Goal: Task Accomplishment & Management: Complete application form

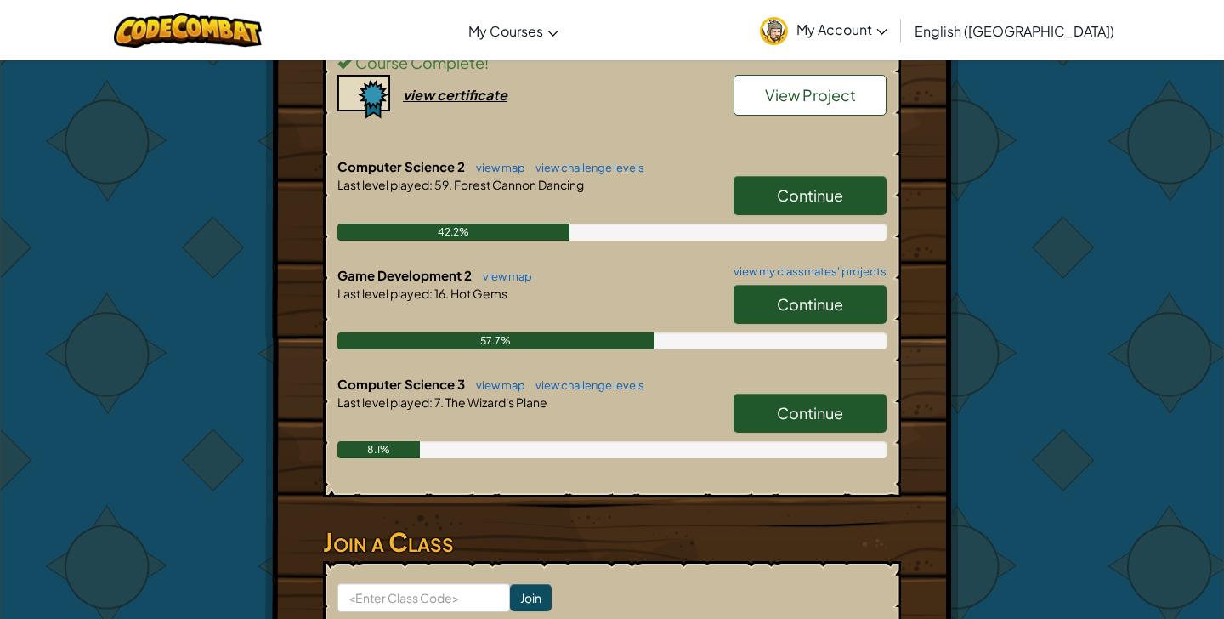
scroll to position [628, 0]
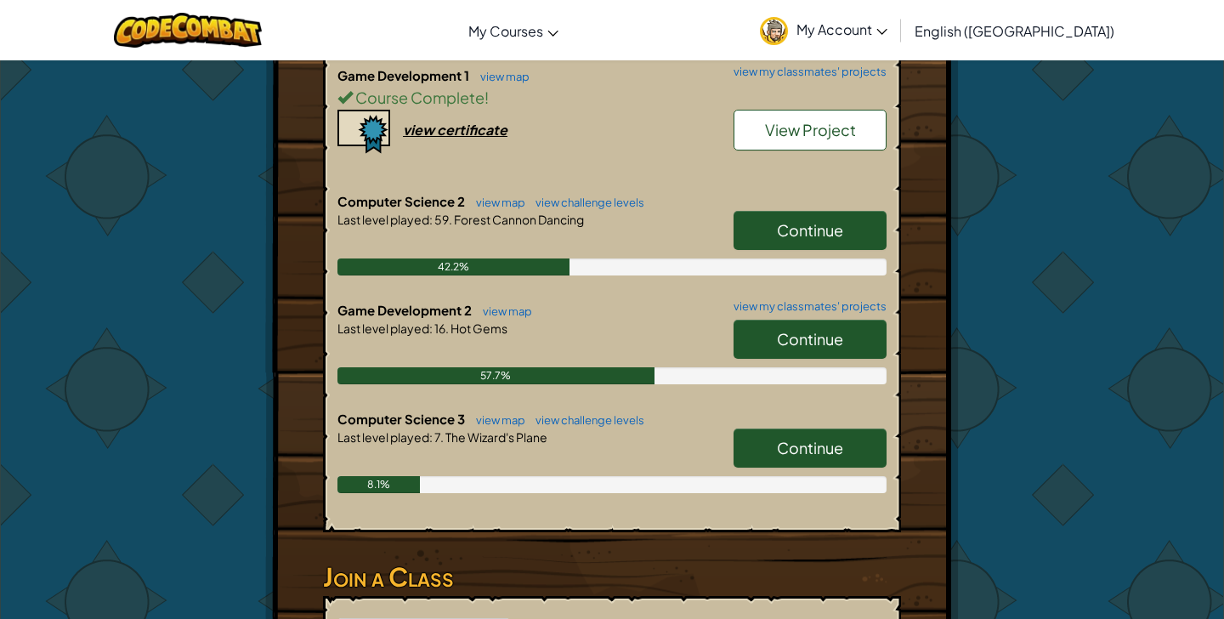
click at [841, 451] on span "Continue" at bounding box center [810, 448] width 66 height 20
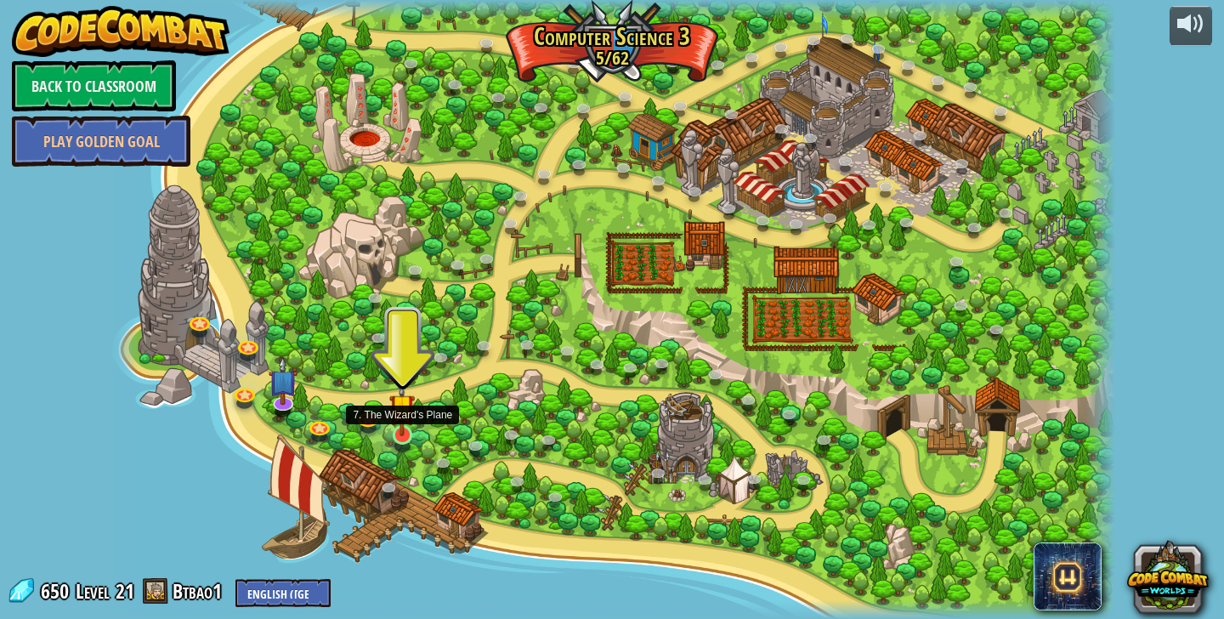
click at [404, 435] on img at bounding box center [402, 406] width 26 height 59
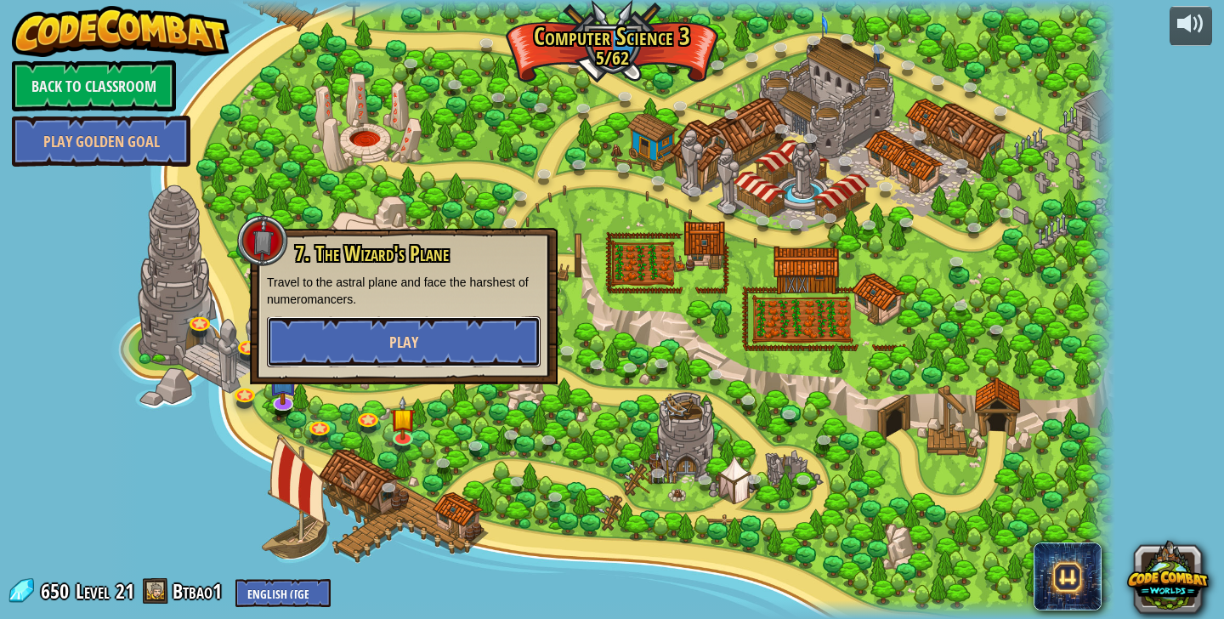
click at [507, 358] on button "Play" at bounding box center [404, 341] width 274 height 51
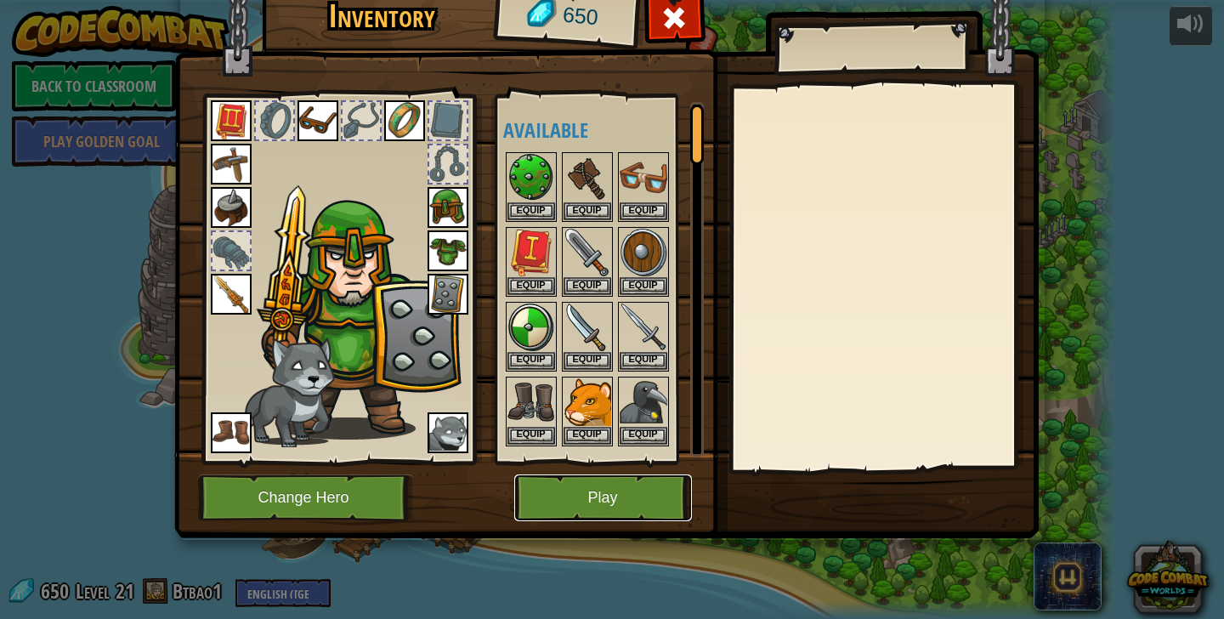
click at [619, 497] on button "Play" at bounding box center [603, 497] width 178 height 47
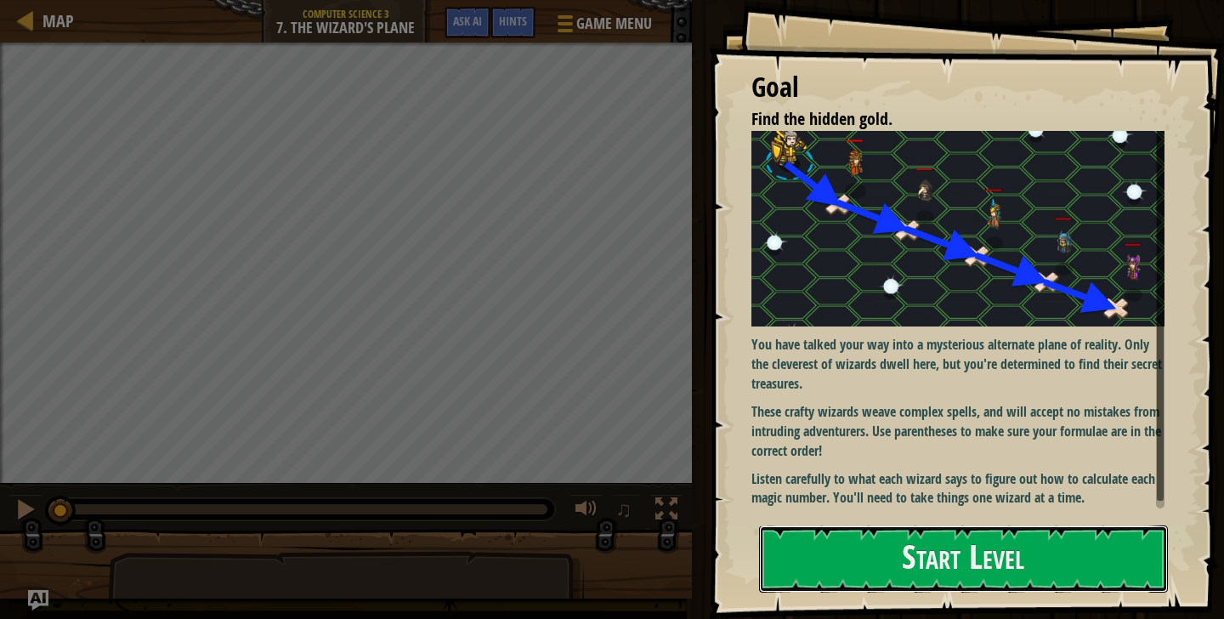
click at [902, 567] on button "Start Level" at bounding box center [963, 558] width 409 height 67
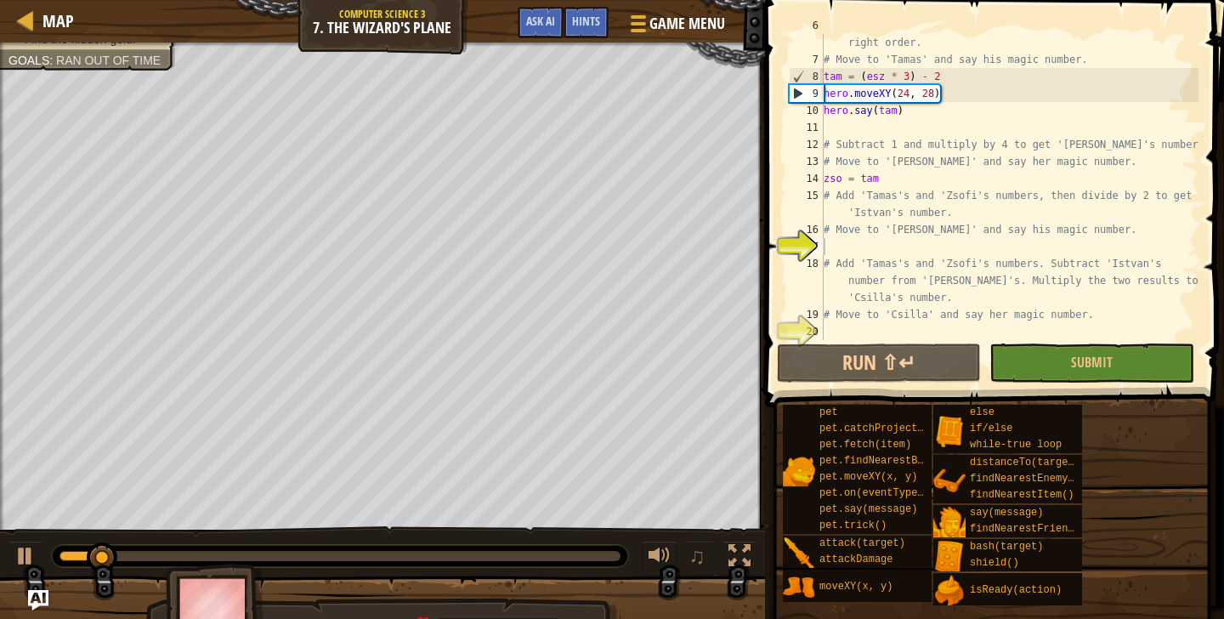
scroll to position [102, 0]
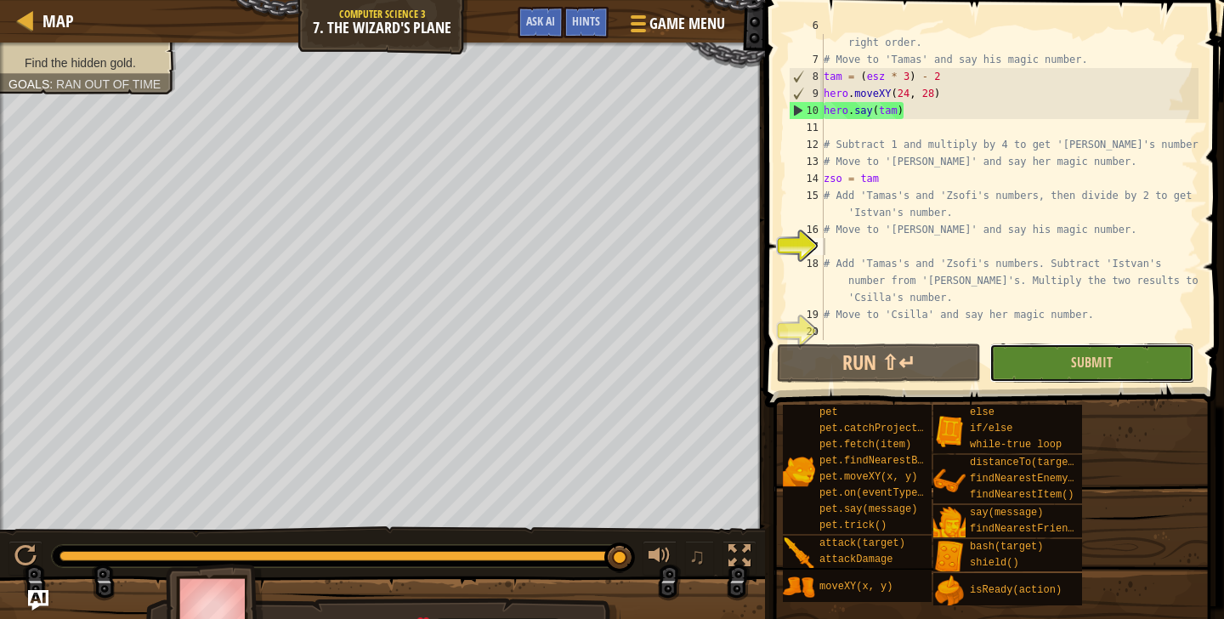
click at [1065, 367] on button "Submit" at bounding box center [1091, 362] width 204 height 39
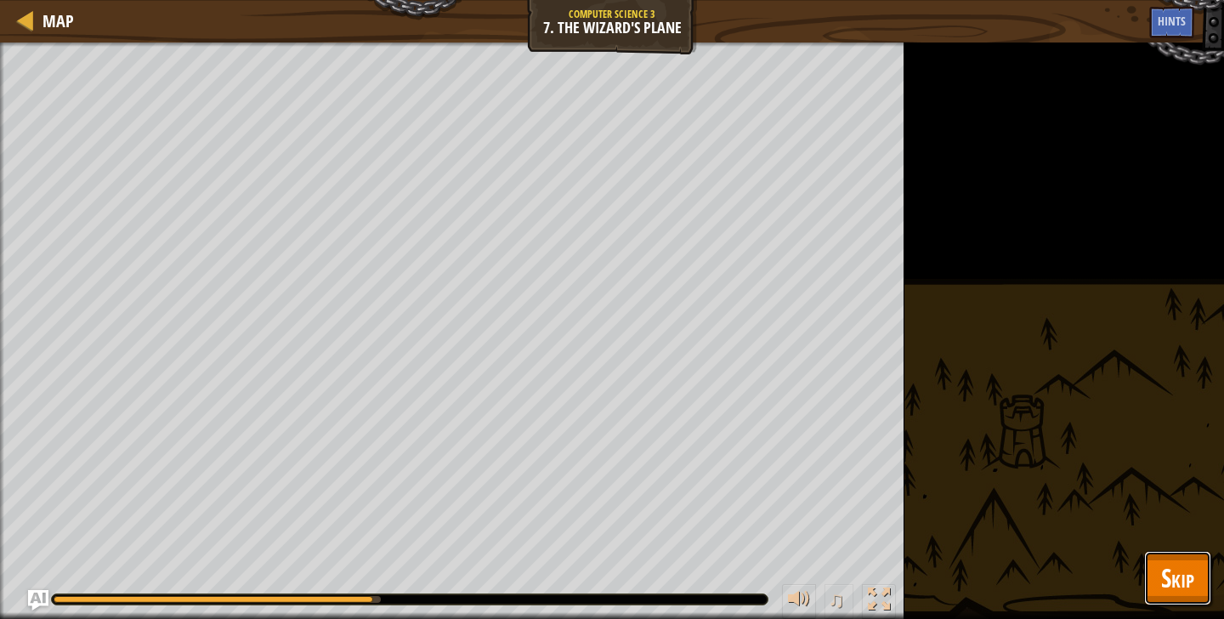
click at [1175, 579] on span "Skip" at bounding box center [1177, 577] width 33 height 35
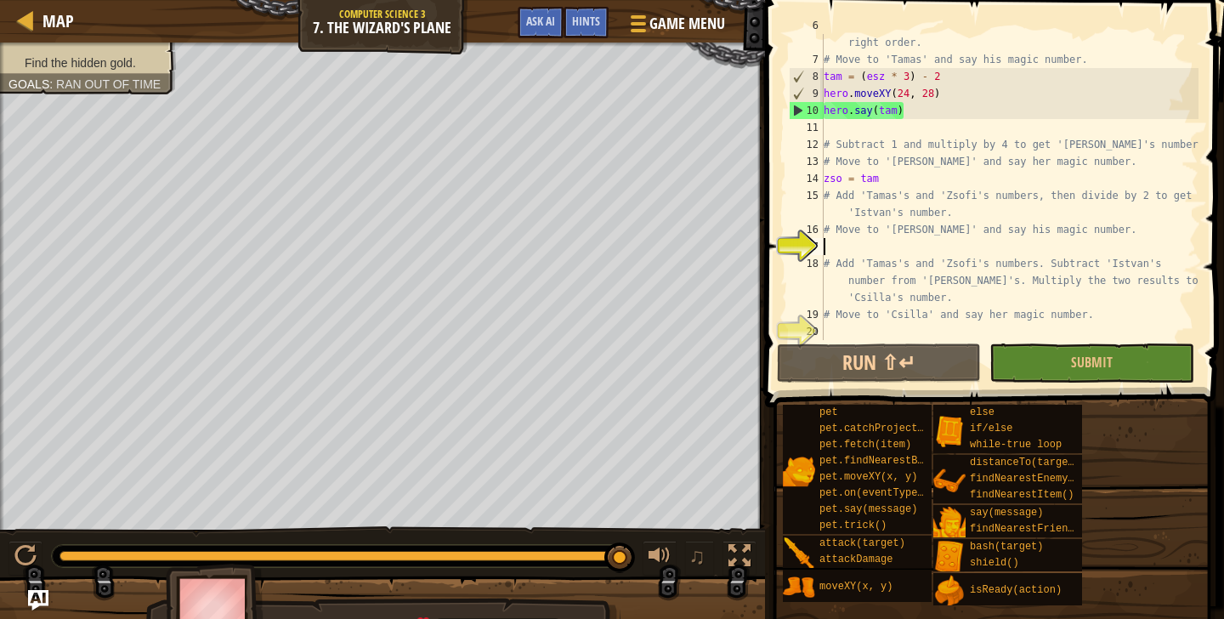
click at [876, 249] on div "# Remember to use parentheses to do calculations in the right order. # Move to …" at bounding box center [1009, 195] width 378 height 357
click at [885, 179] on div "# Remember to use parentheses to do calculations in the right order. # Move to …" at bounding box center [1009, 195] width 378 height 357
type textarea "zso = tam"
click at [831, 248] on div "# Remember to use parentheses to do calculations in the right order. # Move to …" at bounding box center [1009, 195] width 378 height 357
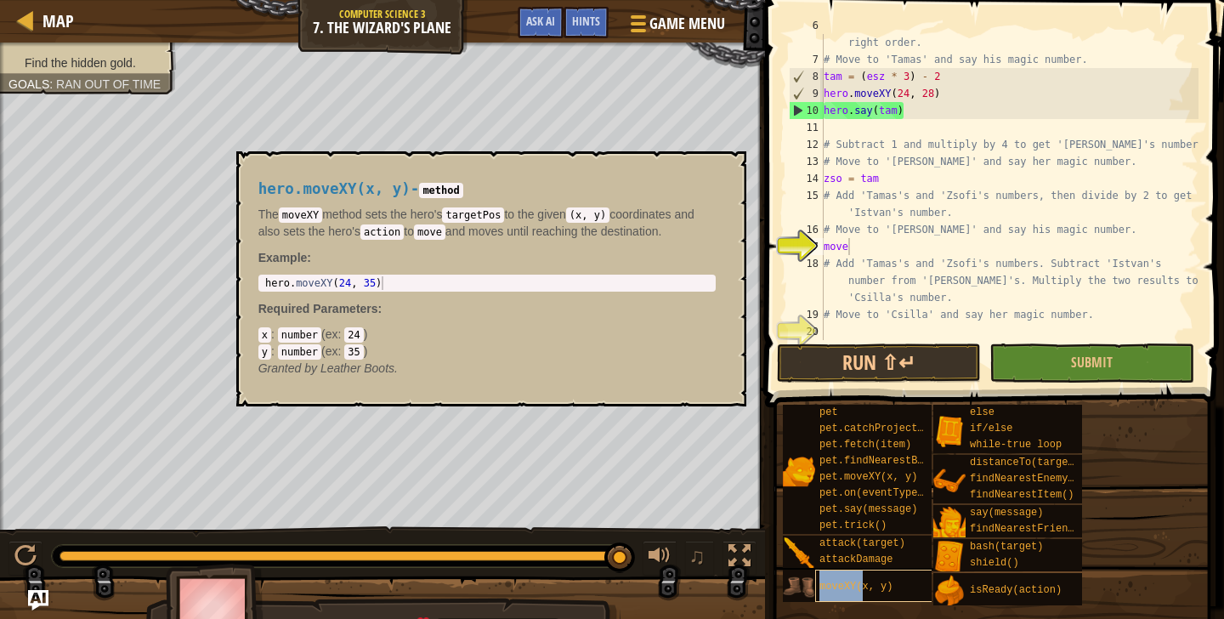
click at [865, 591] on span "moveXY(x, y)" at bounding box center [855, 587] width 73 height 12
type textarea "move"
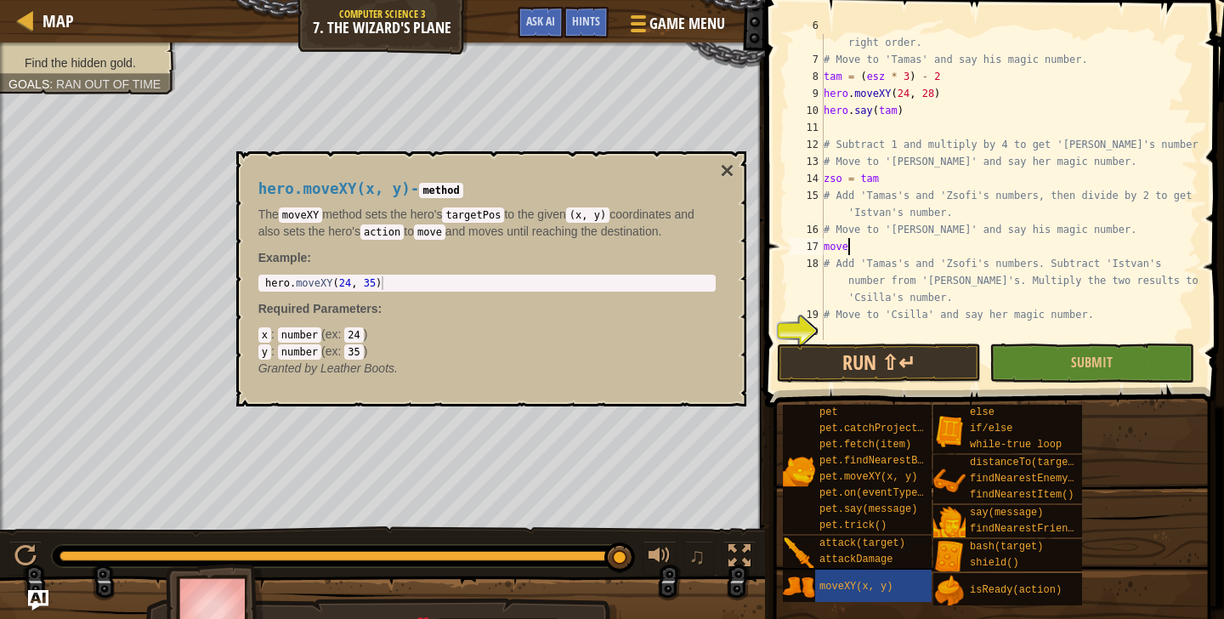
type textarea "hero.moveXY(24, 35)"
drag, startPoint x: 398, startPoint y: 281, endPoint x: 240, endPoint y: 281, distance: 158.1
click at [240, 281] on div "hero.moveXY(x, y) - method The moveXY method sets the hero's targetPos to the g…" at bounding box center [491, 278] width 510 height 255
click at [496, 353] on div "y : number ( ex : 35 )" at bounding box center [486, 351] width 457 height 17
click at [580, 366] on p "Granted by Leather Boots." at bounding box center [486, 368] width 457 height 17
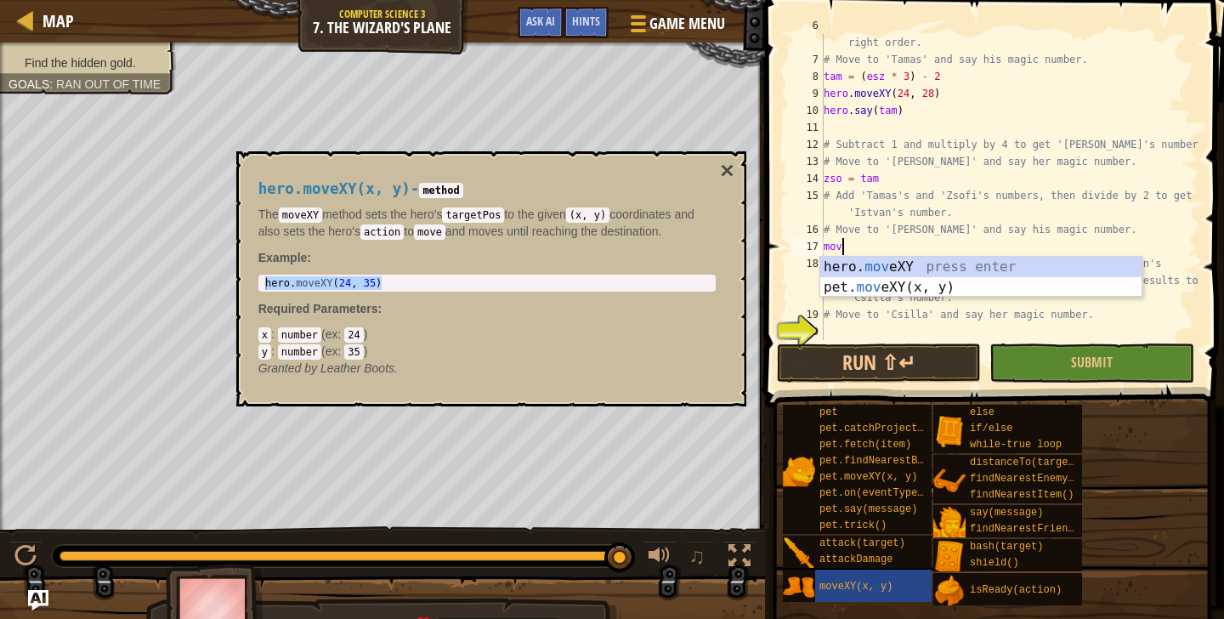
scroll to position [0, 0]
click at [944, 257] on div "hero. mo veXY press enter pet. mo veXY(x, y) press enter" at bounding box center [980, 298] width 321 height 82
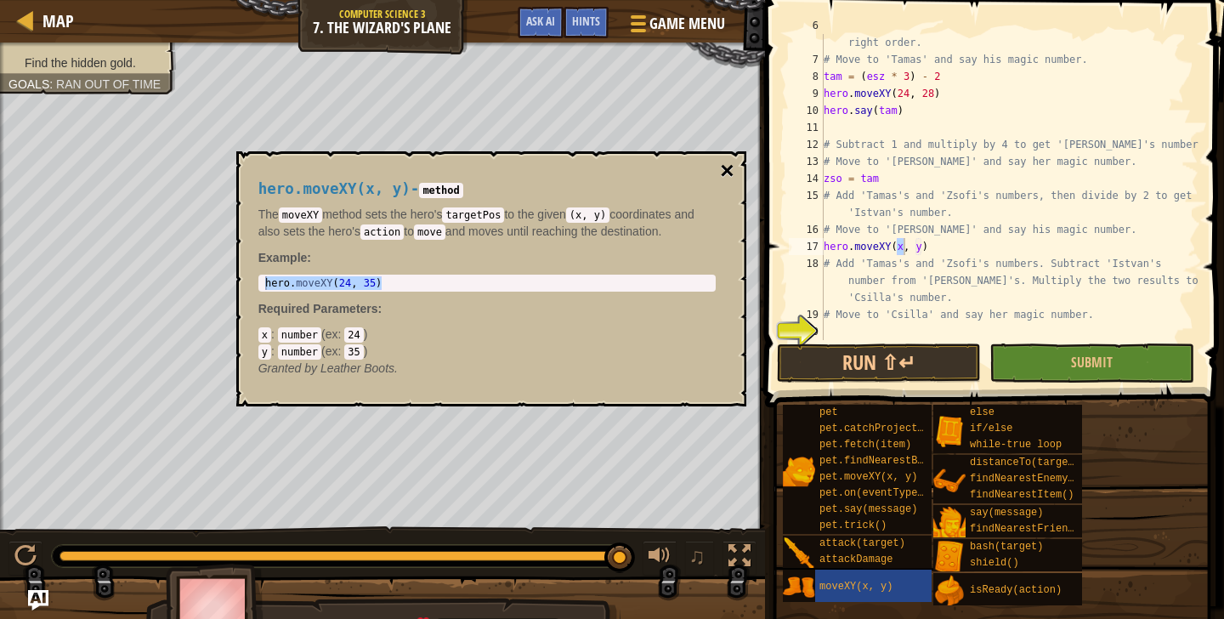
click at [730, 179] on button "×" at bounding box center [727, 171] width 14 height 24
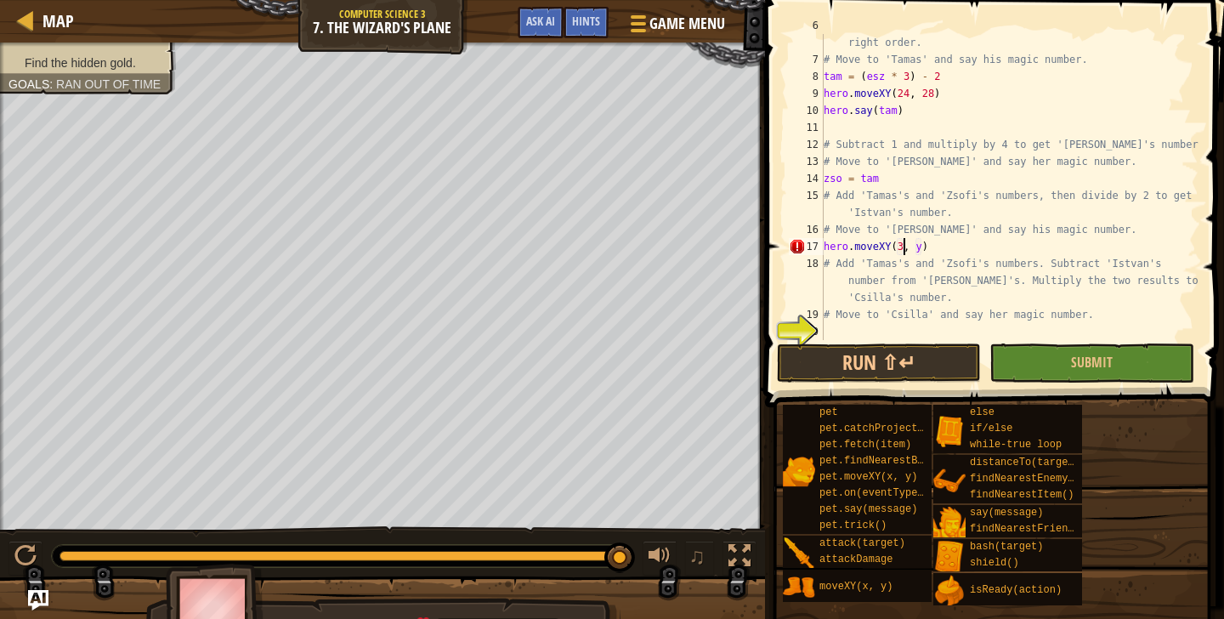
scroll to position [8, 7]
click at [933, 252] on div "# Remember to use parentheses to do calculations in the right order. # Move to …" at bounding box center [1009, 195] width 378 height 357
click at [929, 252] on div "# Remember to use parentheses to do calculations in the right order. # Move to …" at bounding box center [1009, 195] width 378 height 357
click at [928, 250] on div "# Remember to use parentheses to do calculations in the right order. # Move to …" at bounding box center [1009, 195] width 378 height 357
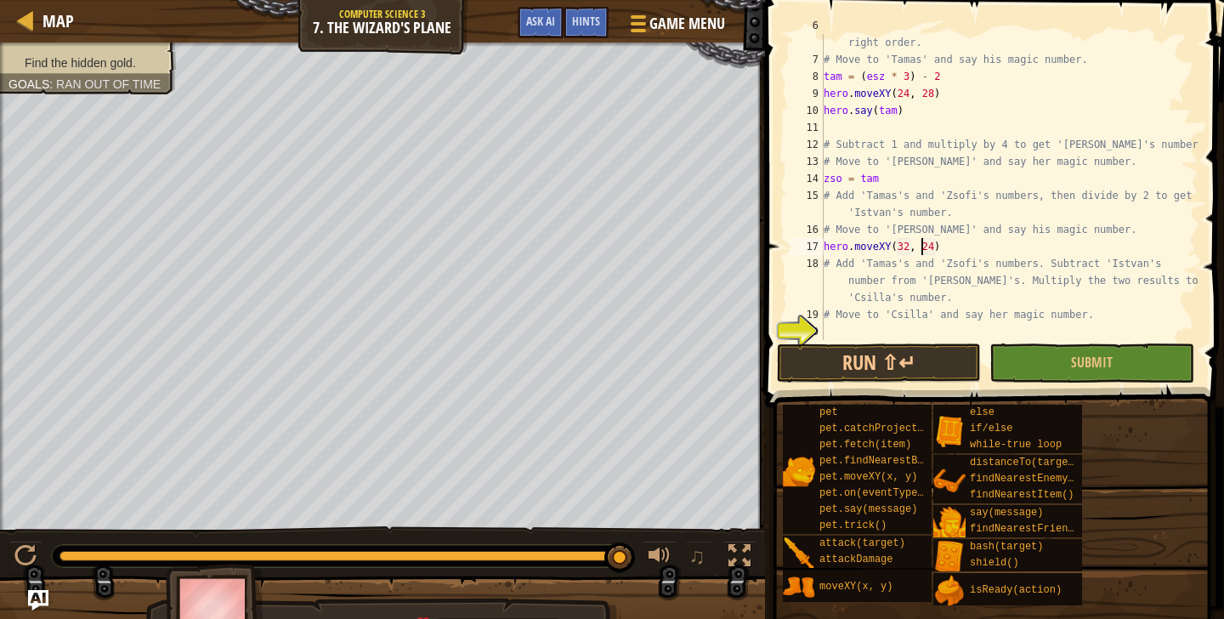
scroll to position [8, 9]
click at [1035, 361] on button "Submit" at bounding box center [1091, 362] width 204 height 39
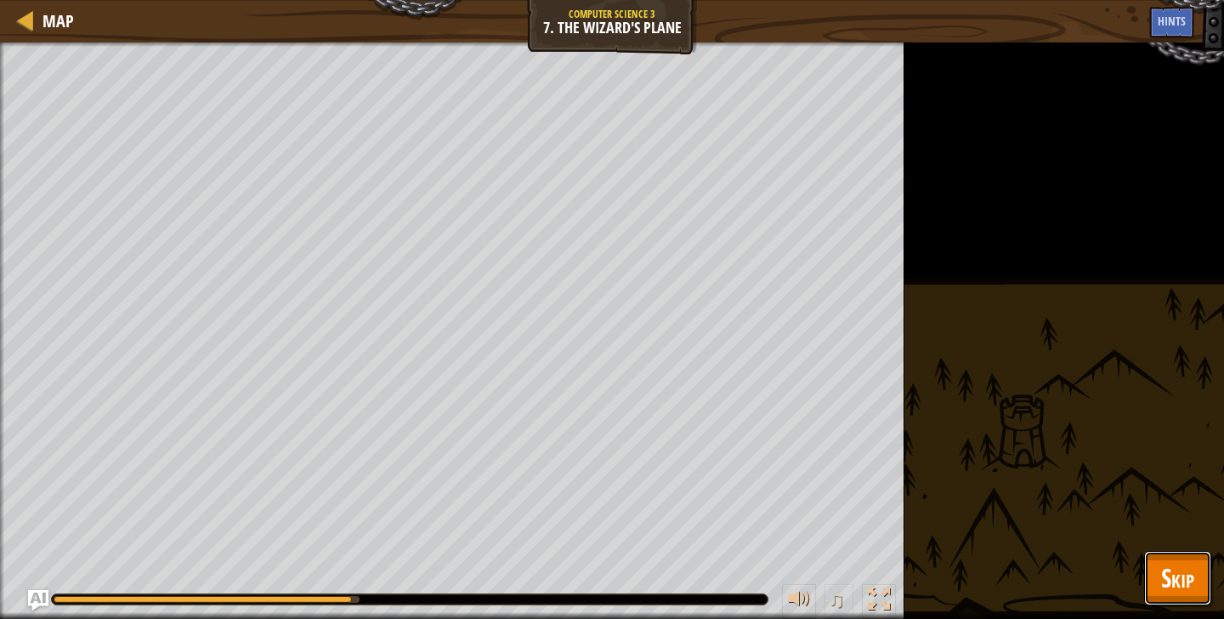
click at [1170, 558] on button "Skip" at bounding box center [1177, 578] width 67 height 54
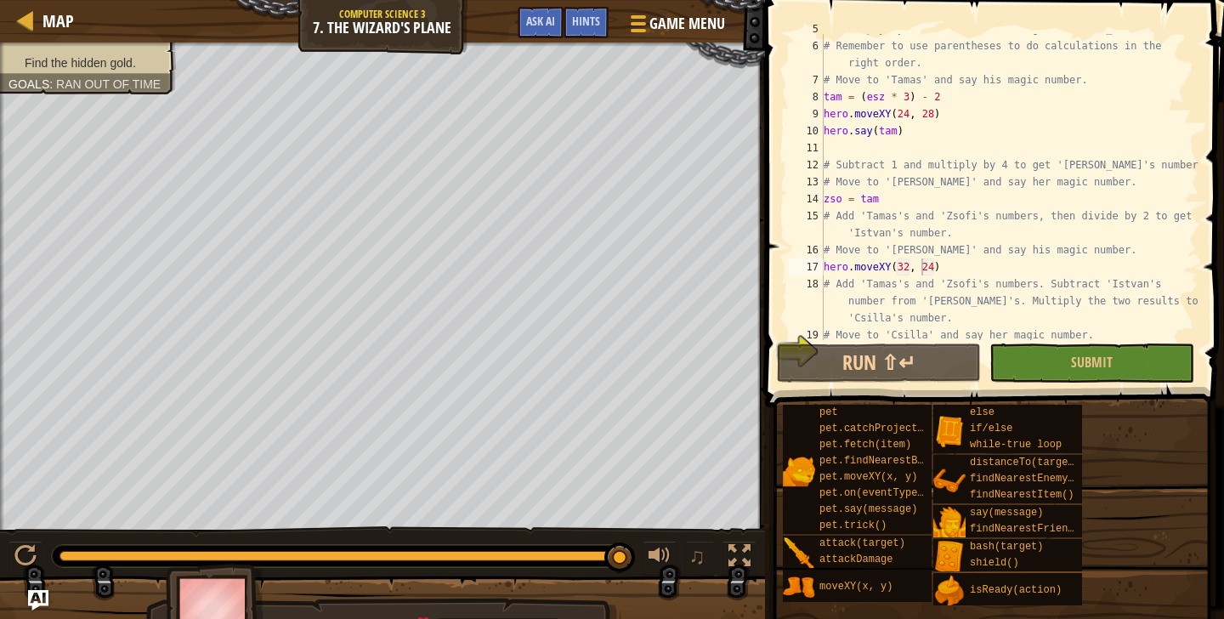
scroll to position [82, 0]
click at [945, 267] on div "# Multiply by 3 and subtract 2 to get '[PERSON_NAME]'s number. # Remember to us…" at bounding box center [1009, 190] width 378 height 340
click at [933, 205] on div "# Multiply by 3 and subtract 2 to get '[PERSON_NAME]'s number. # Remember to us…" at bounding box center [1009, 190] width 378 height 340
type textarea "zso = tam"
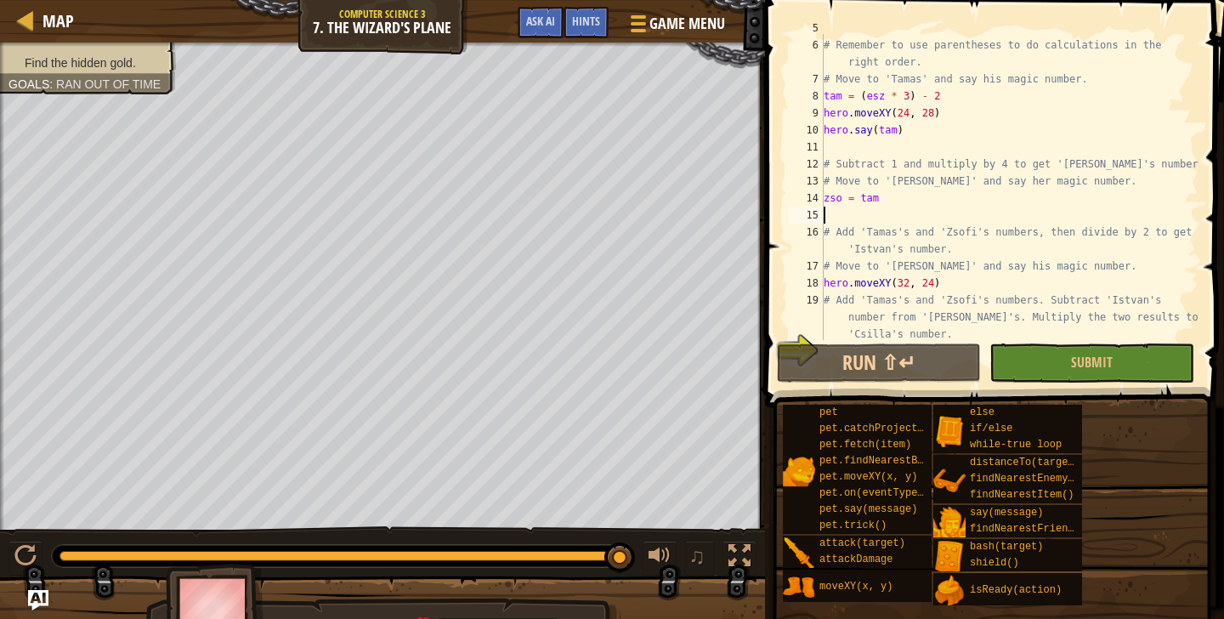
scroll to position [8, 0]
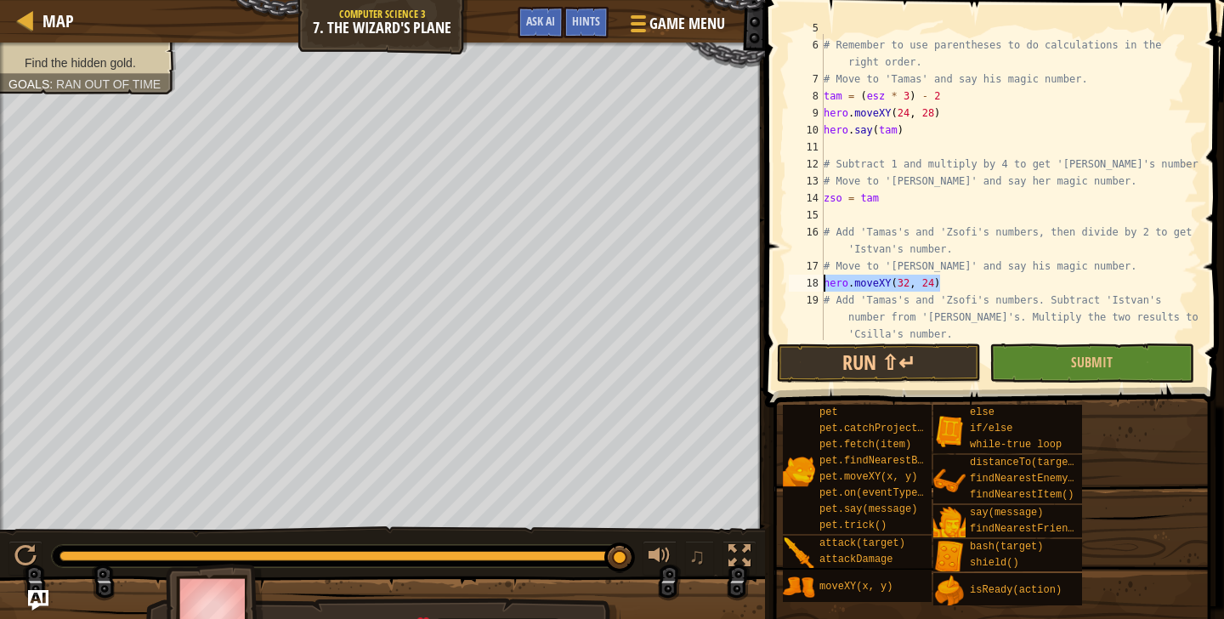
drag, startPoint x: 961, startPoint y: 286, endPoint x: 791, endPoint y: 290, distance: 169.2
click at [791, 289] on div "5 6 7 8 9 10 11 12 13 14 15 16 17 18 19 20 # Multiply by 3 and subtract 2 to ge…" at bounding box center [991, 187] width 413 height 306
drag, startPoint x: 841, startPoint y: 292, endPoint x: 847, endPoint y: 299, distance: 9.7
click at [847, 299] on div "# Multiply by 3 and subtract 2 to get '[PERSON_NAME]'s number. # Remember to us…" at bounding box center [1009, 207] width 378 height 374
click at [957, 286] on div "# Multiply by 3 and subtract 2 to get '[PERSON_NAME]'s number. # Remember to us…" at bounding box center [1009, 207] width 378 height 374
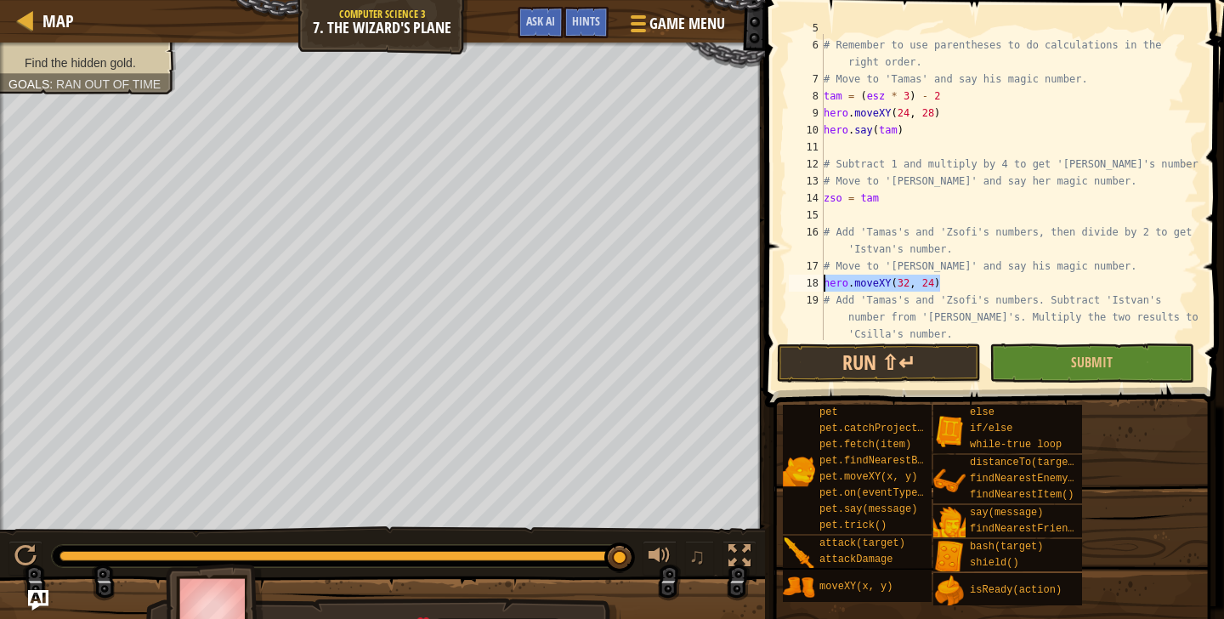
drag, startPoint x: 957, startPoint y: 286, endPoint x: 815, endPoint y: 281, distance: 142.0
click at [815, 282] on div "hero.moveXY(32, 24) 5 6 7 8 9 10 11 12 13 14 15 16 17 18 19 20 # Multiply by 3 …" at bounding box center [991, 187] width 413 height 306
type textarea "# Add 'Tamas's and 'Zsofi's numbers, then divide by 2 to get 'Istvan's number."
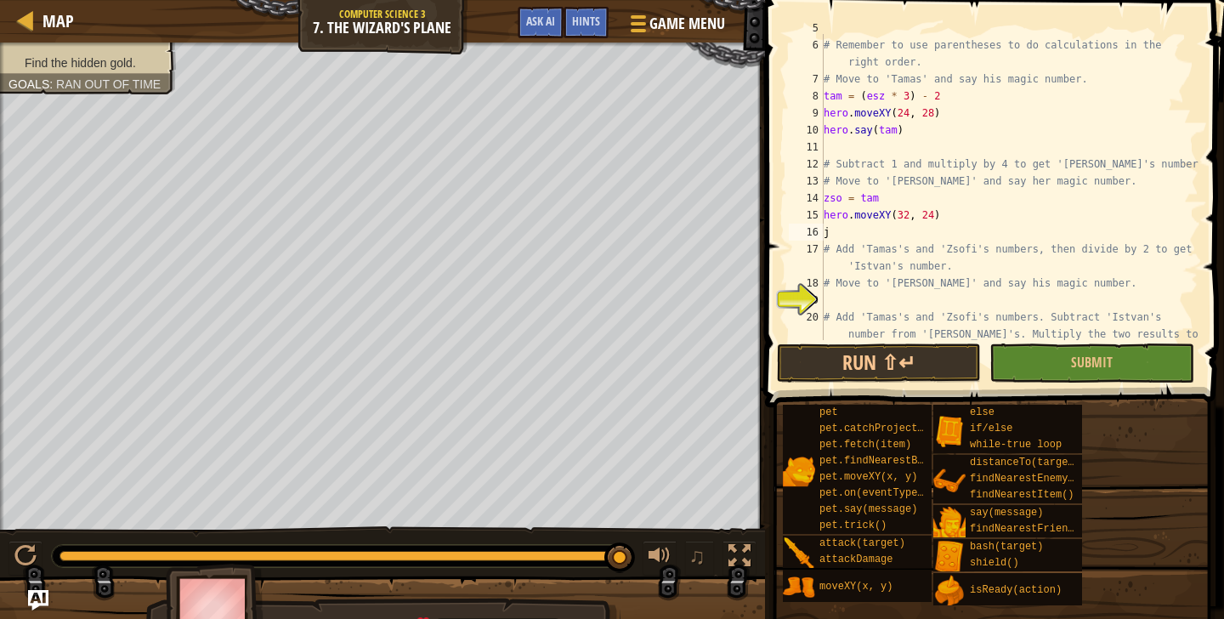
scroll to position [0, 1]
type textarea "j"
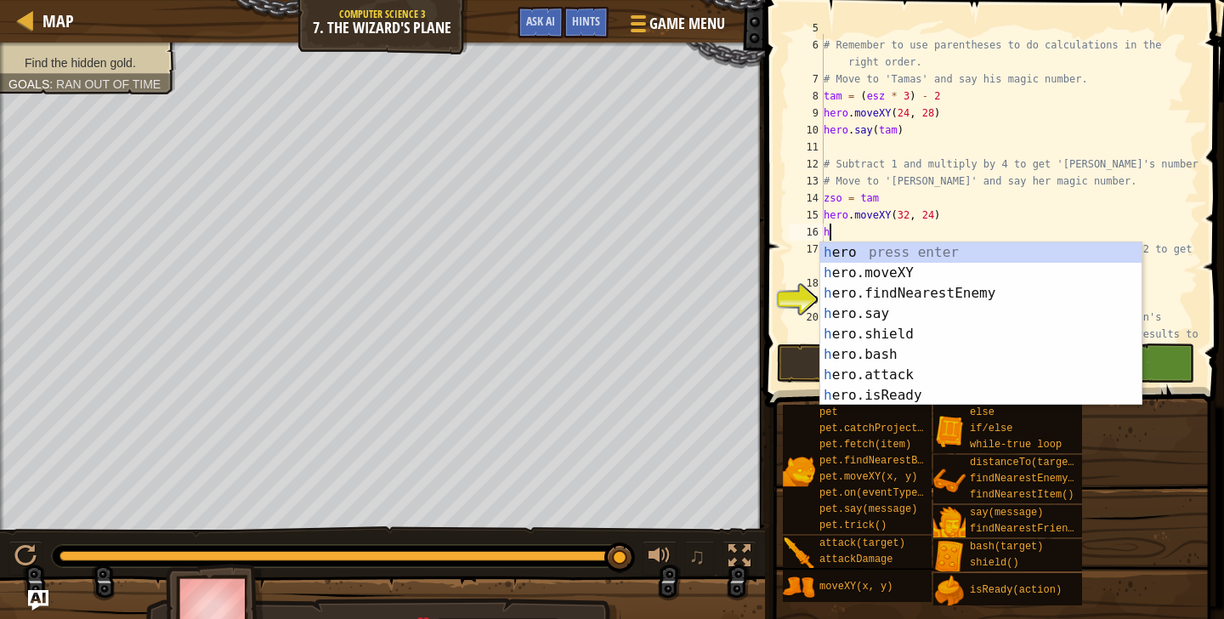
scroll to position [0, 0]
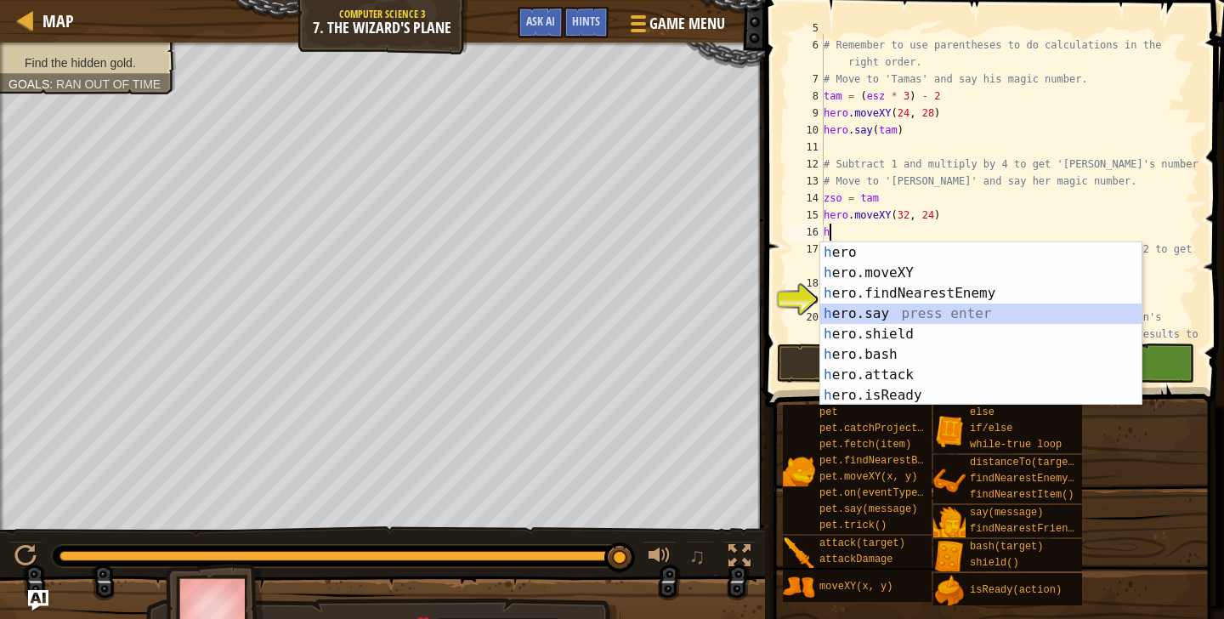
click at [961, 311] on div "h ero press enter h ero.moveXY press enter h ero.findNearestEnemy press enter h…" at bounding box center [980, 344] width 321 height 204
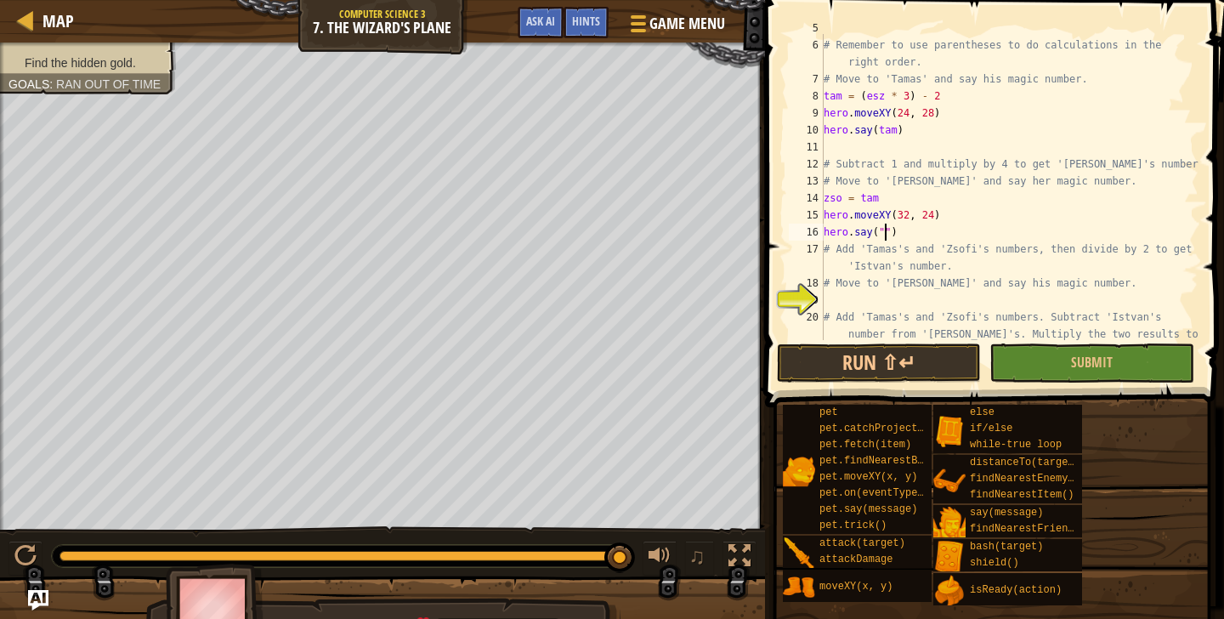
scroll to position [0, 1]
click at [1052, 375] on button "Submit" at bounding box center [1091, 362] width 204 height 39
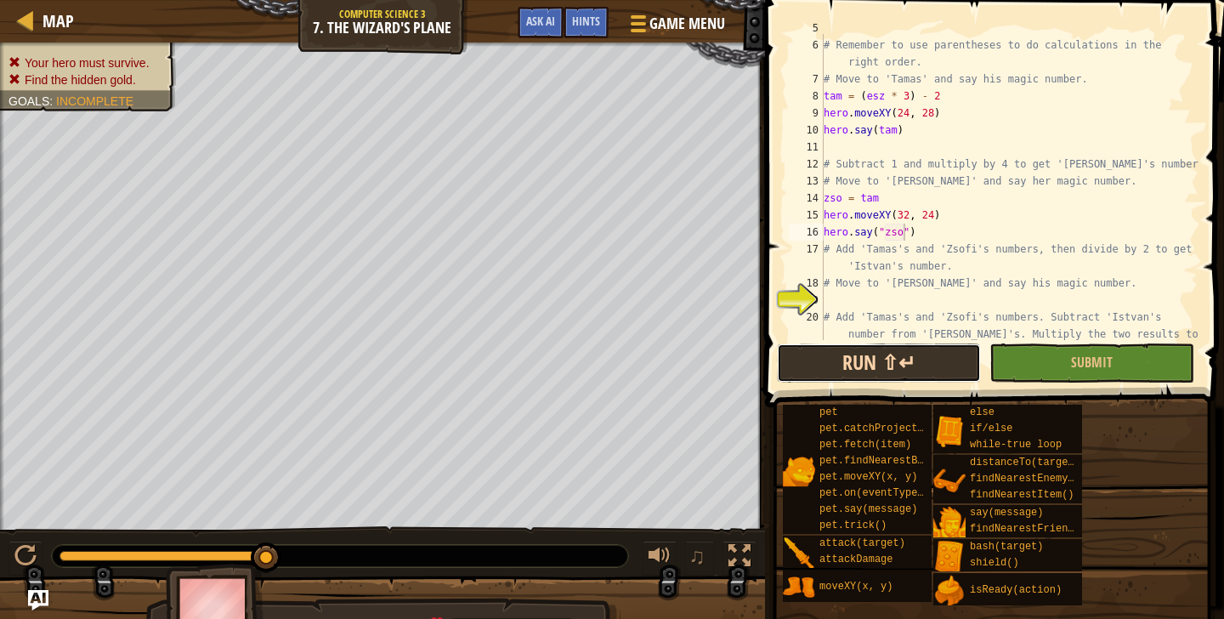
click at [921, 362] on button "Run ⇧↵" at bounding box center [879, 362] width 204 height 39
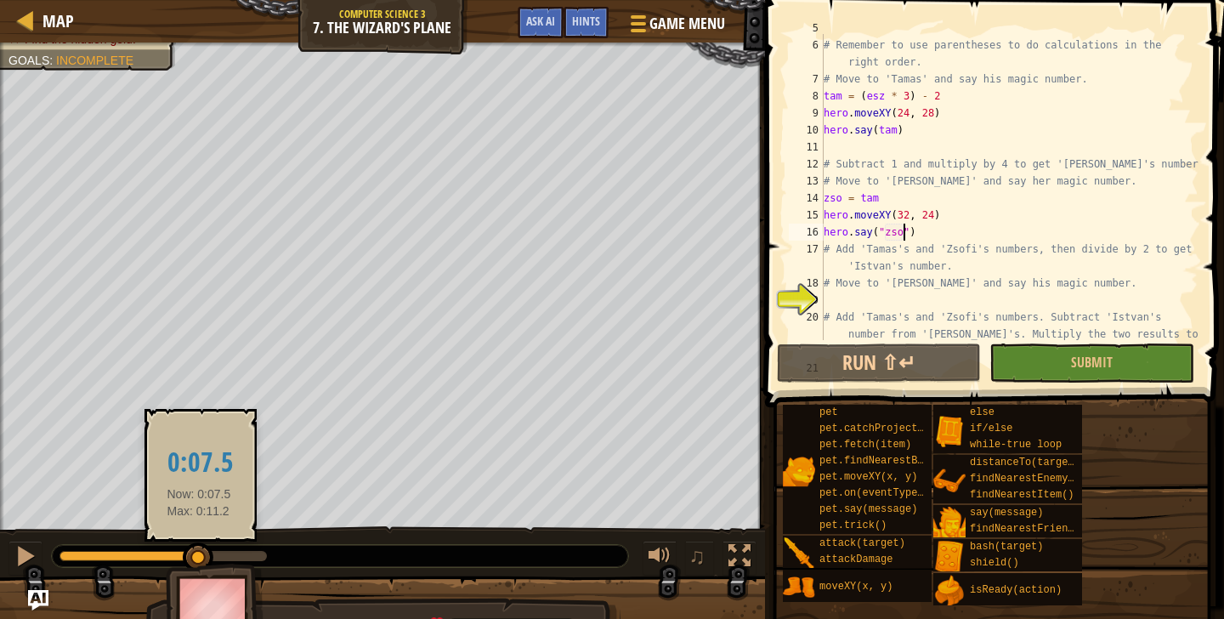
click at [199, 562] on div at bounding box center [198, 557] width 31 height 31
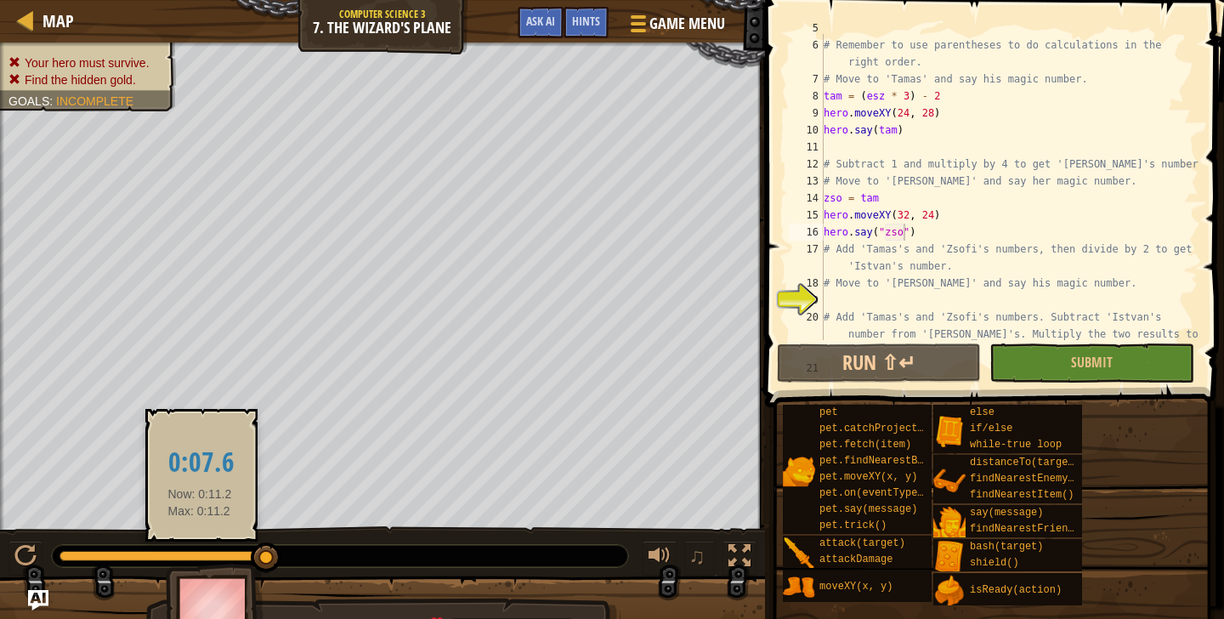
drag, startPoint x: 428, startPoint y: 564, endPoint x: 199, endPoint y: 551, distance: 229.9
click at [199, 551] on div at bounding box center [340, 556] width 576 height 22
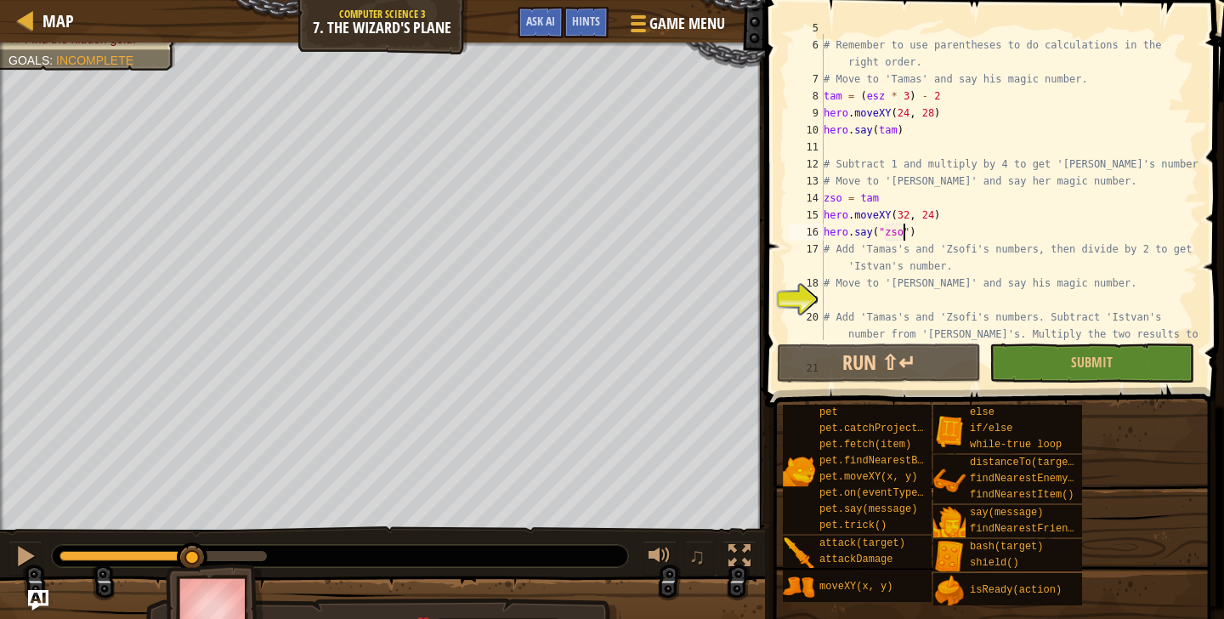
drag, startPoint x: 269, startPoint y: 565, endPoint x: 192, endPoint y: 528, distance: 85.9
click at [192, 528] on div "♫" at bounding box center [382, 551] width 765 height 51
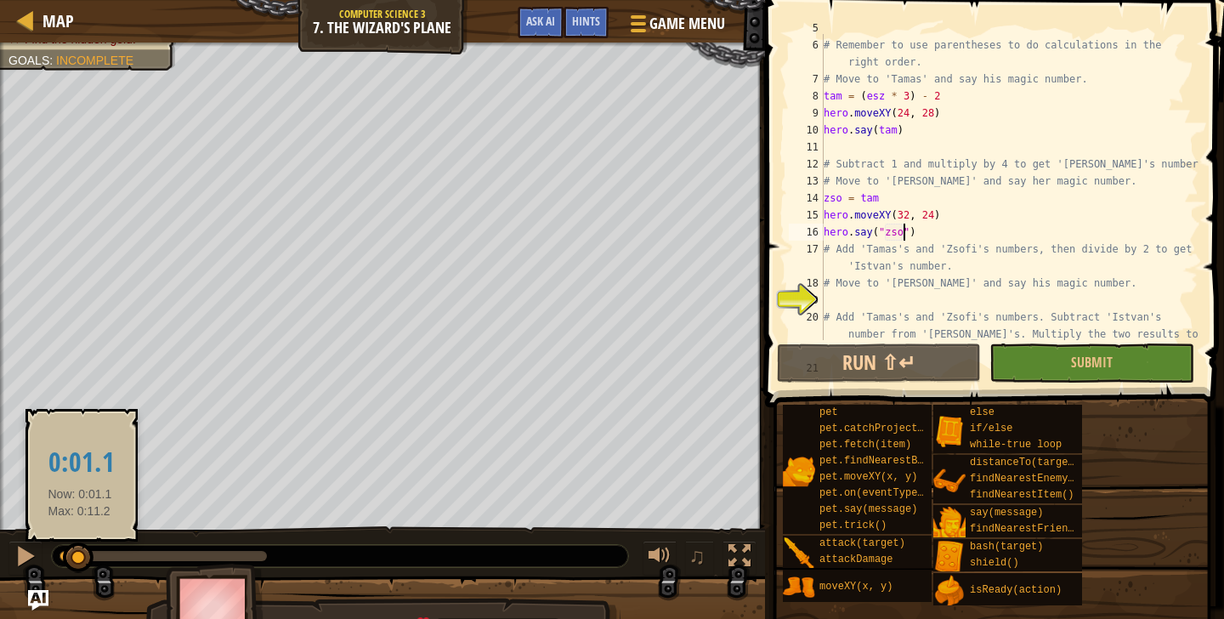
drag, startPoint x: 188, startPoint y: 557, endPoint x: 80, endPoint y: 547, distance: 108.4
click at [80, 547] on div at bounding box center [78, 557] width 31 height 31
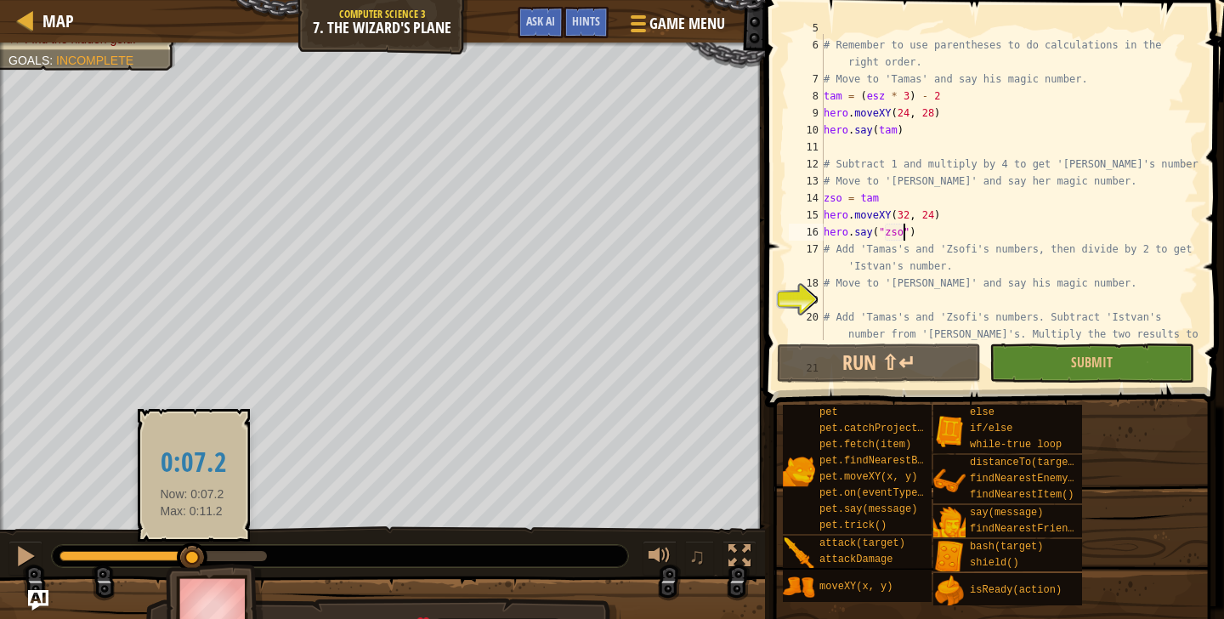
drag, startPoint x: 80, startPoint y: 547, endPoint x: 191, endPoint y: 552, distance: 111.5
click at [191, 552] on div at bounding box center [192, 557] width 31 height 31
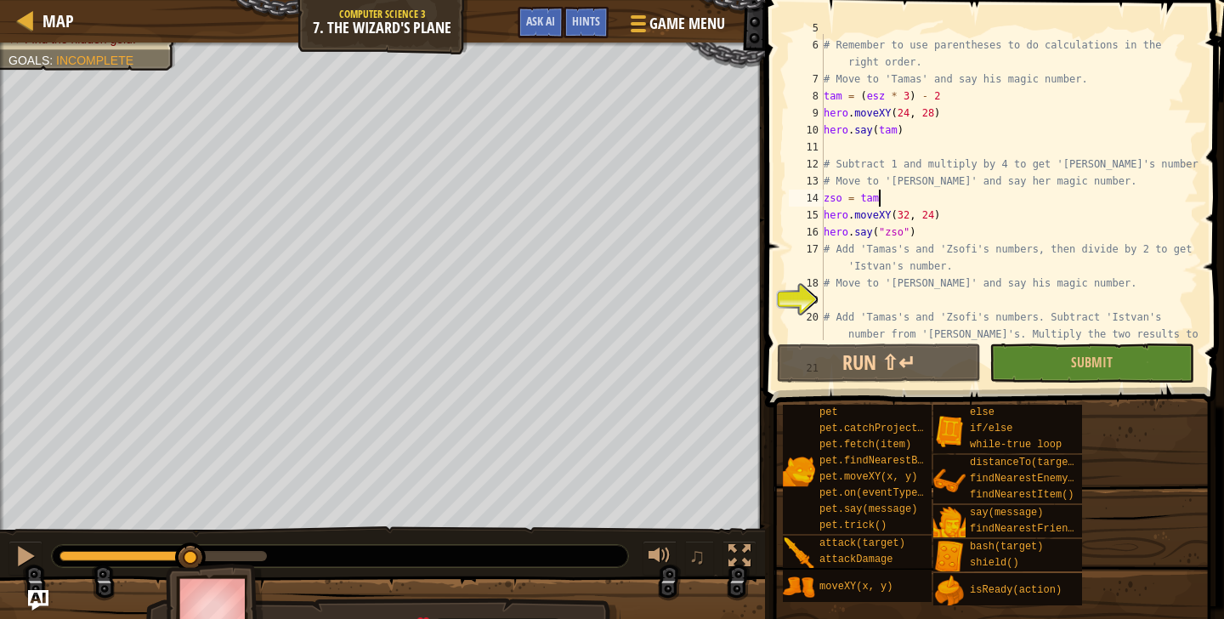
click at [892, 201] on div "# Multiply by 3 and subtract 2 to get '[PERSON_NAME]'s number. # Remember to us…" at bounding box center [1009, 207] width 378 height 374
click at [919, 195] on div "# Multiply by 3 and subtract 2 to get '[PERSON_NAME]'s number. # Remember to us…" at bounding box center [1009, 207] width 378 height 374
click at [859, 203] on div "# Multiply by 3 and subtract 2 to get '[PERSON_NAME]'s number. # Remember to us…" at bounding box center [1009, 207] width 378 height 374
click at [903, 202] on div "# Multiply by 3 and subtract 2 to get '[PERSON_NAME]'s number. # Remember to us…" at bounding box center [1009, 207] width 378 height 374
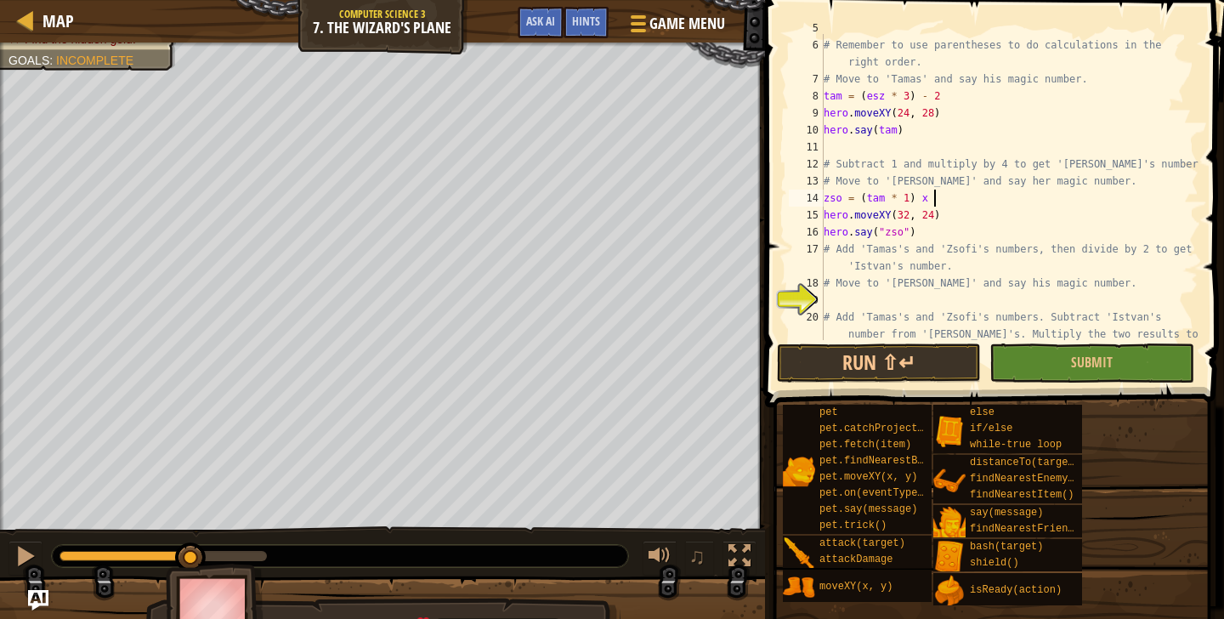
scroll to position [0, 0]
drag, startPoint x: 928, startPoint y: 203, endPoint x: 927, endPoint y: 161, distance: 42.5
click at [928, 200] on div "# Multiply by 3 and subtract 2 to get '[PERSON_NAME]'s number. # Remember to us…" at bounding box center [1009, 207] width 378 height 374
click at [929, 206] on div "# Multiply by 3 and subtract 2 to get '[PERSON_NAME]'s number. # Remember to us…" at bounding box center [1009, 207] width 378 height 374
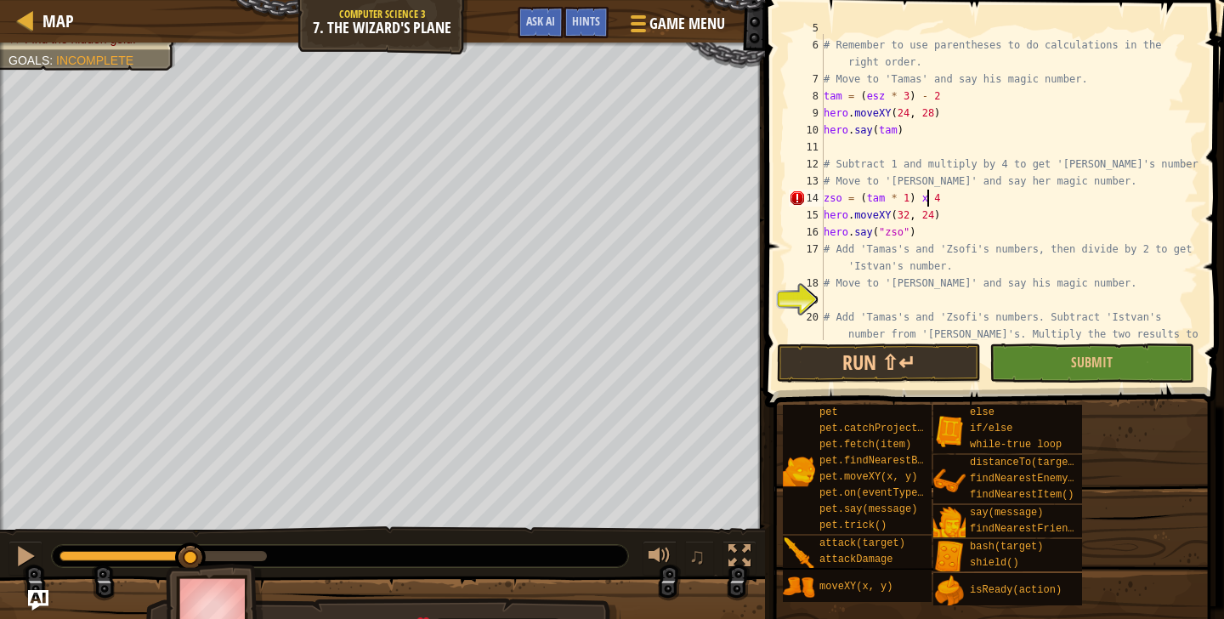
scroll to position [8, 9]
click at [956, 199] on div "# Multiply by 3 and subtract 2 to get '[PERSON_NAME]'s number. # Remember to us…" at bounding box center [1009, 207] width 378 height 374
click at [1018, 360] on button "Submit" at bounding box center [1091, 362] width 204 height 39
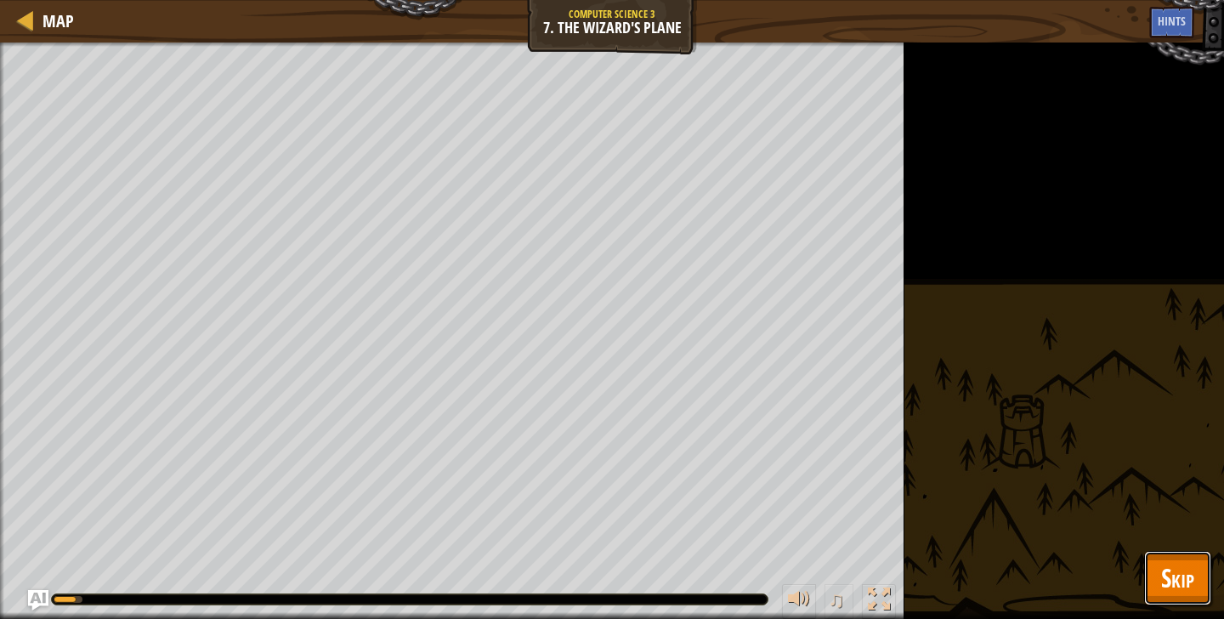
click at [1174, 590] on span "Skip" at bounding box center [1177, 577] width 33 height 35
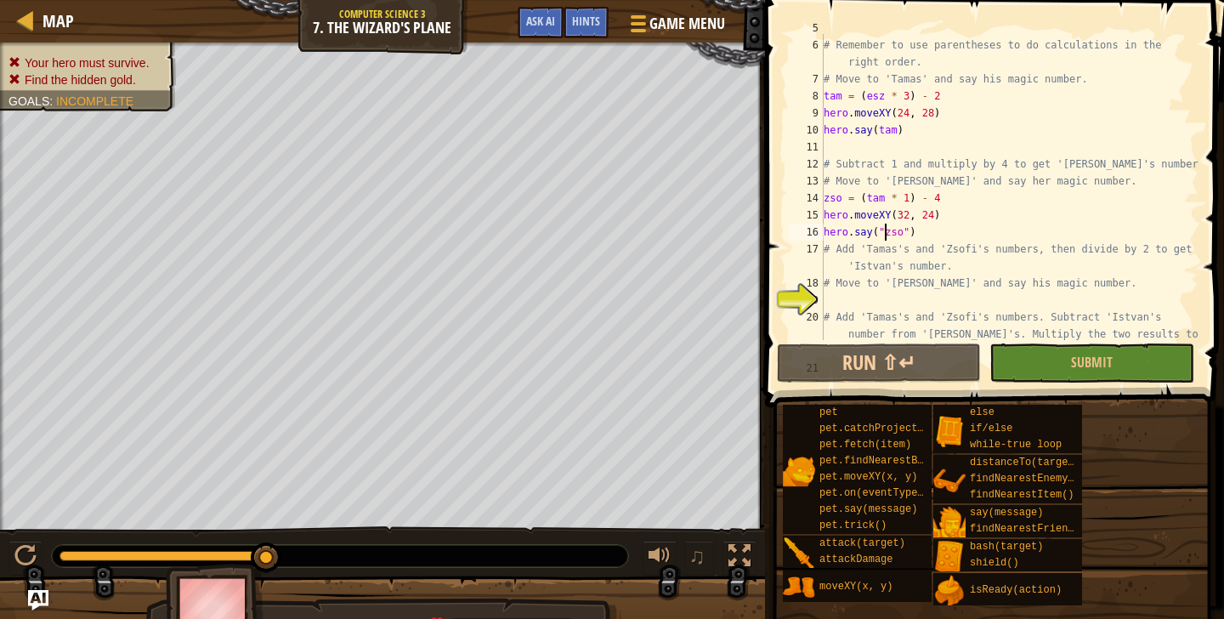
click at [886, 231] on div "# Multiply by 3 and subtract 2 to get '[PERSON_NAME]'s number. # Remember to us…" at bounding box center [1009, 207] width 378 height 374
click at [904, 232] on div "# Multiply by 3 and subtract 2 to get '[PERSON_NAME]'s number. # Remember to us…" at bounding box center [1009, 207] width 378 height 374
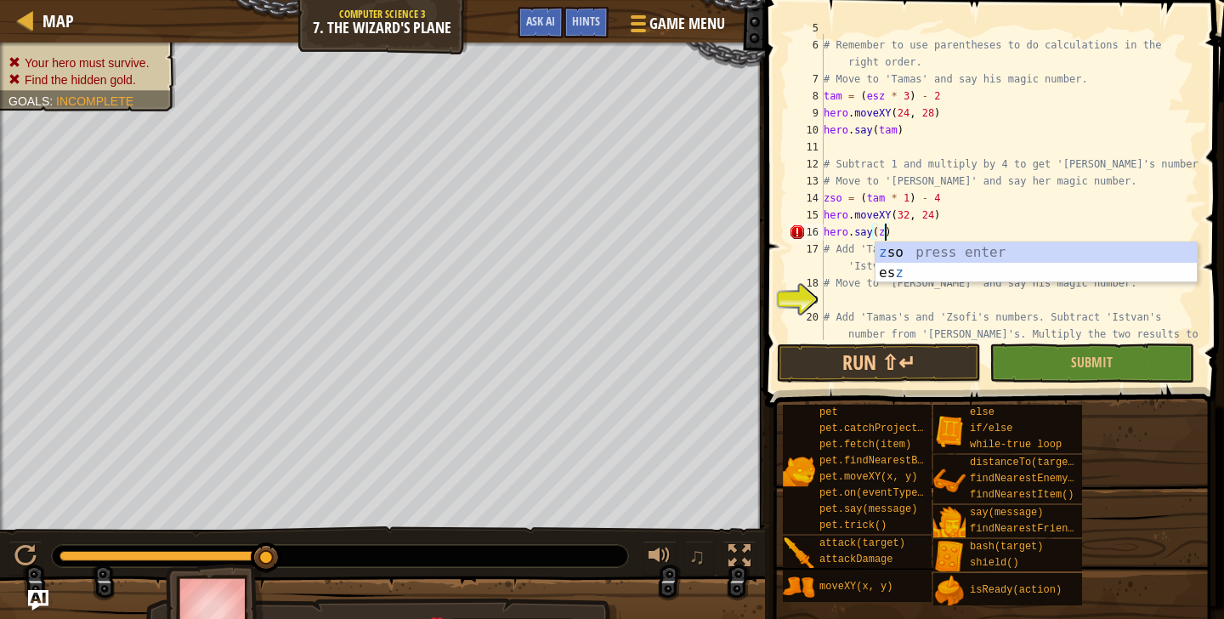
scroll to position [8, 4]
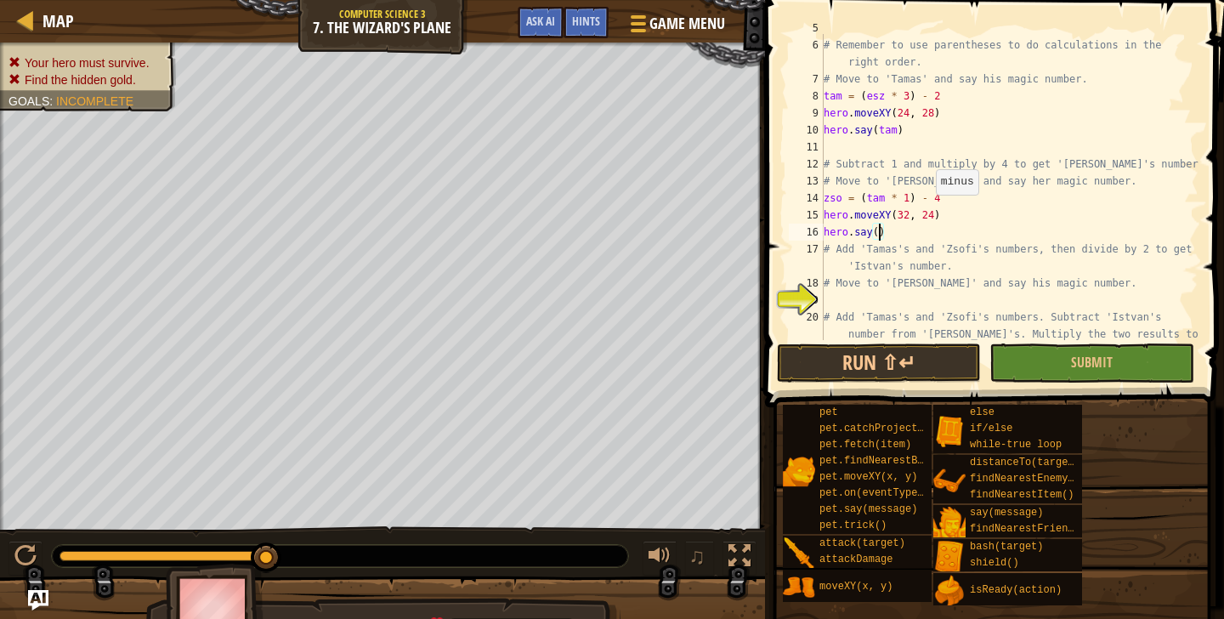
click at [928, 197] on div "# Multiply by 3 and subtract 2 to get '[PERSON_NAME]'s number. # Remember to us…" at bounding box center [1009, 207] width 378 height 374
click at [896, 194] on div "# Multiply by 3 and subtract 2 to get '[PERSON_NAME]'s number. # Remember to us…" at bounding box center [1009, 207] width 378 height 374
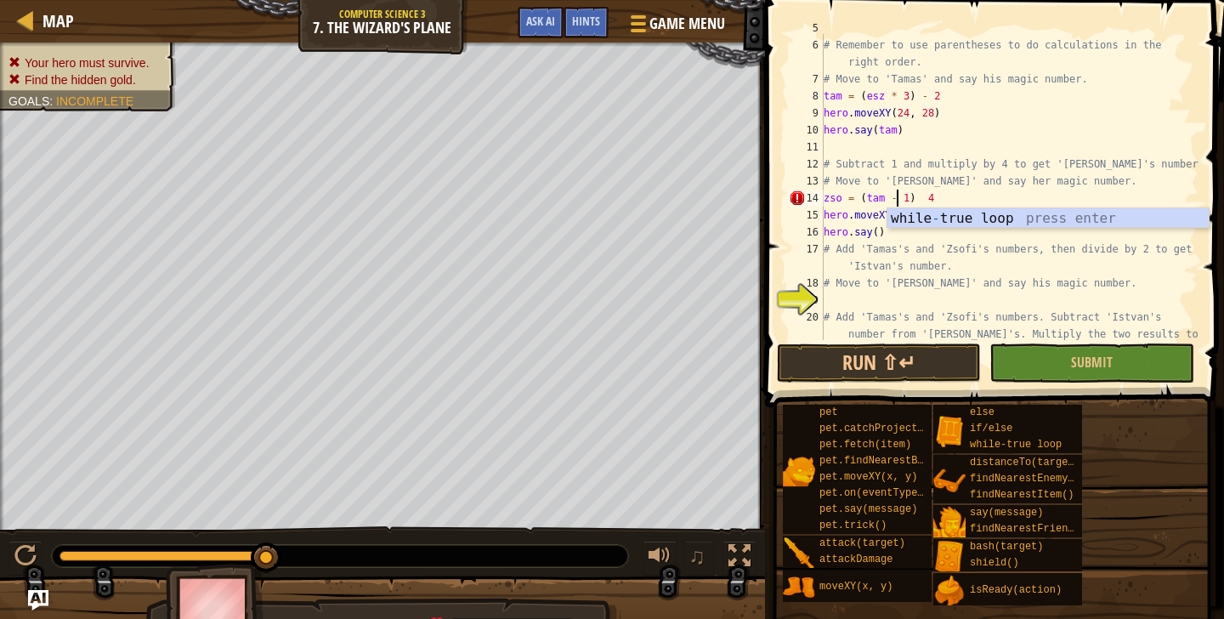
scroll to position [8, 6]
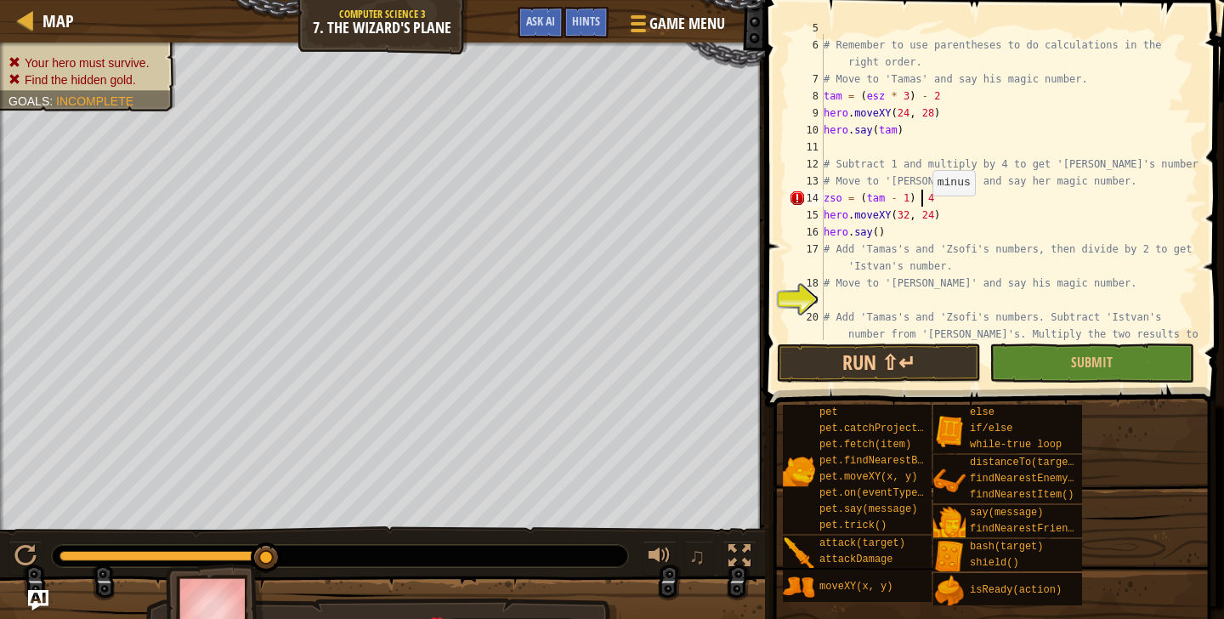
click at [924, 197] on div "# Multiply by 3 and subtract 2 to get '[PERSON_NAME]'s number. # Remember to us…" at bounding box center [1009, 207] width 378 height 374
click at [927, 199] on div "# Multiply by 3 and subtract 2 to get '[PERSON_NAME]'s number. # Remember to us…" at bounding box center [1009, 207] width 378 height 374
click at [978, 205] on div "# Multiply by 3 and subtract 2 to get '[PERSON_NAME]'s number. # Remember to us…" at bounding box center [1009, 207] width 378 height 374
click at [880, 234] on div "# Multiply by 3 and subtract 2 to get '[PERSON_NAME]'s number. # Remember to us…" at bounding box center [1009, 207] width 378 height 374
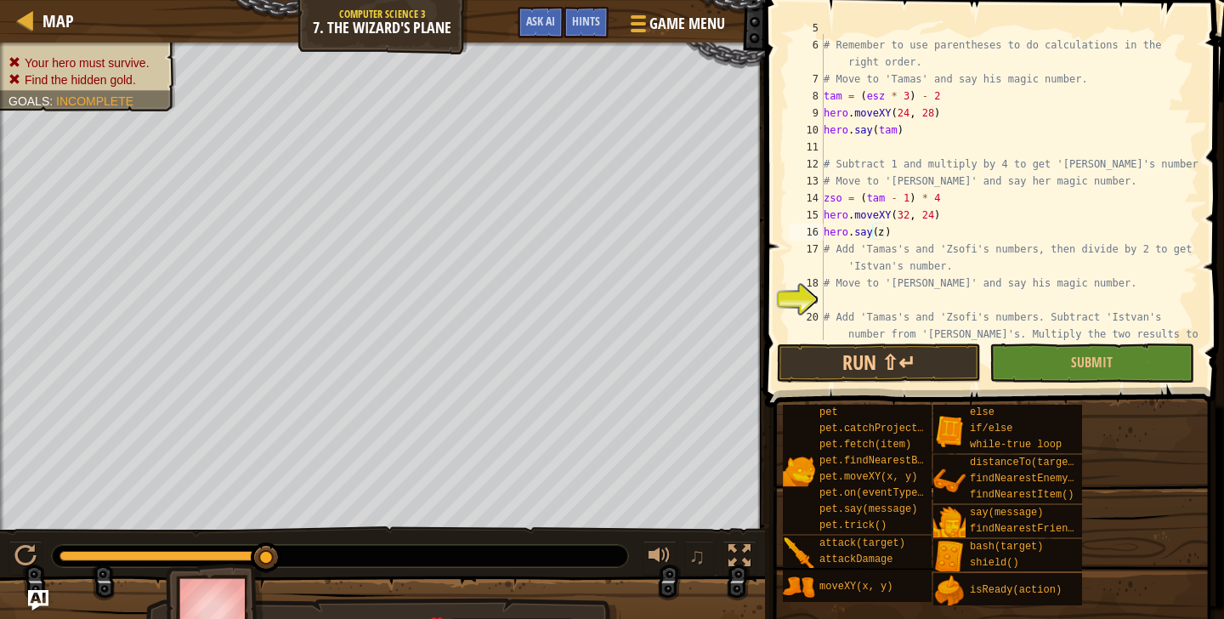
scroll to position [0, 1]
type textarea "zso"
click at [1047, 363] on button "Submit" at bounding box center [1091, 362] width 204 height 39
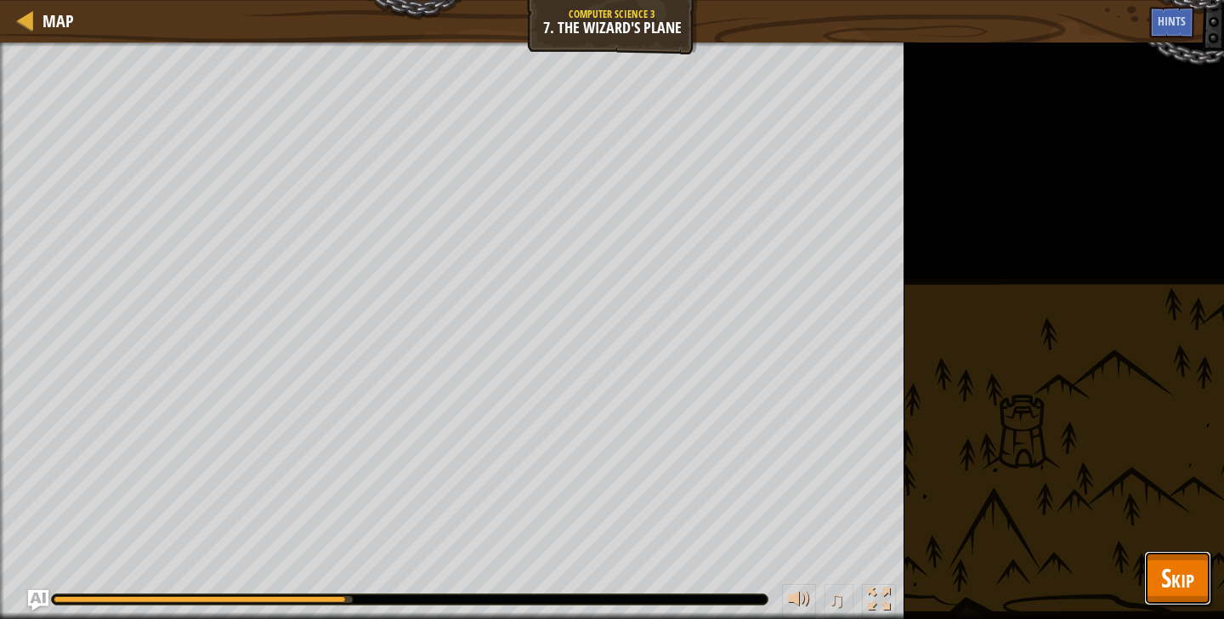
click at [1193, 579] on span "Skip" at bounding box center [1177, 577] width 33 height 35
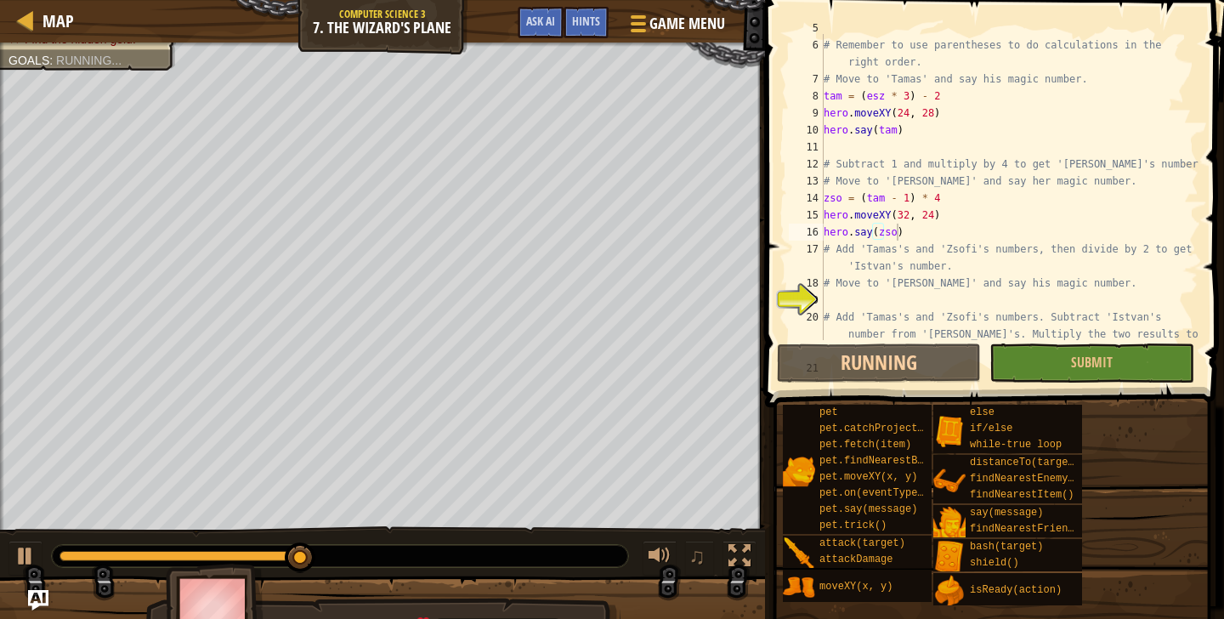
scroll to position [0, 0]
click at [896, 303] on div "# Multiply by 3 and subtract 2 to get '[PERSON_NAME]'s number. # Remember to us…" at bounding box center [1009, 207] width 378 height 374
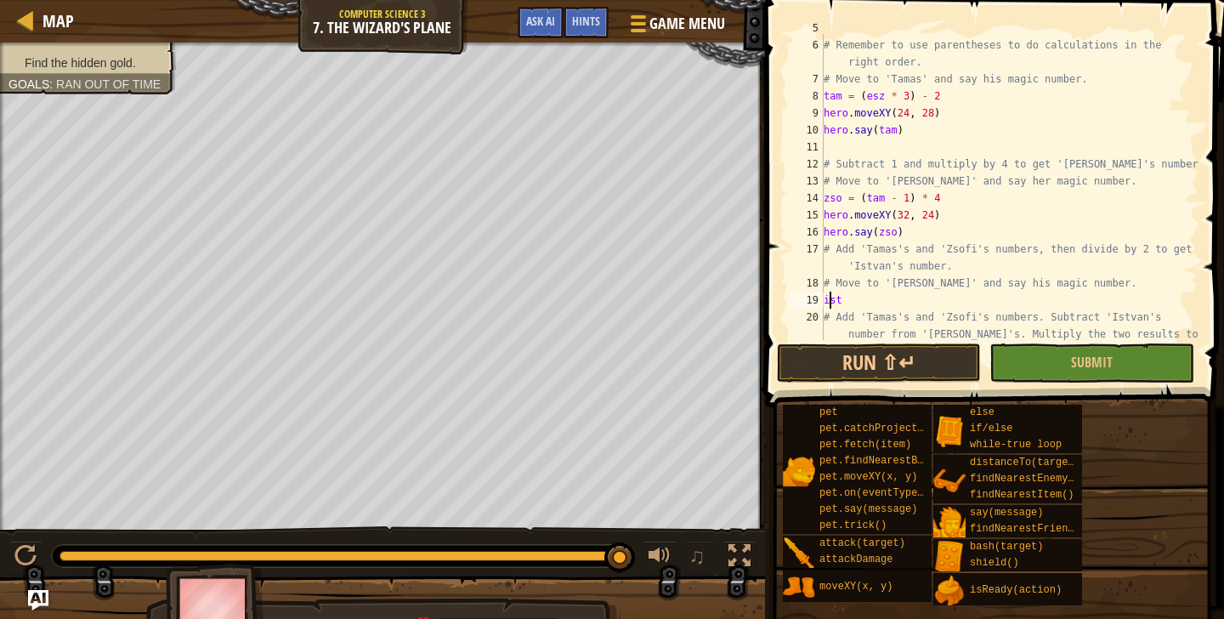
click at [831, 303] on div "# Multiply by 3 and subtract 2 to get '[PERSON_NAME]'s number. # Remember to us…" at bounding box center [1009, 207] width 378 height 374
click at [855, 303] on div "# Multiply by 3 and subtract 2 to get '[PERSON_NAME]'s number. # Remember to us…" at bounding box center [1009, 207] width 378 height 374
click at [831, 307] on div "# Multiply by 3 and subtract 2 to get '[PERSON_NAME]'s number. # Remember to us…" at bounding box center [1009, 207] width 378 height 374
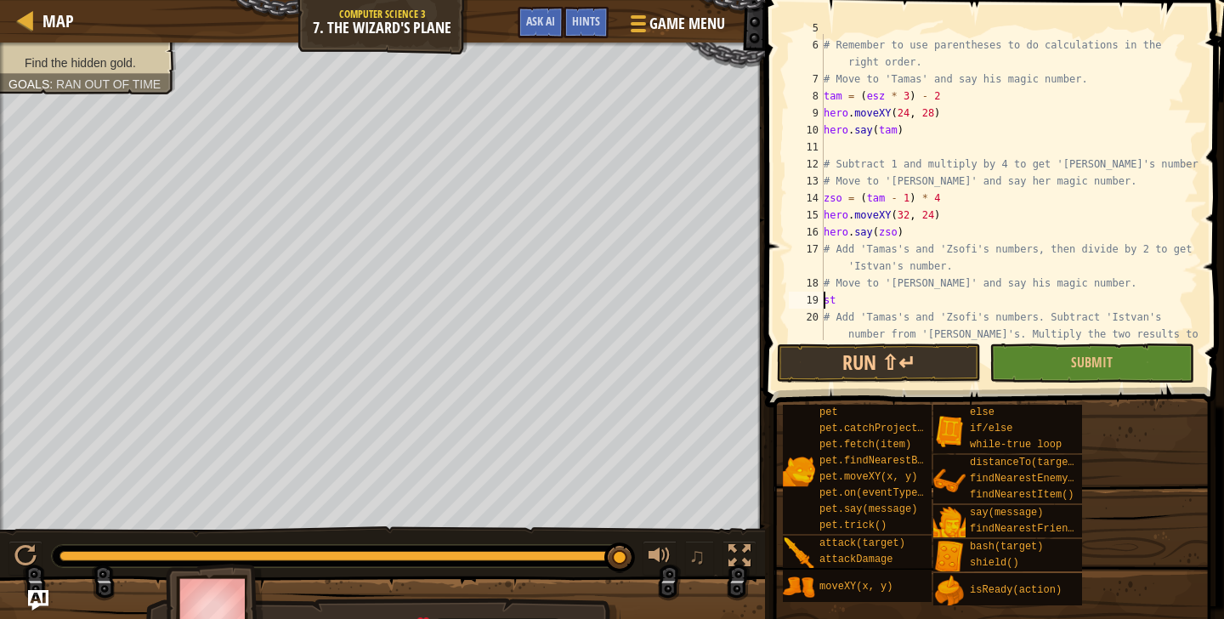
scroll to position [0, 1]
click at [869, 302] on div "# Multiply by 3 and subtract 2 to get '[PERSON_NAME]'s number. # Remember to us…" at bounding box center [1009, 207] width 378 height 374
click at [858, 300] on div "# Multiply by 3 and subtract 2 to get '[PERSON_NAME]'s number. # Remember to us…" at bounding box center [1009, 207] width 378 height 374
click at [908, 313] on div "# Multiply by 3 and subtract 2 to get '[PERSON_NAME]'s number. # Remember to us…" at bounding box center [1009, 207] width 378 height 374
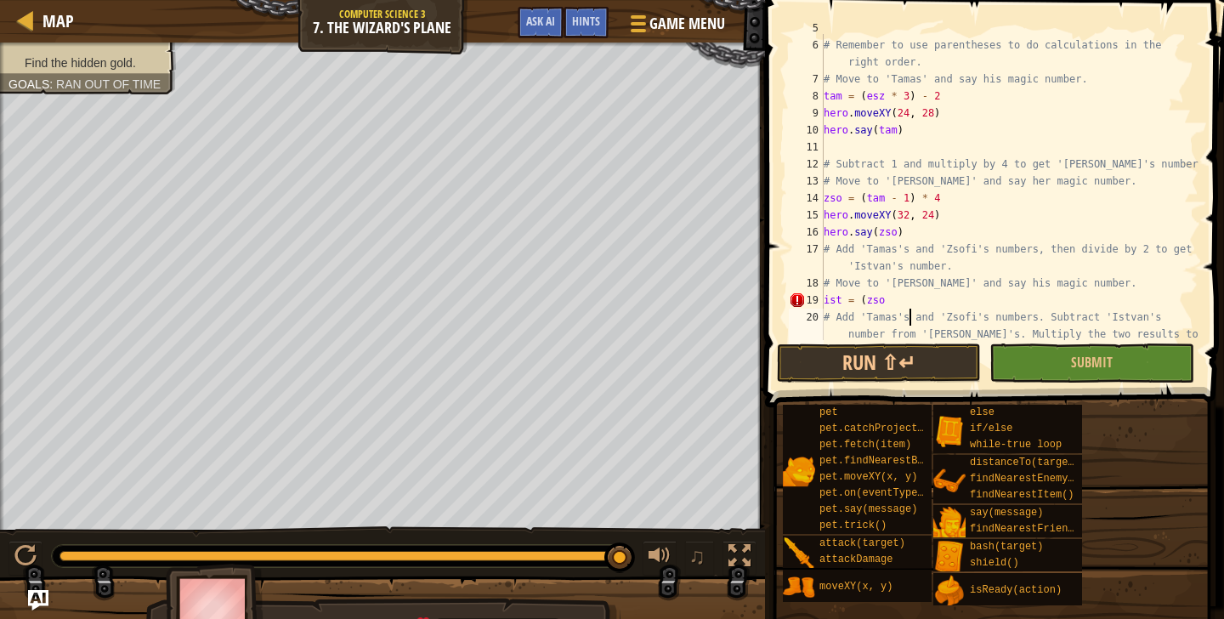
click at [907, 304] on div "# Multiply by 3 and subtract 2 to get '[PERSON_NAME]'s number. # Remember to us…" at bounding box center [1009, 207] width 378 height 374
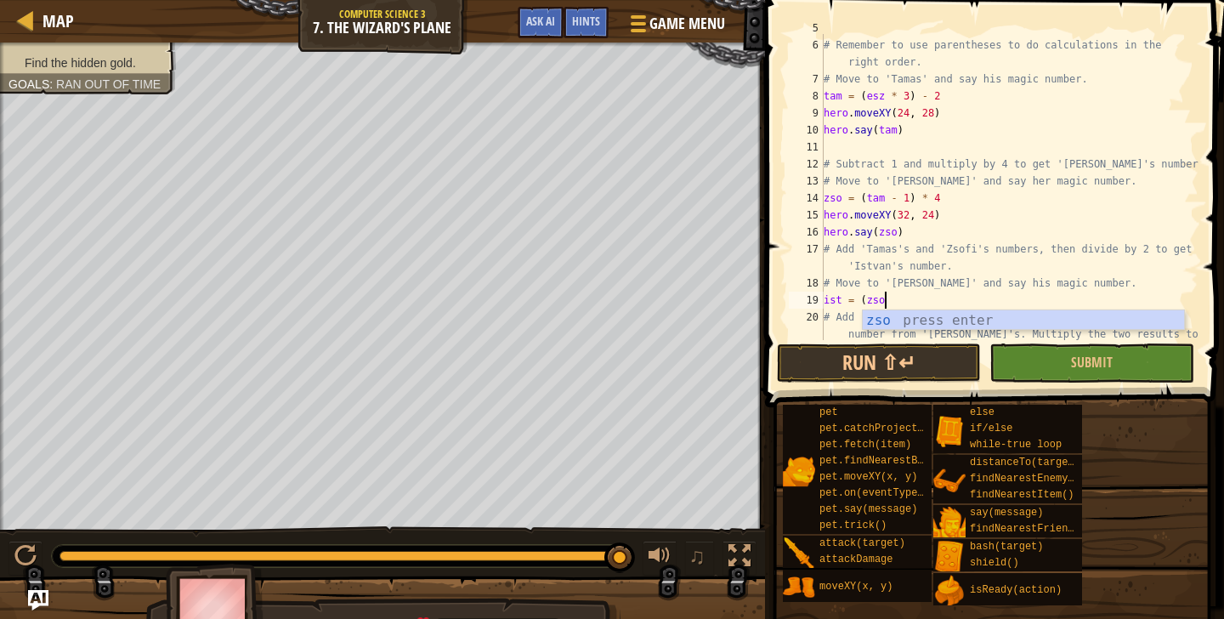
type textarea "ist = (zso)"
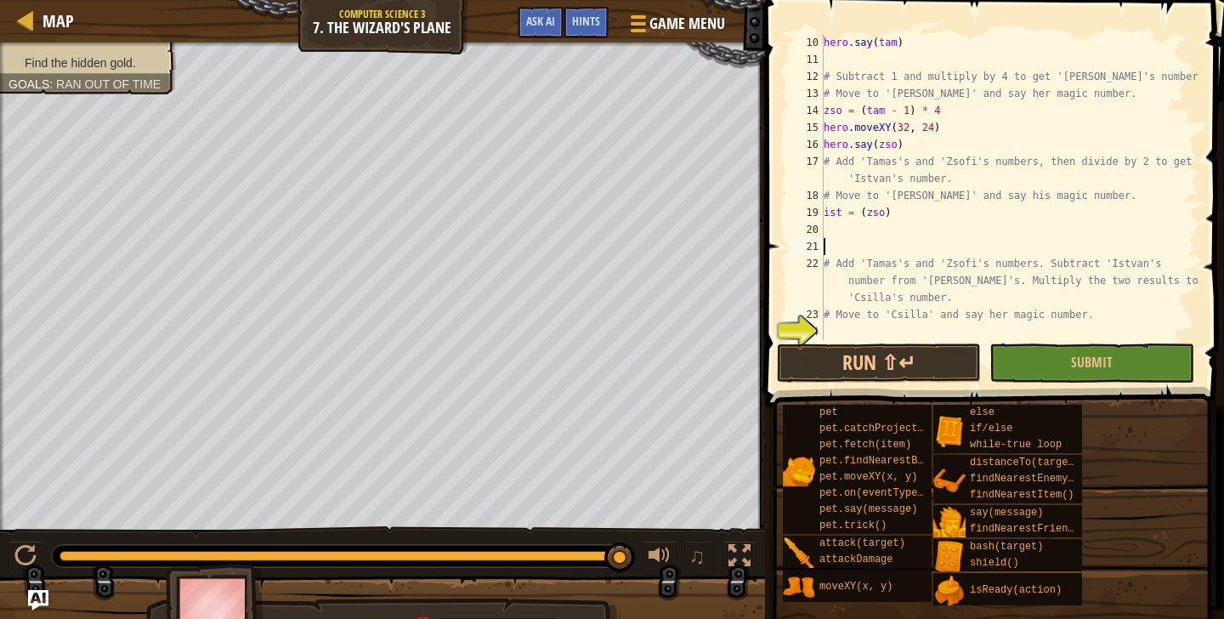
scroll to position [170, 0]
click at [844, 233] on div "hero . say ( tam ) # Subtract 1 and multiply by 4 to get '[PERSON_NAME]'s numbe…" at bounding box center [1009, 204] width 378 height 340
click at [894, 229] on div "hero . say ( tam ) # Subtract 1 and multiply by 4 to get '[PERSON_NAME]'s numbe…" at bounding box center [1009, 204] width 378 height 340
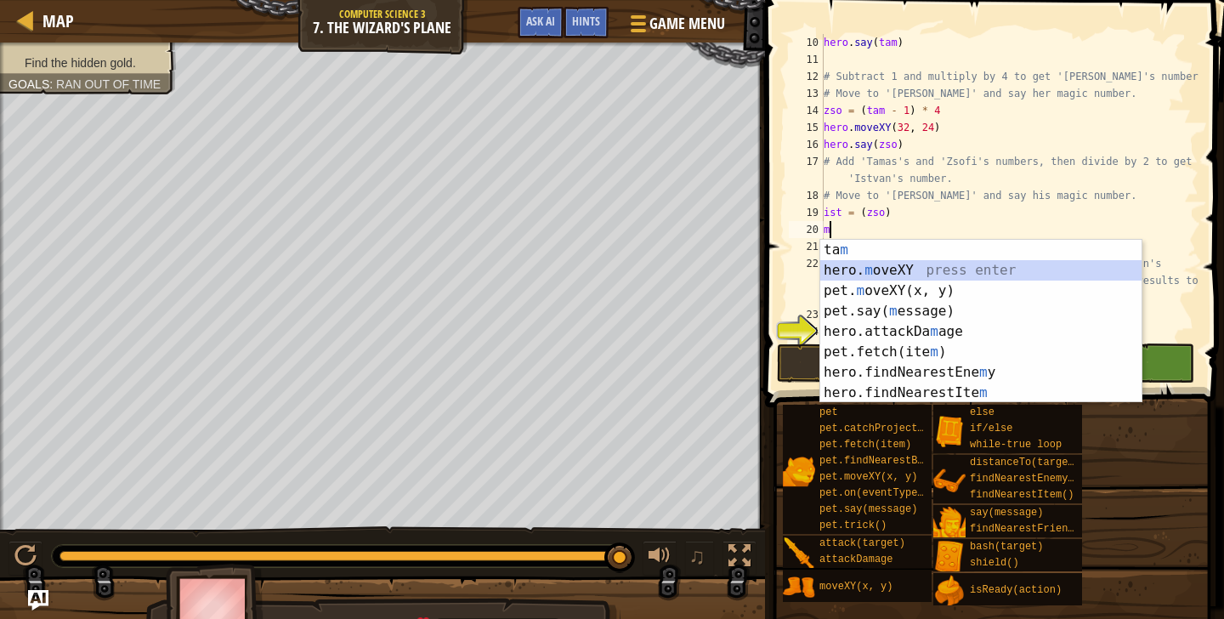
click at [934, 272] on div "ta m press enter hero. m oveXY press enter pet. m oveXY(x, y) press enter pet.s…" at bounding box center [980, 342] width 321 height 204
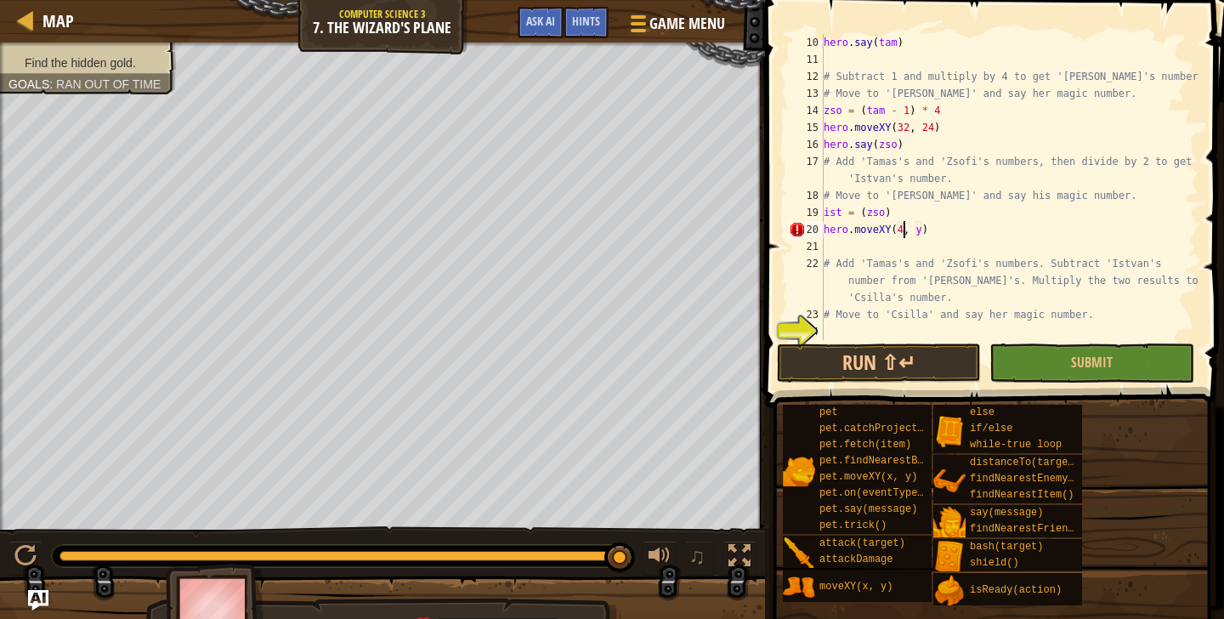
scroll to position [8, 7]
click at [928, 237] on div "hero . say ( tam ) # Subtract 1 and multiply by 4 to get '[PERSON_NAME]'s numbe…" at bounding box center [1009, 204] width 378 height 340
click at [896, 213] on div "hero . say ( tam ) # Subtract 1 and multiply by 4 to get '[PERSON_NAME]'s numbe…" at bounding box center [1009, 204] width 378 height 340
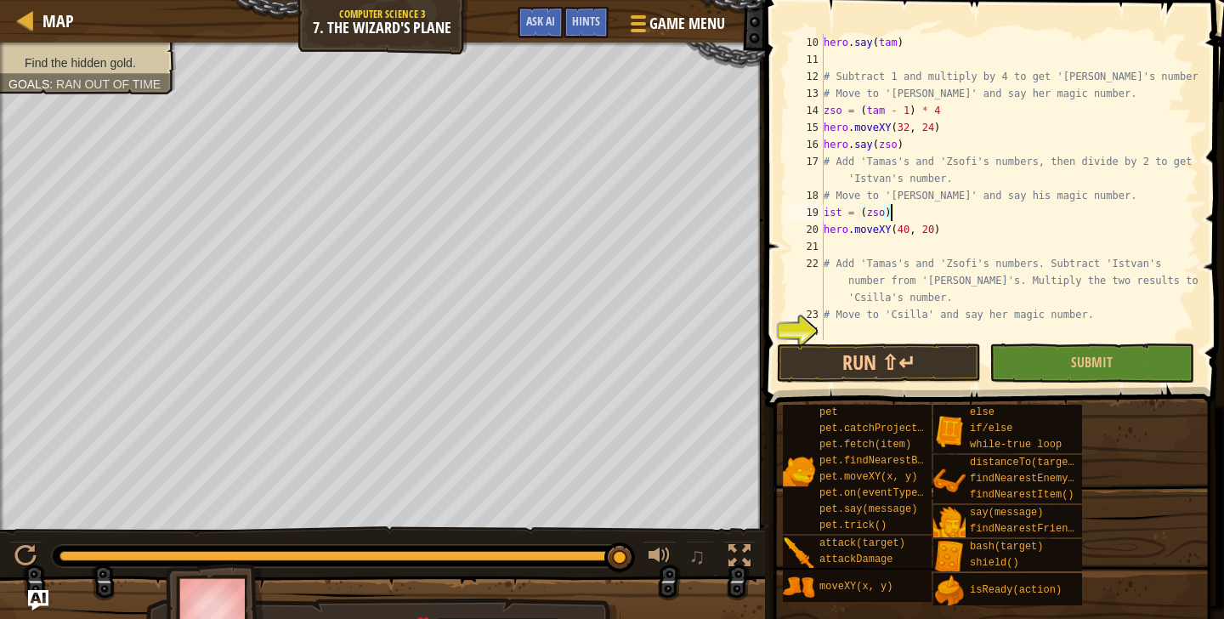
click at [887, 213] on div "hero . say ( tam ) # Subtract 1 and multiply by 4 to get '[PERSON_NAME]'s numbe…" at bounding box center [1009, 204] width 378 height 340
click at [836, 215] on div "hero . say ( tam ) # Subtract 1 and multiply by 4 to get '[PERSON_NAME]'s numbe…" at bounding box center [1009, 204] width 378 height 340
click at [843, 214] on div "hero . say ( tam ) # Subtract 1 and multiply by 4 to get '[PERSON_NAME]'s numbe…" at bounding box center [1009, 204] width 378 height 340
click at [890, 214] on div "hero . say ( tam ) # Subtract 1 and multiply by 4 to get '[PERSON_NAME]'s numbe…" at bounding box center [1009, 204] width 378 height 340
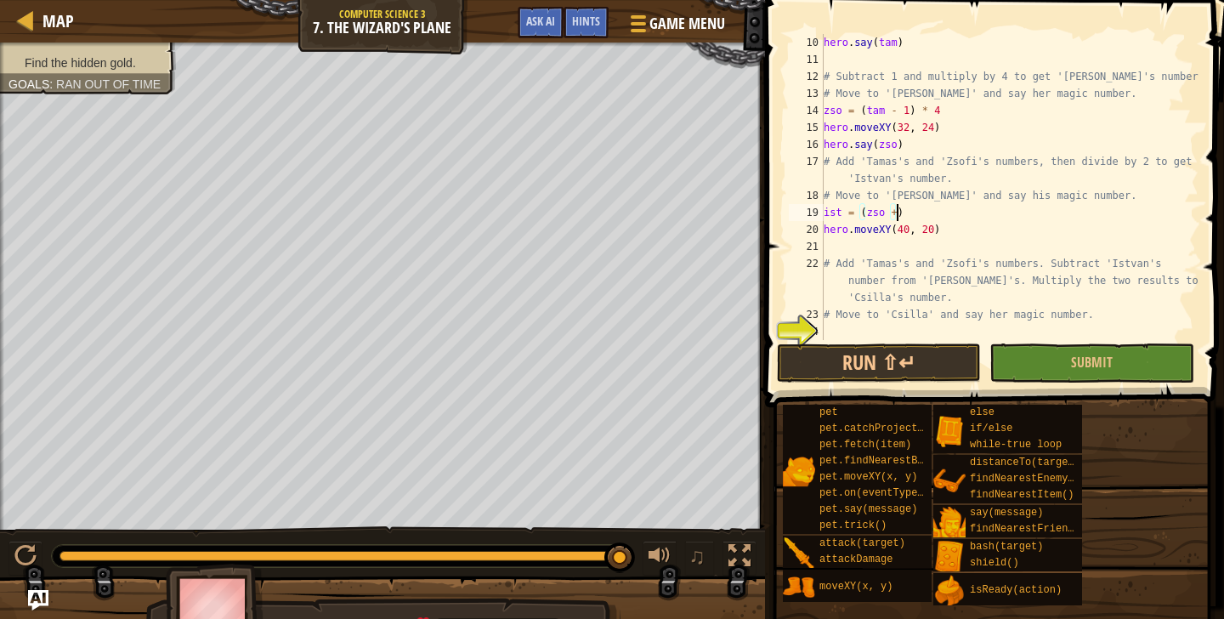
scroll to position [8, 6]
click at [842, 208] on div "hero . say ( tam ) # Subtract 1 and multiply by 4 to get '[PERSON_NAME]'s numbe…" at bounding box center [1009, 204] width 378 height 340
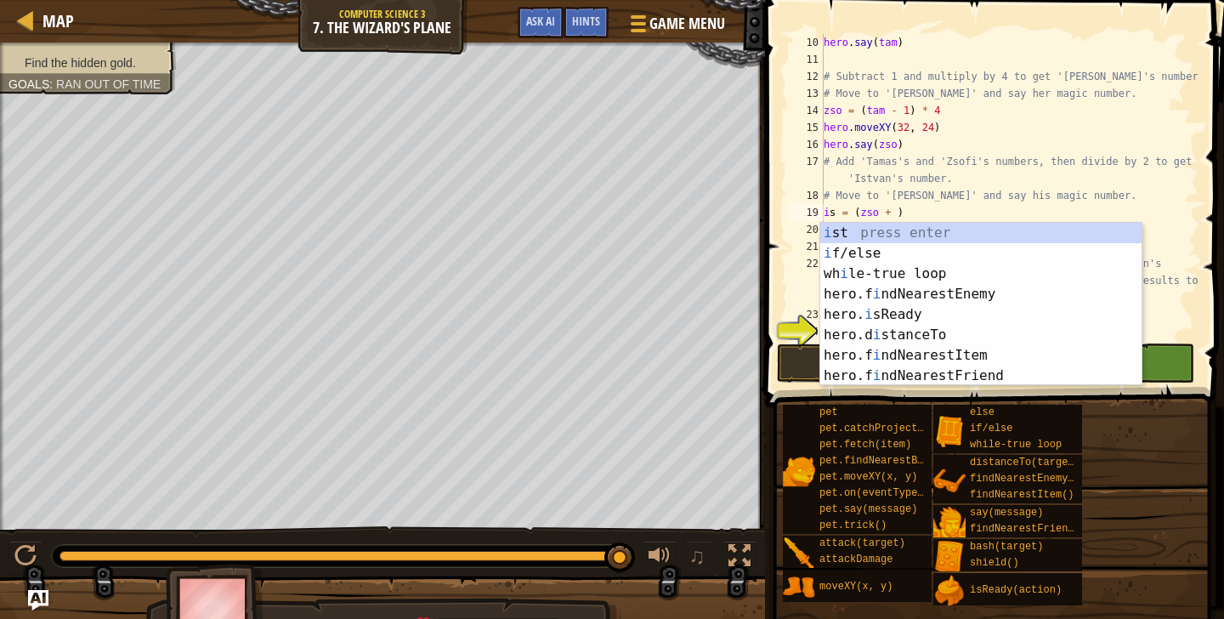
scroll to position [0, 1]
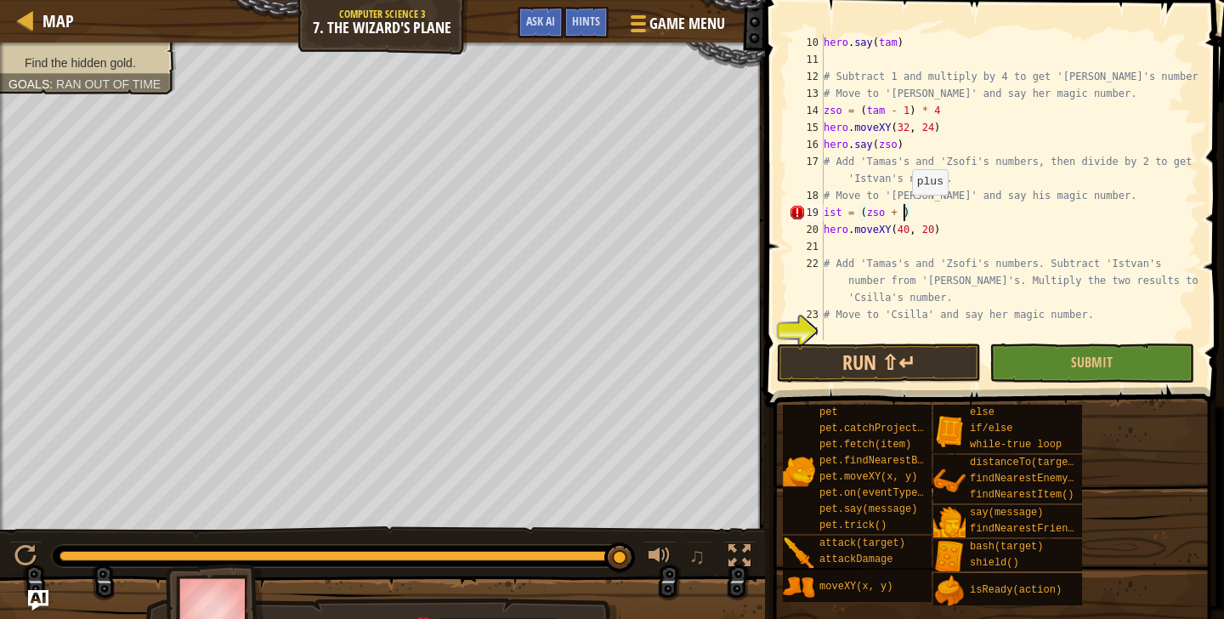
click at [904, 212] on div "hero . say ( tam ) # Subtract 1 and multiply by 4 to get '[PERSON_NAME]'s numbe…" at bounding box center [1009, 204] width 378 height 340
click at [943, 218] on div "hero . say ( tam ) # Subtract 1 and multiply by 4 to get '[PERSON_NAME]'s numbe…" at bounding box center [1009, 204] width 378 height 340
click at [925, 216] on div "hero . say ( tam ) # Subtract 1 and multiply by 4 to get '[PERSON_NAME]'s numbe…" at bounding box center [1009, 204] width 378 height 340
click at [919, 212] on div "hero . say ( tam ) # Subtract 1 and multiply by 4 to get '[PERSON_NAME]'s numbe…" at bounding box center [1009, 204] width 378 height 340
click at [927, 210] on div "hero . say ( tam ) # Subtract 1 and multiply by 4 to get '[PERSON_NAME]'s numbe…" at bounding box center [1009, 204] width 378 height 340
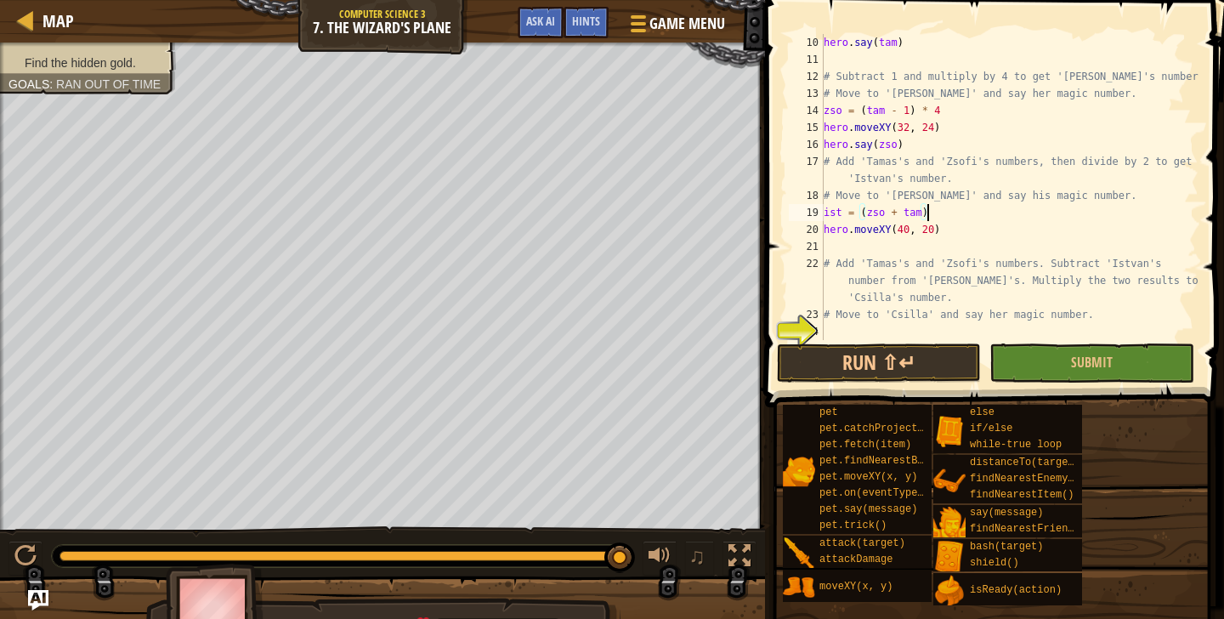
scroll to position [8, 9]
type textarea "ist = (zso + tam)/2"
click at [933, 245] on div "hero . say ( tam ) # Subtract 1 and multiply by 4 to get '[PERSON_NAME]'s numbe…" at bounding box center [1009, 204] width 378 height 340
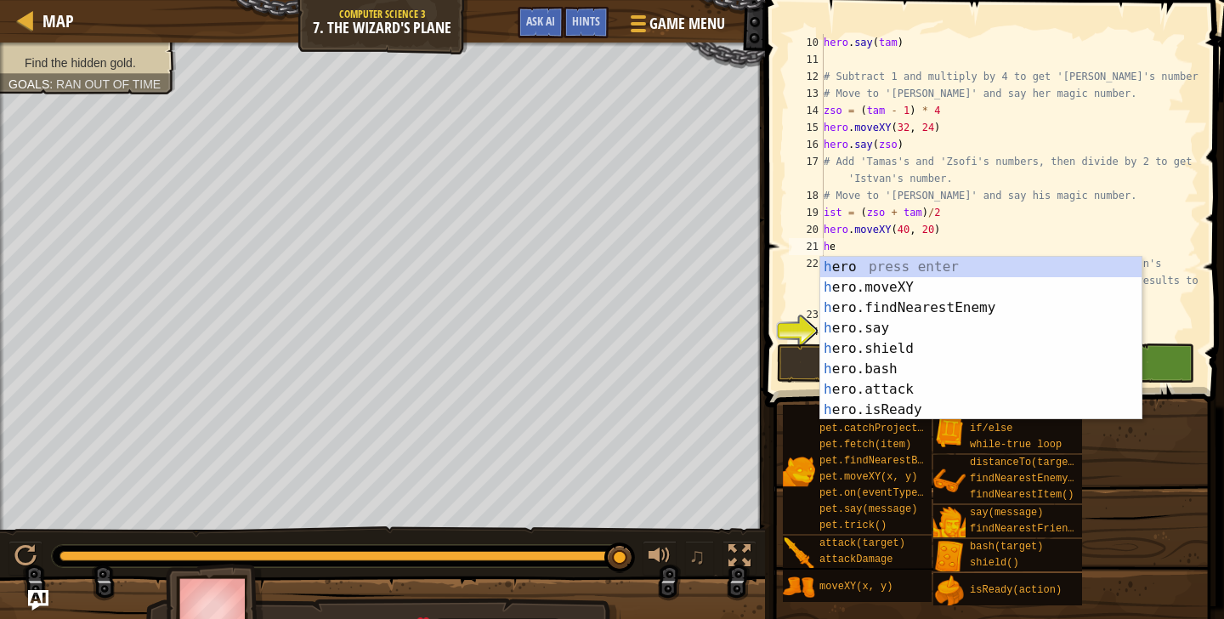
scroll to position [0, 1]
click at [906, 328] on div "h ero press enter h ero.moveXY press enter h ero.findNearestEnemy press enter h…" at bounding box center [980, 359] width 321 height 204
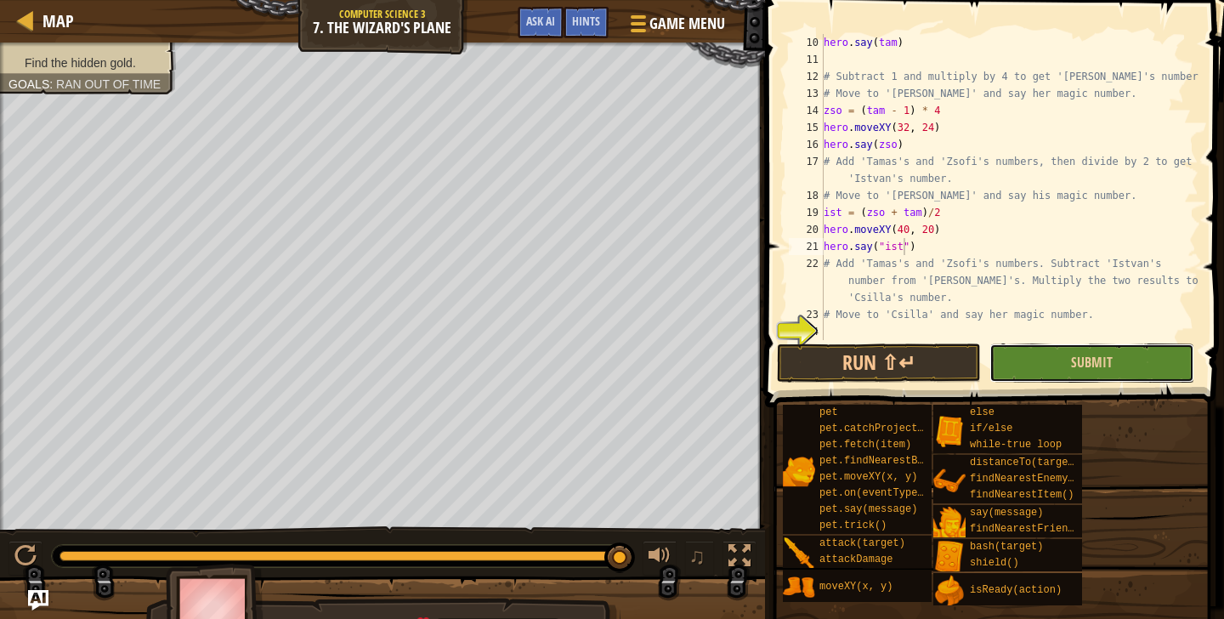
click at [1026, 359] on button "Submit" at bounding box center [1091, 362] width 204 height 39
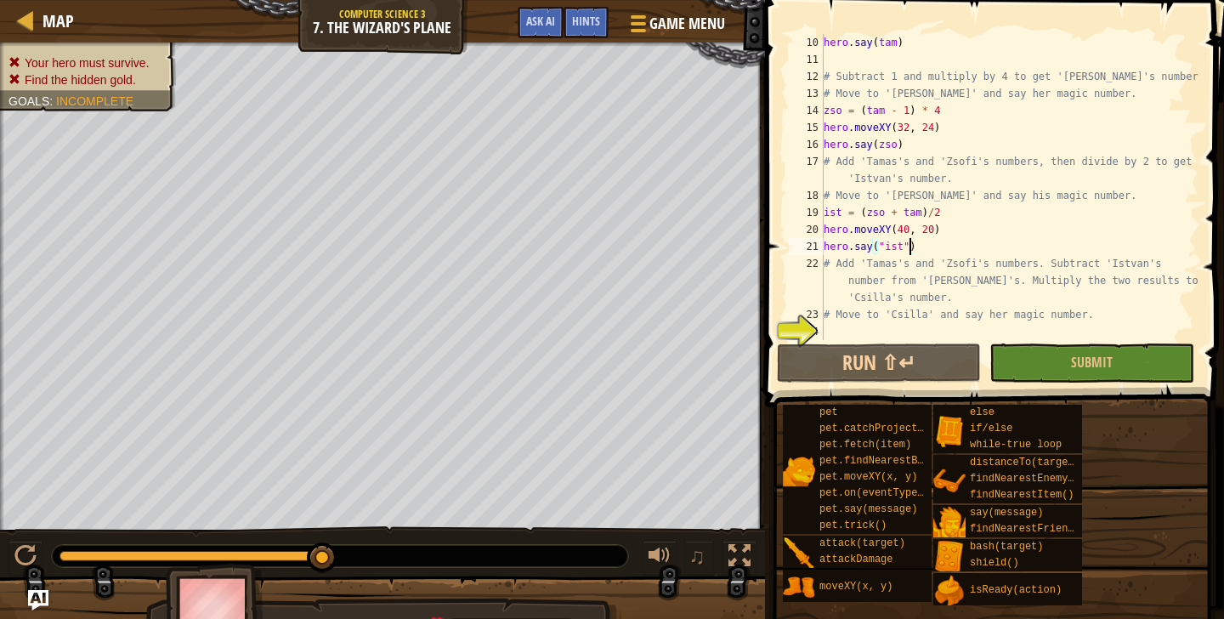
click at [911, 254] on div "hero . say ( tam ) # Subtract 1 and multiply by 4 to get '[PERSON_NAME]'s numbe…" at bounding box center [1009, 204] width 378 height 340
click at [882, 250] on div "hero . say ( tam ) # Subtract 1 and multiply by 4 to get '[PERSON_NAME]'s numbe…" at bounding box center [1009, 204] width 378 height 340
click at [883, 249] on div "hero . say ( tam ) # Subtract 1 and multiply by 4 to get '[PERSON_NAME]'s numbe…" at bounding box center [1009, 204] width 378 height 340
type textarea "hero.say(ist)"
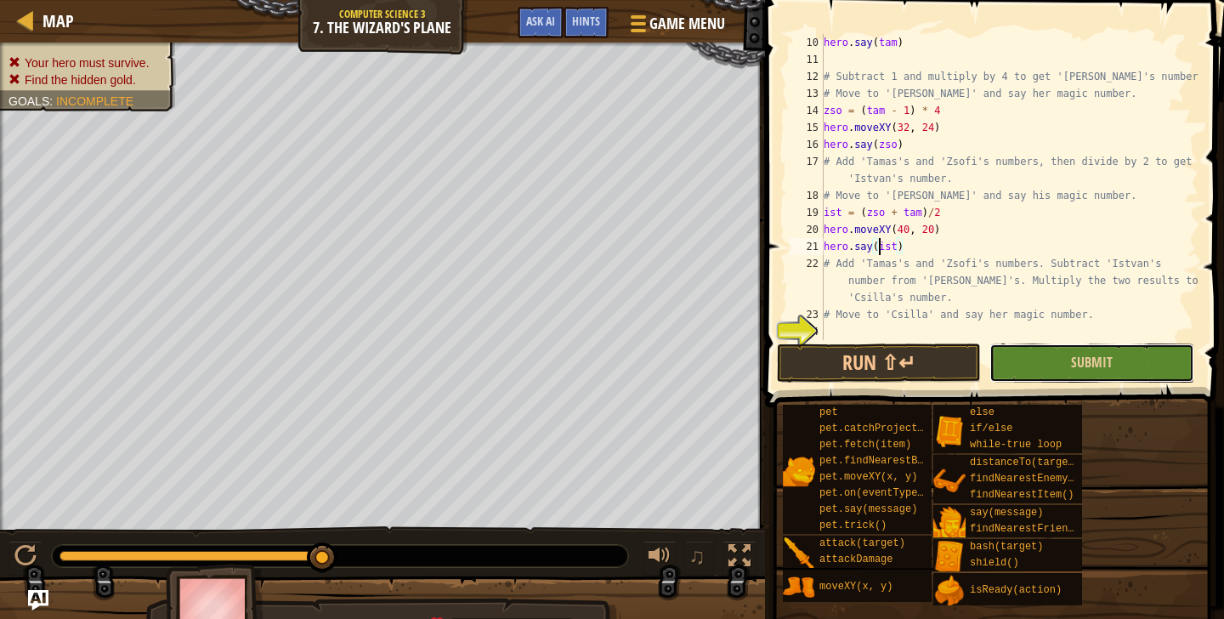
click at [1041, 376] on button "Submit" at bounding box center [1091, 362] width 204 height 39
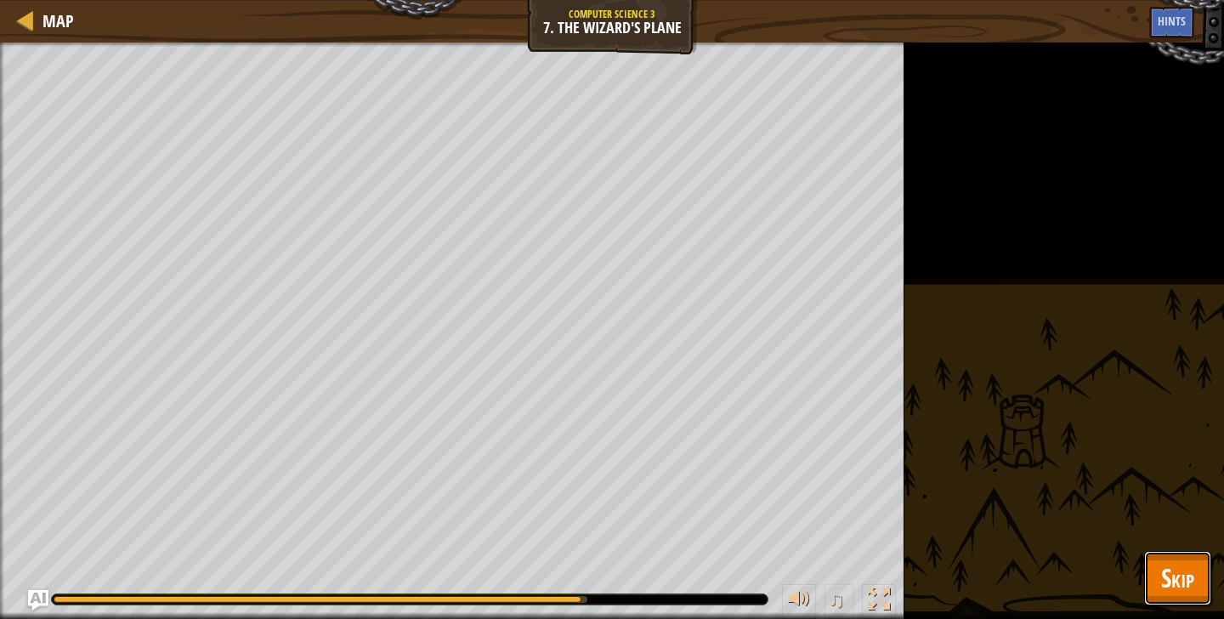
click at [1182, 567] on span "Skip" at bounding box center [1177, 577] width 33 height 35
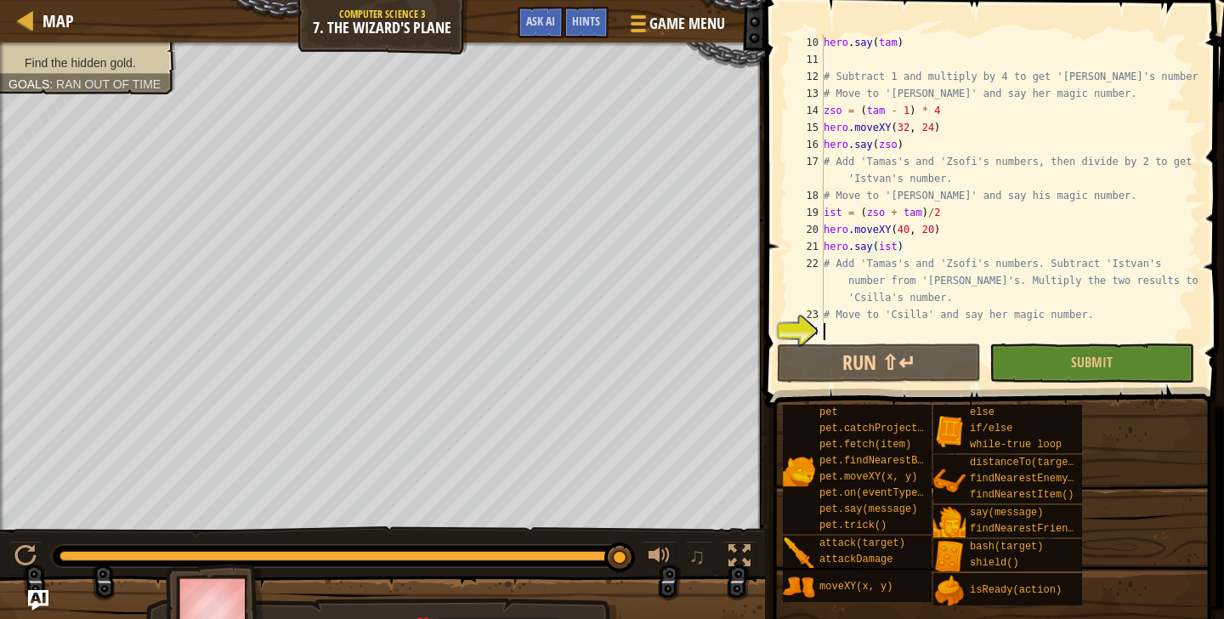
scroll to position [0, 0]
drag, startPoint x: 941, startPoint y: 329, endPoint x: 953, endPoint y: 337, distance: 14.1
click at [953, 337] on div "hero . say ( tam ) # Subtract 1 and multiply by 4 to get '[PERSON_NAME]'s numbe…" at bounding box center [1009, 204] width 378 height 340
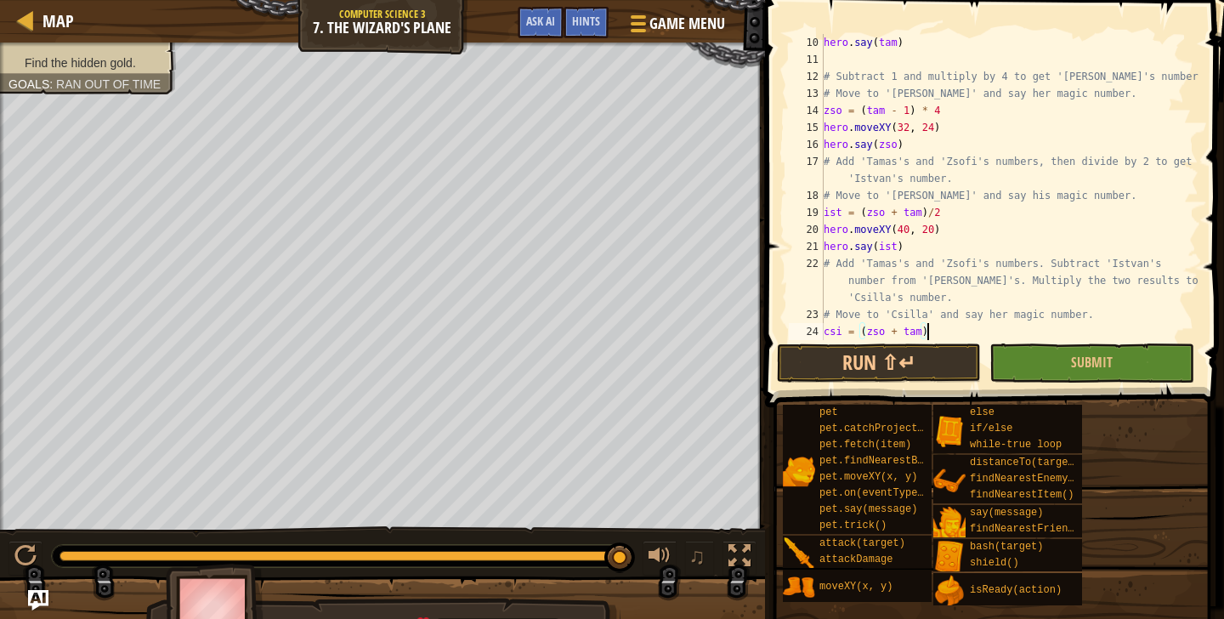
scroll to position [8, 9]
type textarea "csi = (zso + tam)/2"
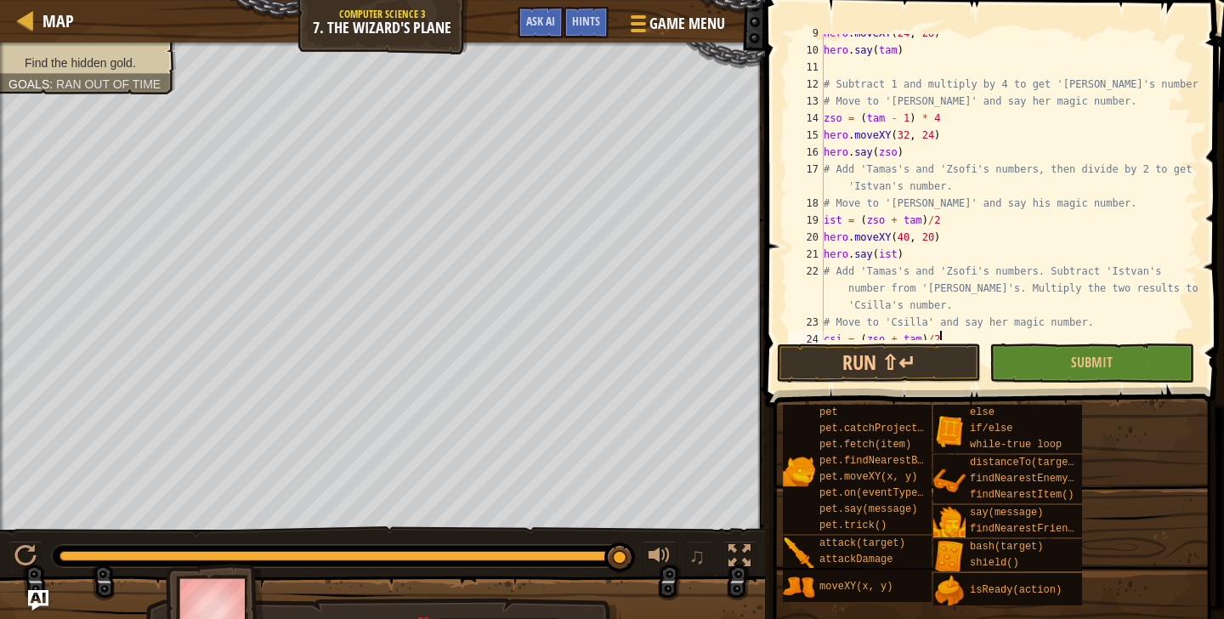
scroll to position [187, 0]
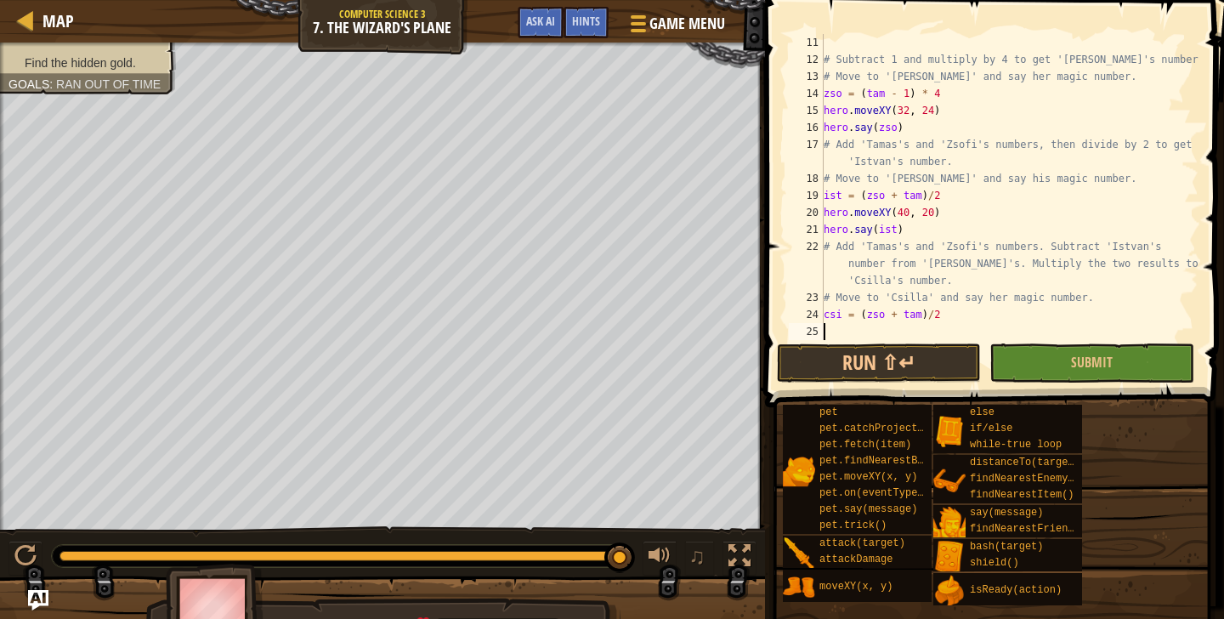
click at [884, 327] on div "# Subtract 1 and multiply by 4 to get '[PERSON_NAME]'s number. # Move to '[PERS…" at bounding box center [1009, 204] width 378 height 340
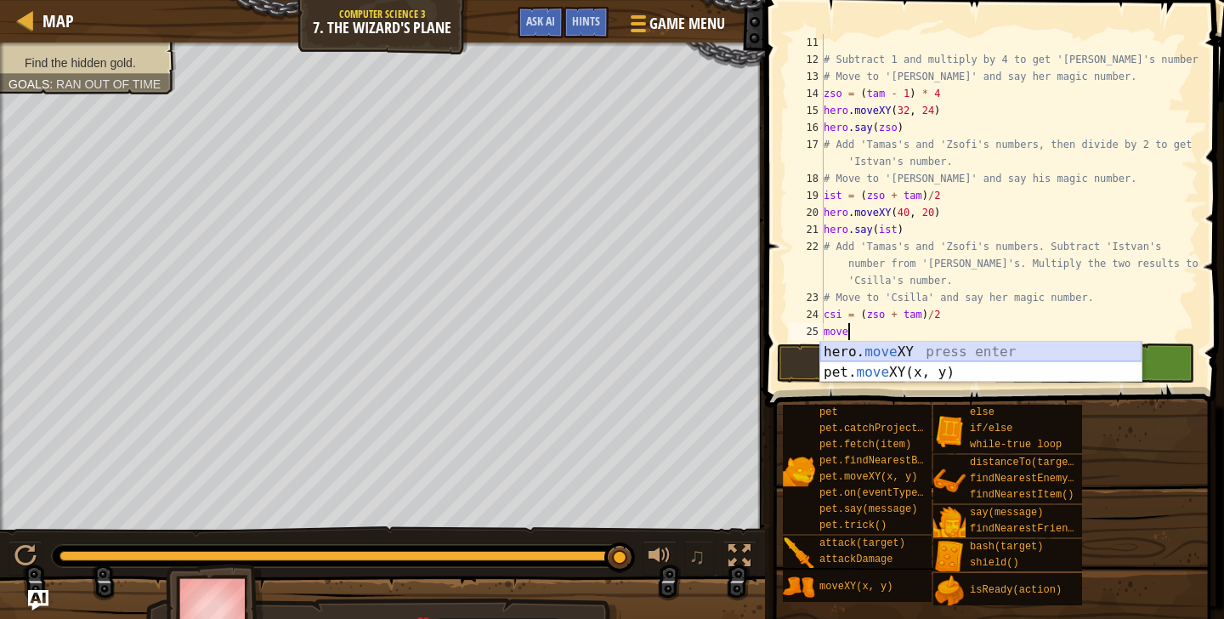
click at [895, 351] on div "hero. move XY press enter pet. move XY(x, y) press enter" at bounding box center [980, 383] width 321 height 82
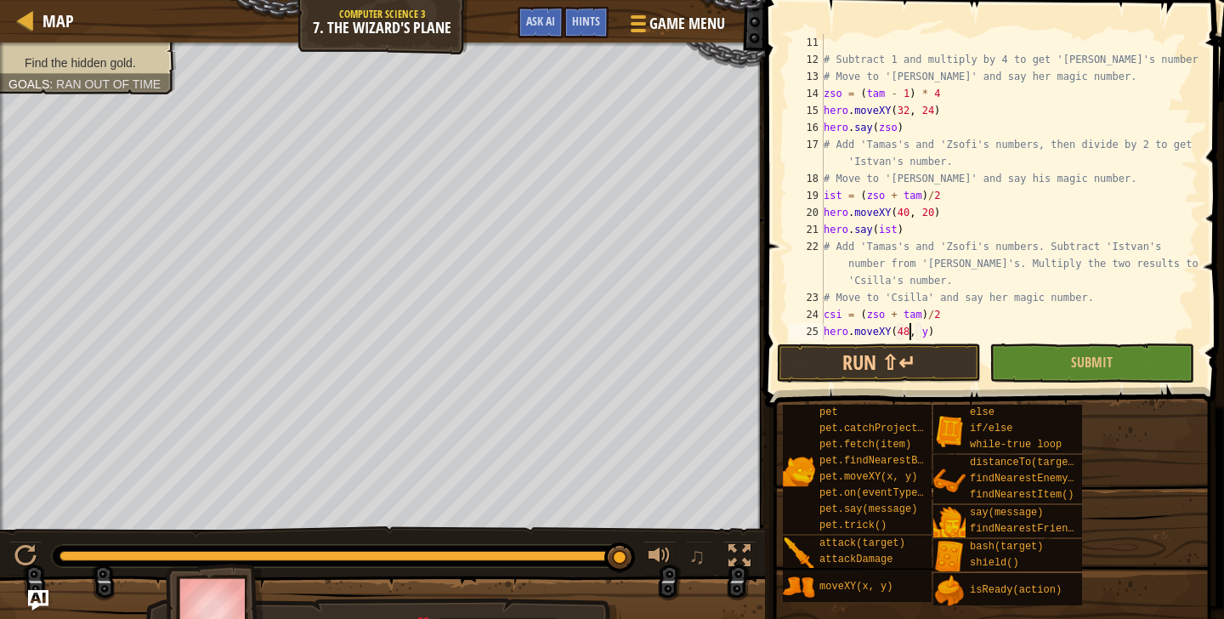
scroll to position [8, 7]
click at [928, 332] on div "# Subtract 1 and multiply by 4 to get '[PERSON_NAME]'s number. # Move to '[PERS…" at bounding box center [1009, 204] width 378 height 340
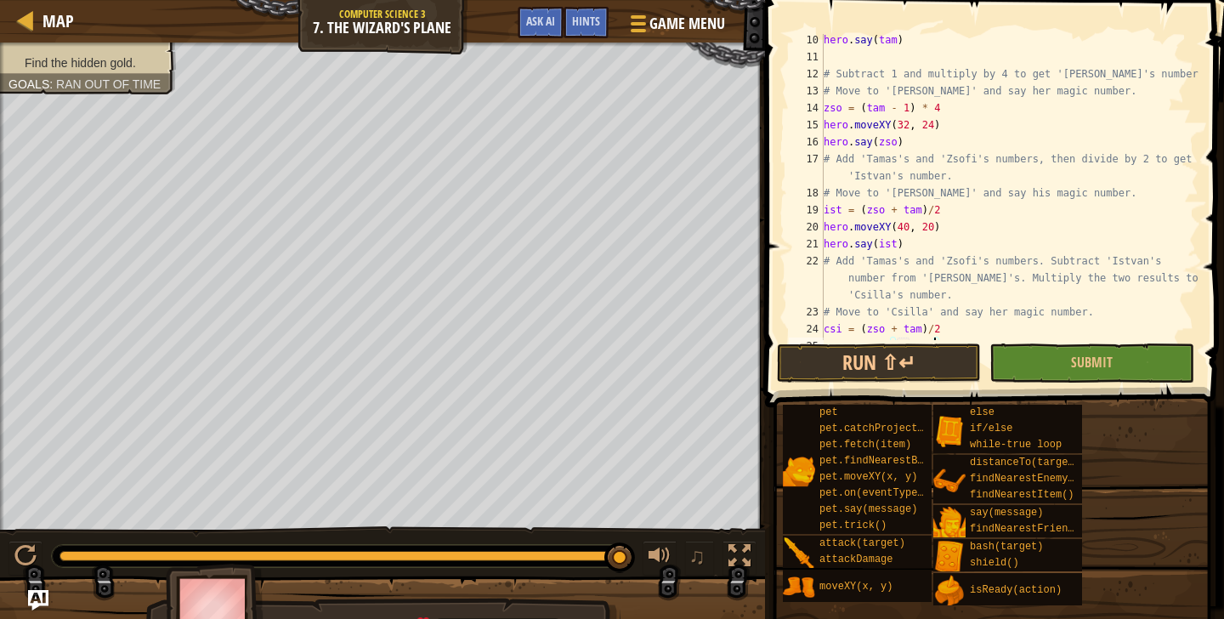
scroll to position [204, 0]
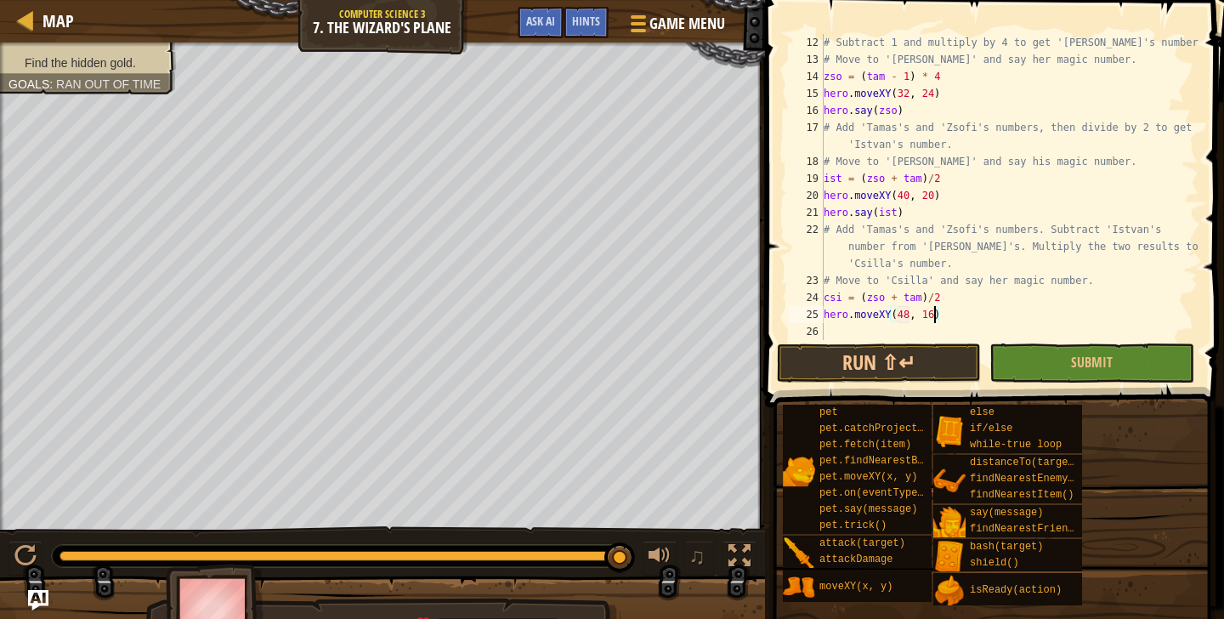
click at [944, 300] on div "# Subtract 1 and multiply by 4 to get '[PERSON_NAME]'s number. # Move to '[PERS…" at bounding box center [1009, 204] width 378 height 340
click at [898, 300] on div "# Subtract 1 and multiply by 4 to get '[PERSON_NAME]'s number. # Move to '[PERS…" at bounding box center [1009, 204] width 378 height 340
click at [888, 306] on div "# Subtract 1 and multiply by 4 to get '[PERSON_NAME]'s number. # Move to '[PERS…" at bounding box center [1009, 204] width 378 height 340
click at [884, 300] on div "# Subtract 1 and multiply by 4 to get '[PERSON_NAME]'s number. # Move to '[PERS…" at bounding box center [1009, 204] width 378 height 340
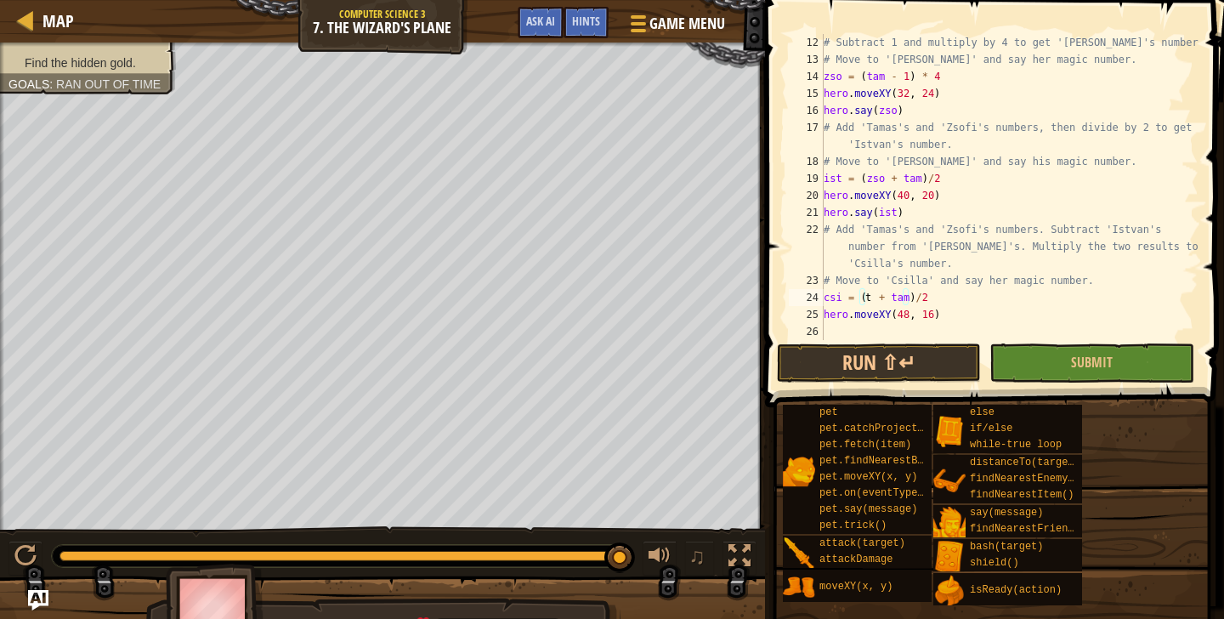
scroll to position [0, 1]
click at [924, 300] on div "# Subtract 1 and multiply by 4 to get '[PERSON_NAME]'s number. # Move to '[PERS…" at bounding box center [1009, 204] width 378 height 340
click at [919, 298] on div "# Subtract 1 and multiply by 4 to get '[PERSON_NAME]'s number. # Move to '[PERS…" at bounding box center [1009, 204] width 378 height 340
click at [941, 300] on div "# Subtract 1 and multiply by 4 to get '[PERSON_NAME]'s number. # Move to '[PERS…" at bounding box center [1009, 204] width 378 height 340
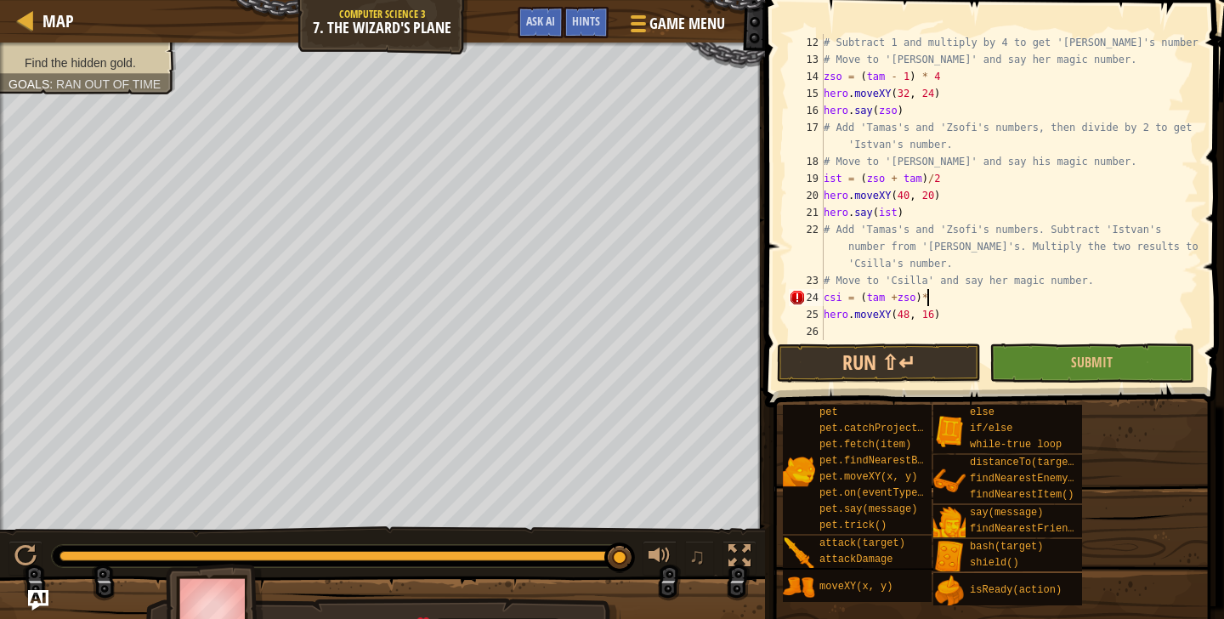
scroll to position [0, 1]
click at [933, 303] on div "# Subtract 1 and multiply by 4 to get '[PERSON_NAME]'s number. # Move to '[PERS…" at bounding box center [1009, 204] width 378 height 340
click at [952, 300] on div "# Subtract 1 and multiply by 4 to get '[PERSON_NAME]'s number. # Move to '[PERS…" at bounding box center [1009, 204] width 378 height 340
type textarea "ist"
click at [943, 325] on div "# Subtract 1 and multiply by 4 to get '[PERSON_NAME]'s number. # Move to '[PERS…" at bounding box center [1009, 204] width 378 height 340
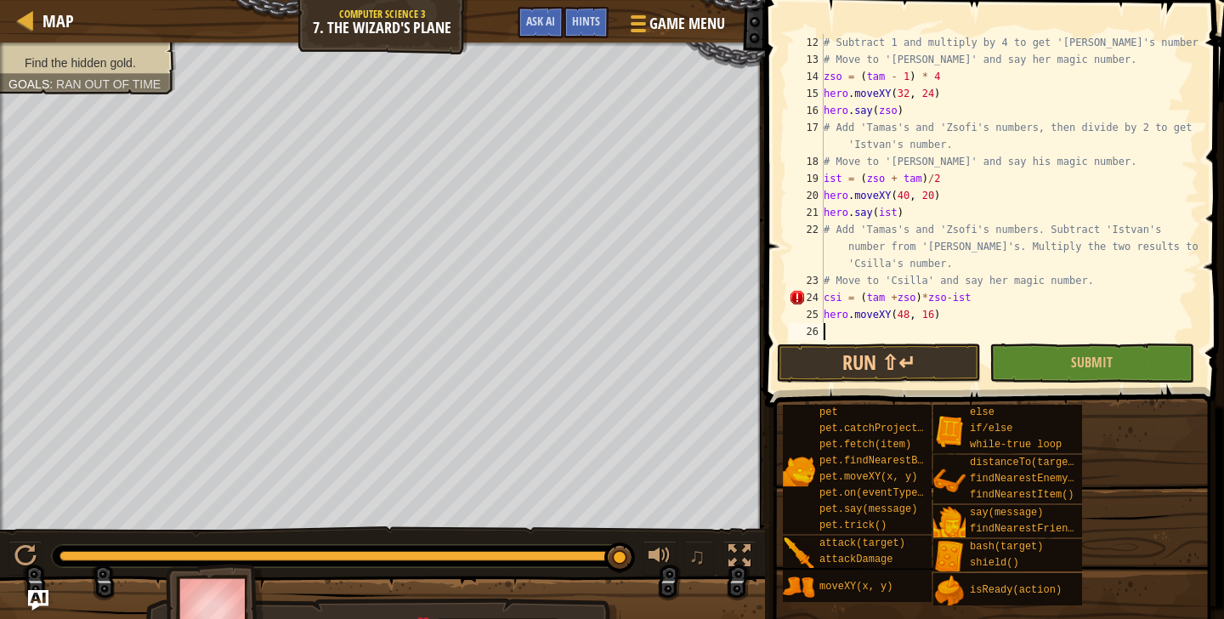
scroll to position [0, 0]
type textarea "g"
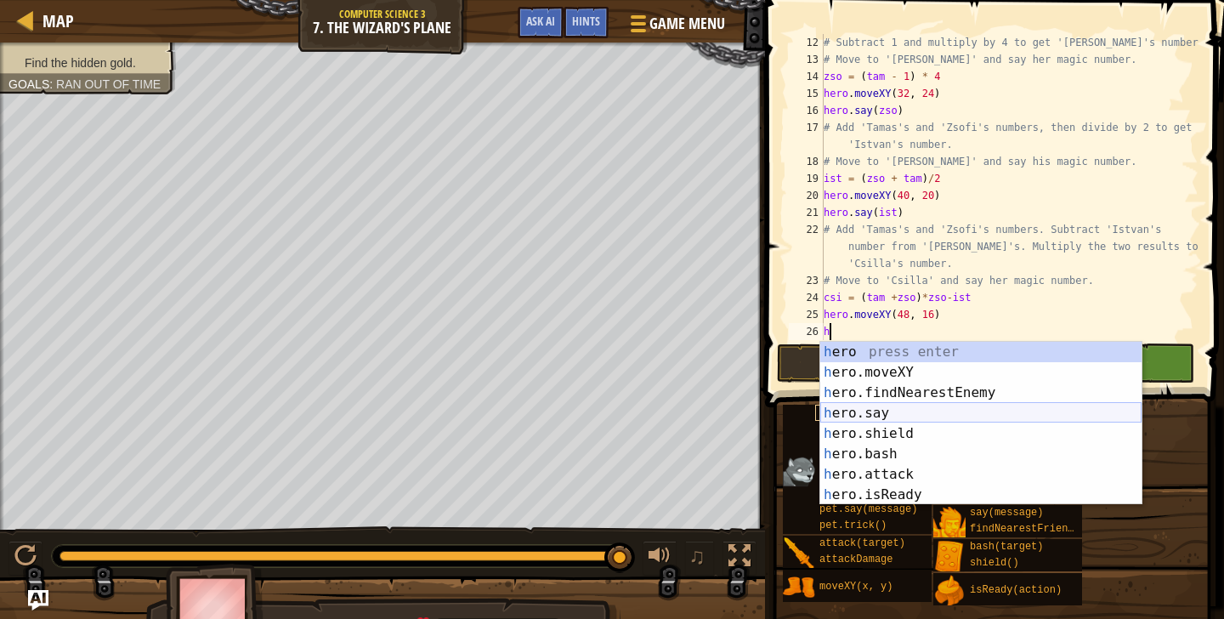
click at [924, 411] on div "h ero press enter h ero.moveXY press enter h ero.findNearestEnemy press enter h…" at bounding box center [980, 444] width 321 height 204
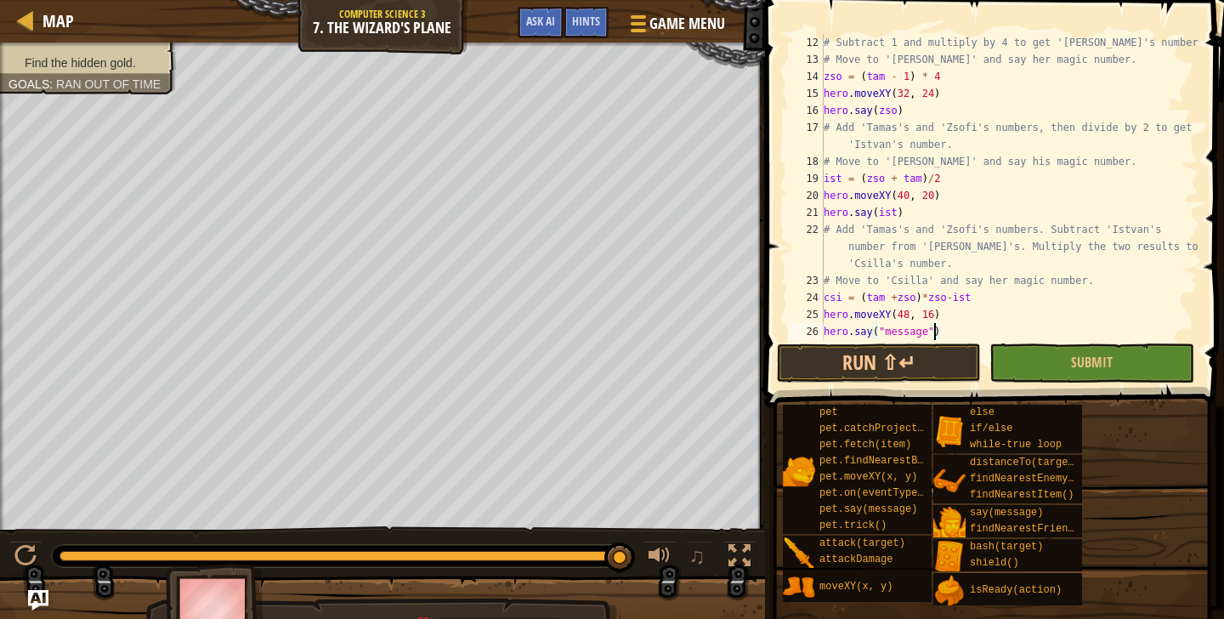
click at [933, 334] on div "# Subtract 1 and multiply by 4 to get '[PERSON_NAME]'s number. # Move to '[PERS…" at bounding box center [1009, 204] width 378 height 340
click at [1040, 367] on button "Submit" at bounding box center [1091, 362] width 204 height 39
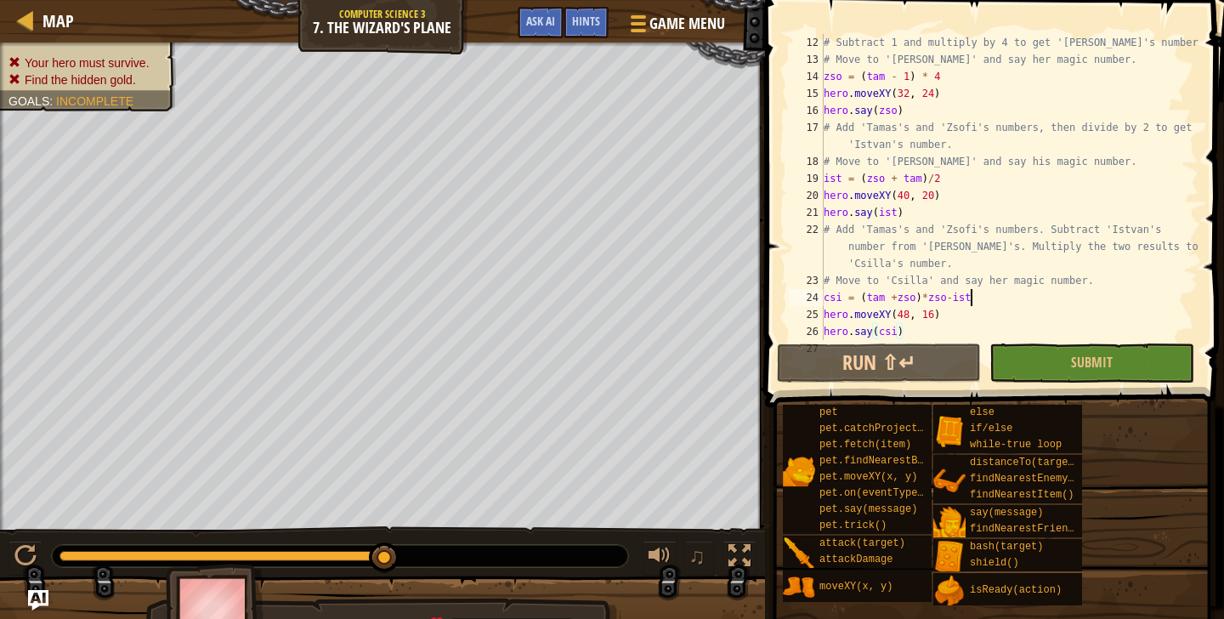
click at [973, 298] on div "# Subtract 1 and multiply by 4 to get '[PERSON_NAME]'s number. # Move to '[PERS…" at bounding box center [1009, 204] width 378 height 340
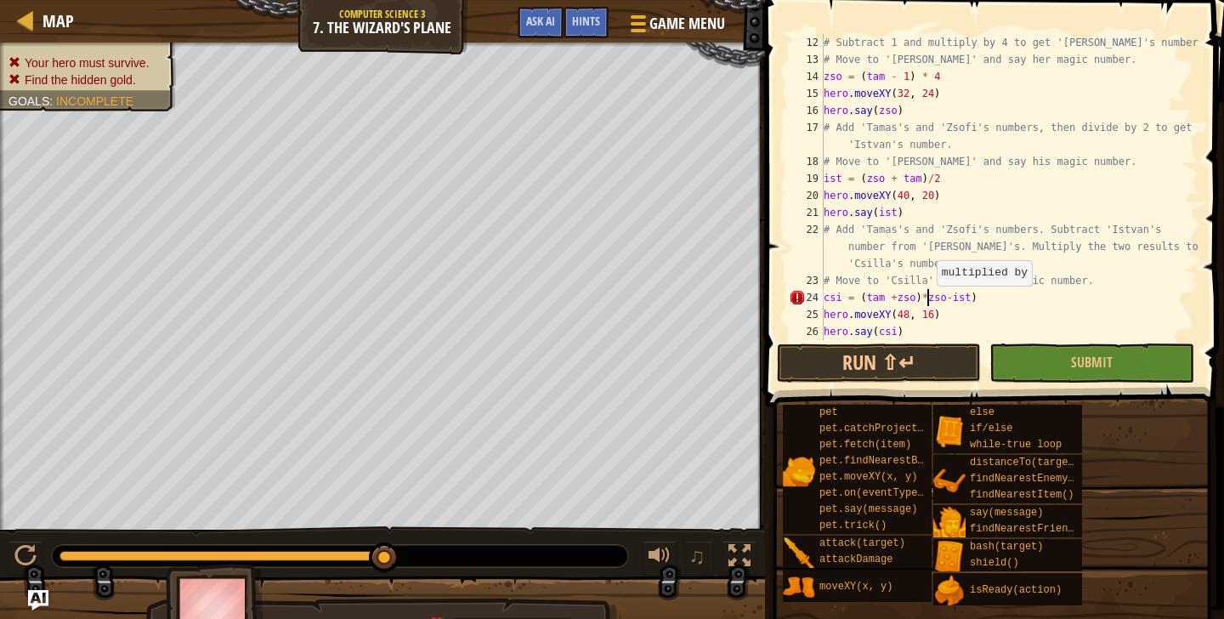
click at [928, 303] on div "# Subtract 1 and multiply by 4 to get '[PERSON_NAME]'s number. # Move to '[PERS…" at bounding box center [1009, 204] width 378 height 340
type textarea "csi = (tam +zso)*(zso-ist)"
click at [1069, 349] on button "Submit" at bounding box center [1091, 362] width 204 height 39
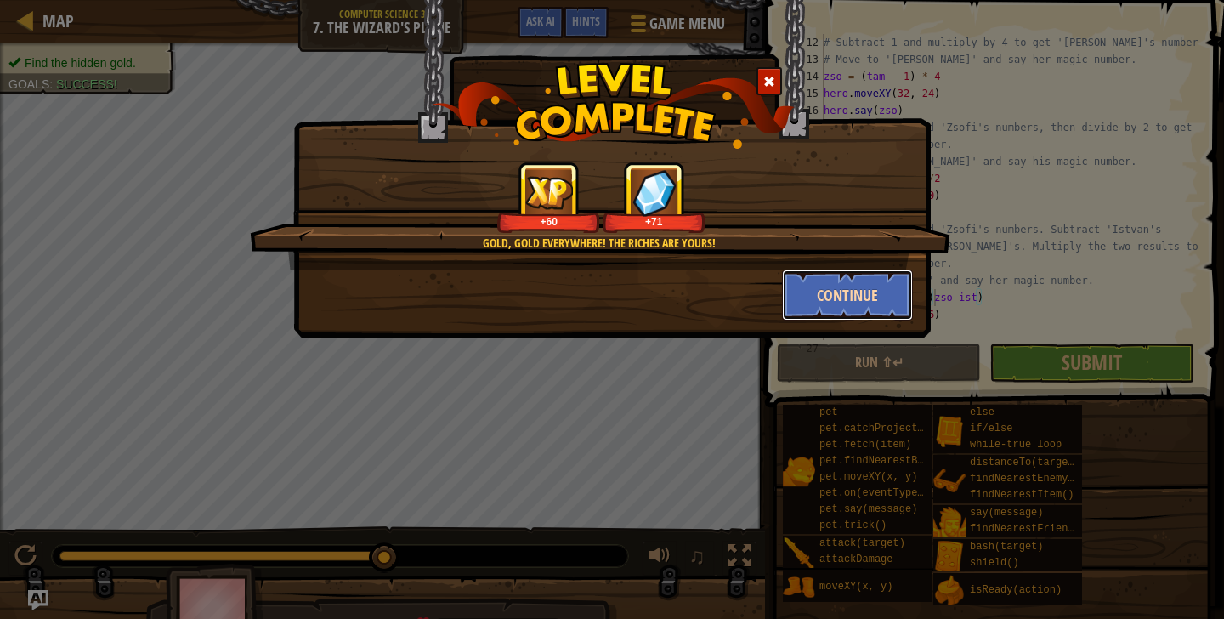
click at [835, 310] on button "Continue" at bounding box center [848, 294] width 132 height 51
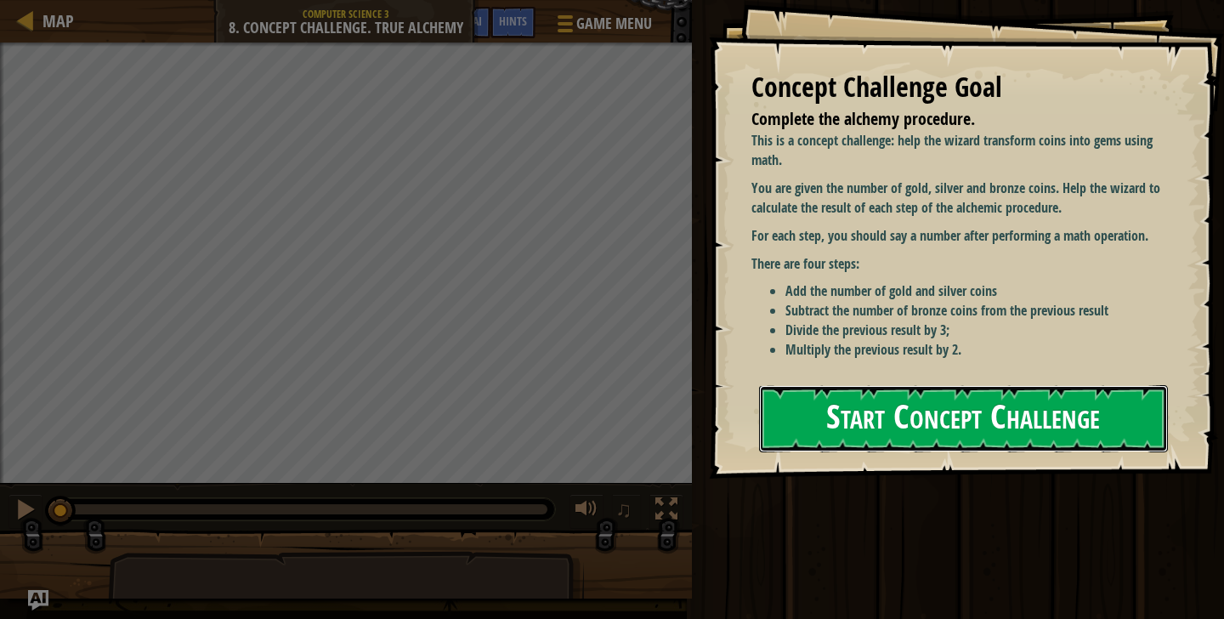
click at [1014, 434] on button "Start Concept Challenge" at bounding box center [963, 418] width 409 height 67
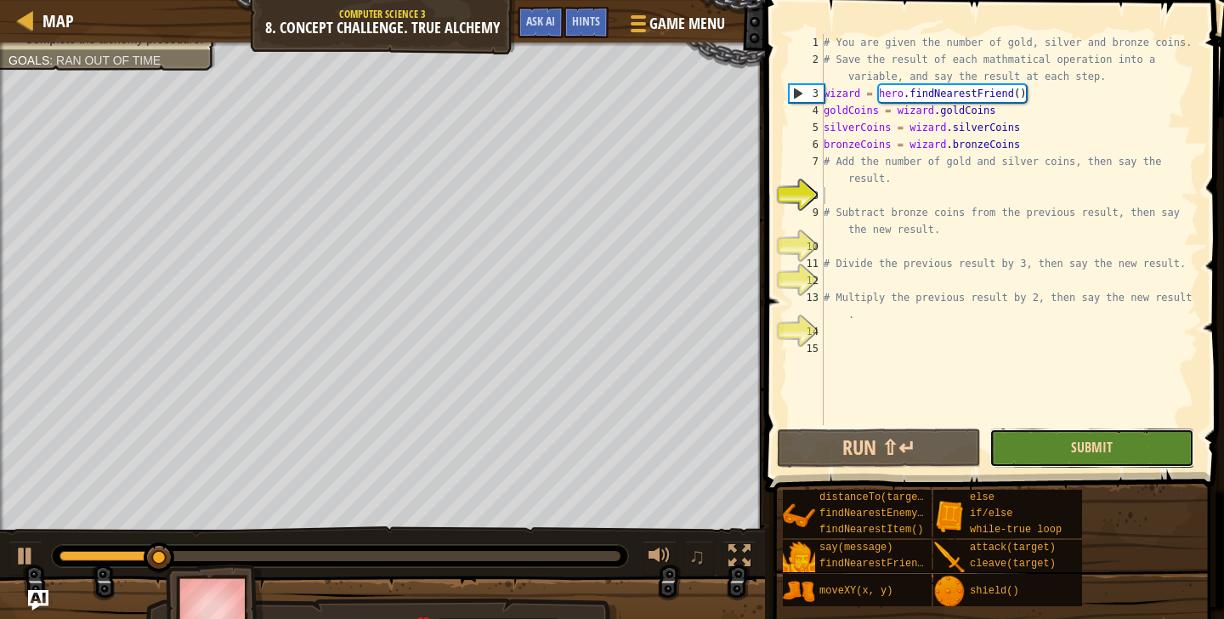
click at [1082, 453] on span "Submit" at bounding box center [1092, 447] width 42 height 19
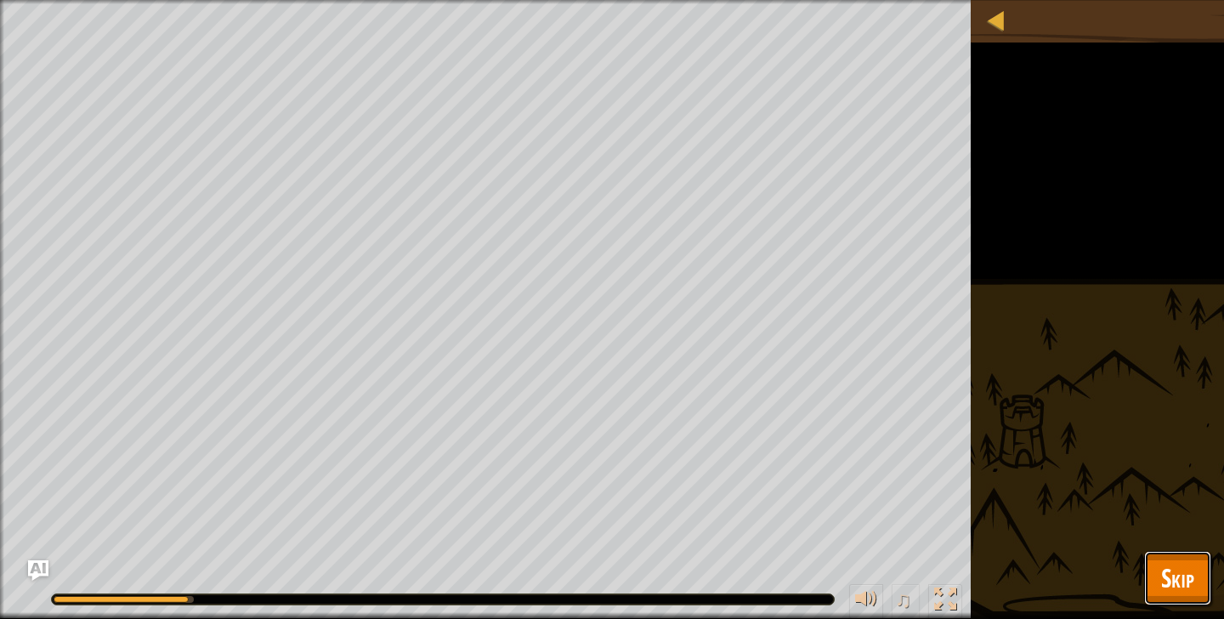
click at [1206, 581] on button "Skip" at bounding box center [1177, 578] width 67 height 54
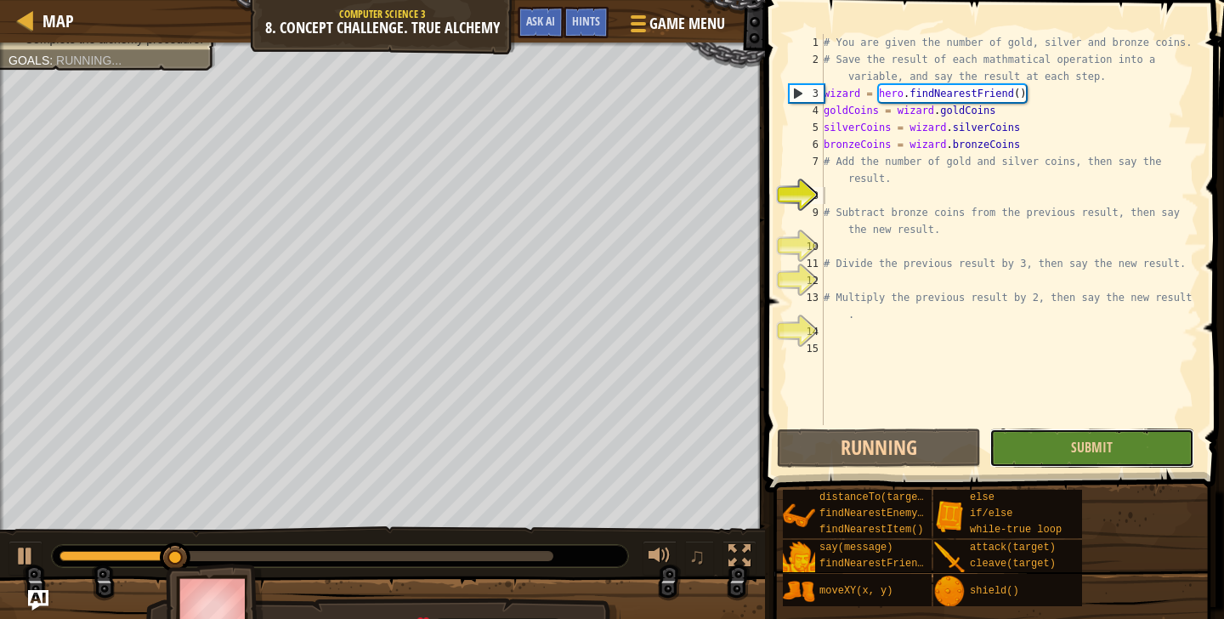
click at [1143, 456] on button "Submit" at bounding box center [1091, 447] width 204 height 39
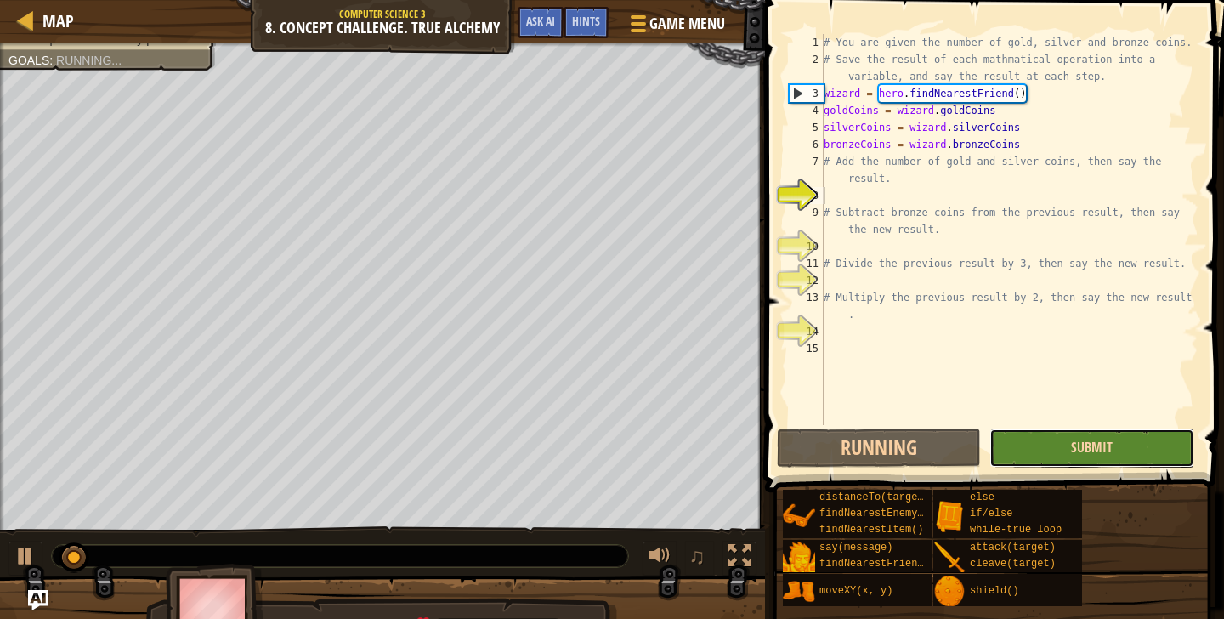
click at [1089, 450] on span "Submit" at bounding box center [1092, 447] width 42 height 19
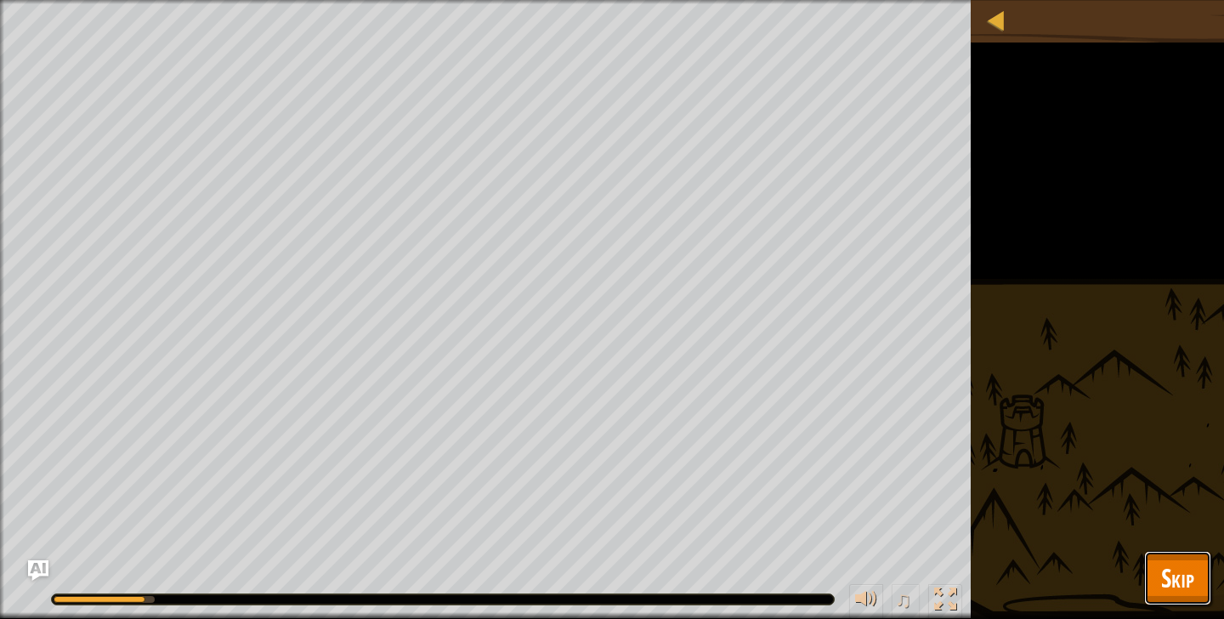
click at [1200, 568] on button "Skip" at bounding box center [1177, 578] width 67 height 54
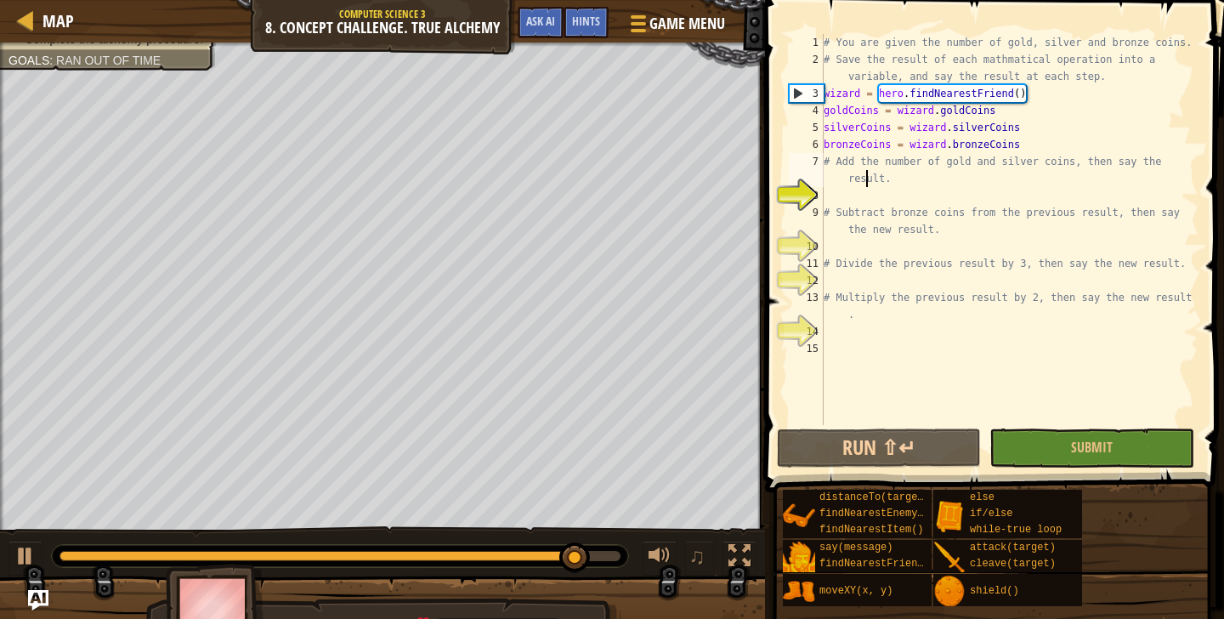
type textarea "# Add the number of gold and silver coins, then say the result."
click at [867, 185] on div "# You are given the number of gold, silver and bronze coins. # Save the result …" at bounding box center [1009, 246] width 378 height 425
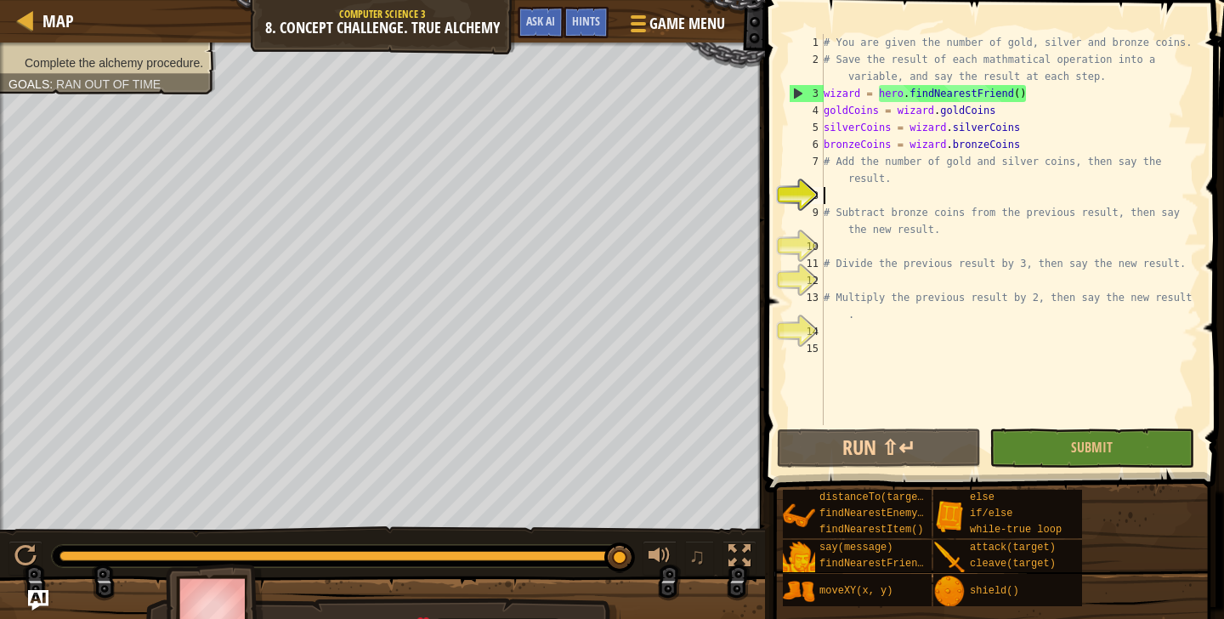
click at [865, 201] on div "# You are given the number of gold, silver and bronze coins. # Save the result …" at bounding box center [1009, 246] width 378 height 425
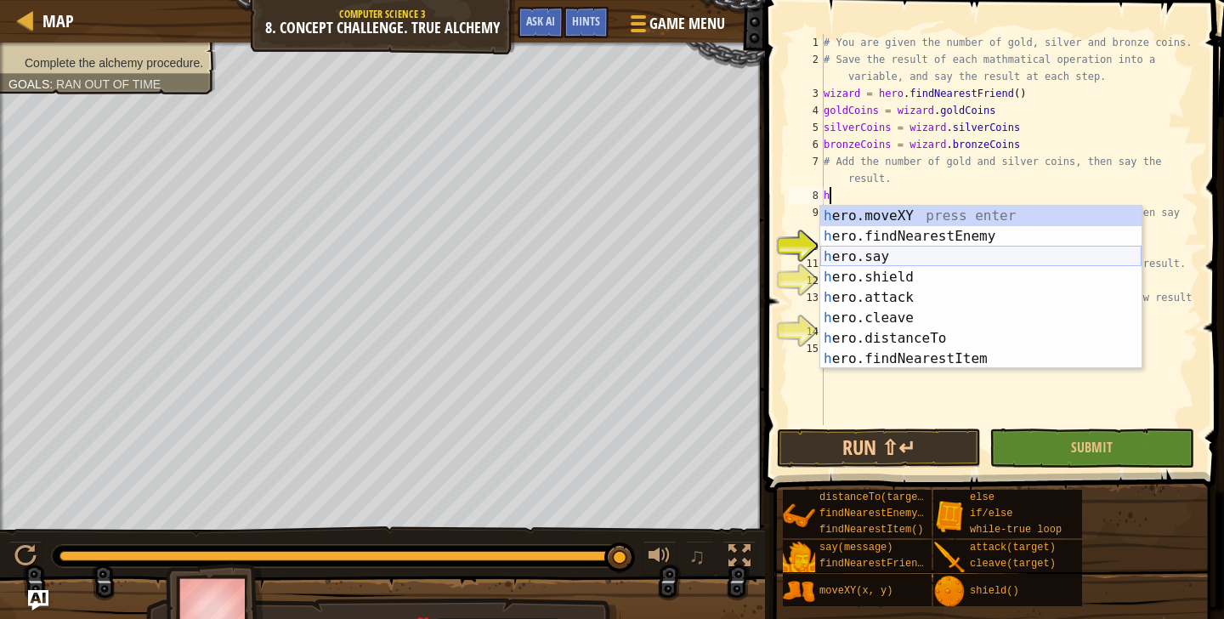
click at [903, 250] on div "h ero.moveXY press enter h ero.findNearestEnemy press enter h ero.say press ent…" at bounding box center [980, 308] width 321 height 204
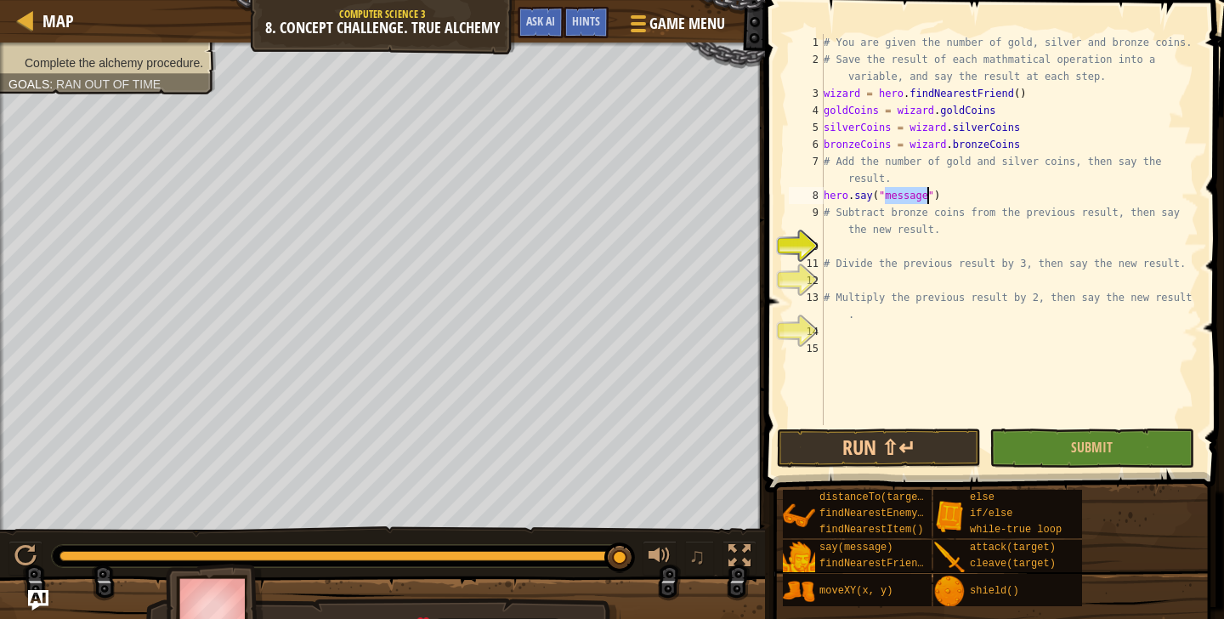
click at [936, 201] on div "# You are given the number of gold, silver and bronze coins. # Save the result …" at bounding box center [1009, 246] width 378 height 425
click at [928, 201] on div "# You are given the number of gold, silver and bronze coins. # Save the result …" at bounding box center [1009, 246] width 378 height 425
type textarea "hero.say("32")"
click at [1040, 449] on button "Submit" at bounding box center [1091, 447] width 204 height 39
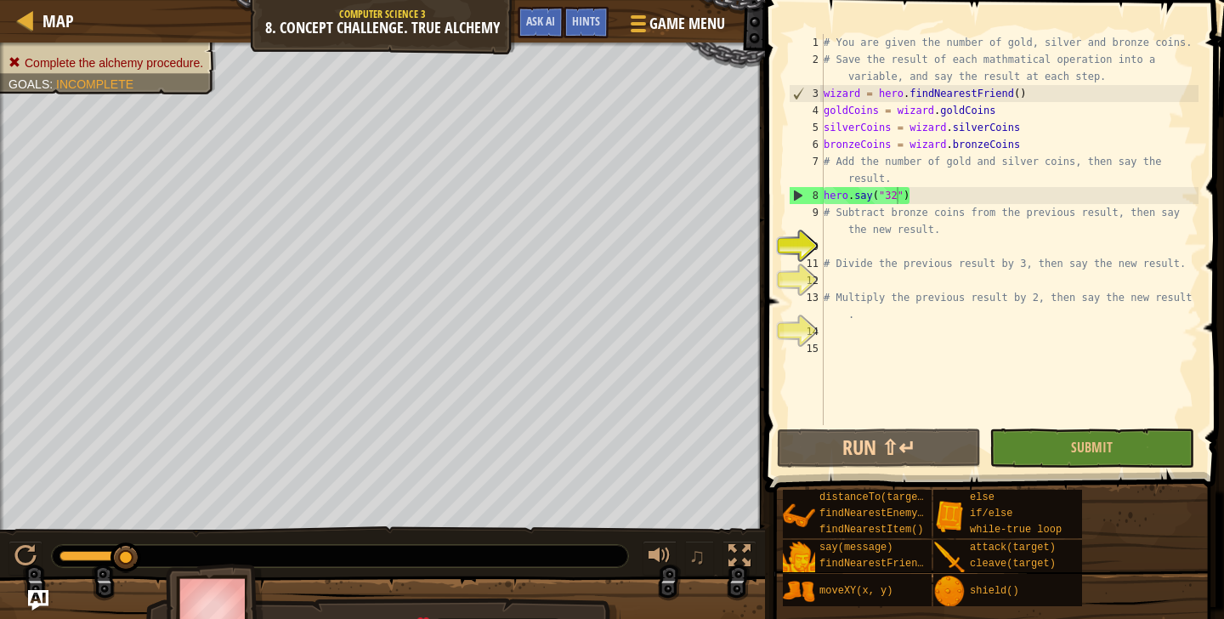
scroll to position [8, 0]
click at [1029, 244] on div "# You are given the number of gold, silver and bronze coins. # Save the result …" at bounding box center [1009, 246] width 378 height 425
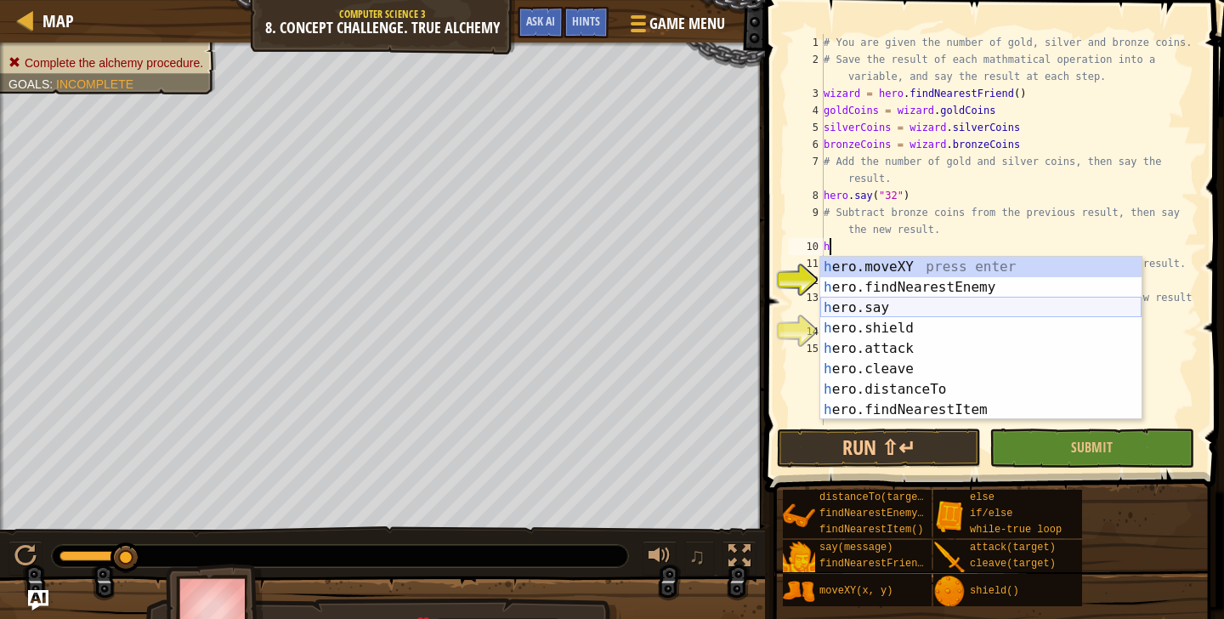
click at [904, 309] on div "h ero.moveXY press enter h ero.findNearestEnemy press enter h ero.say press ent…" at bounding box center [980, 359] width 321 height 204
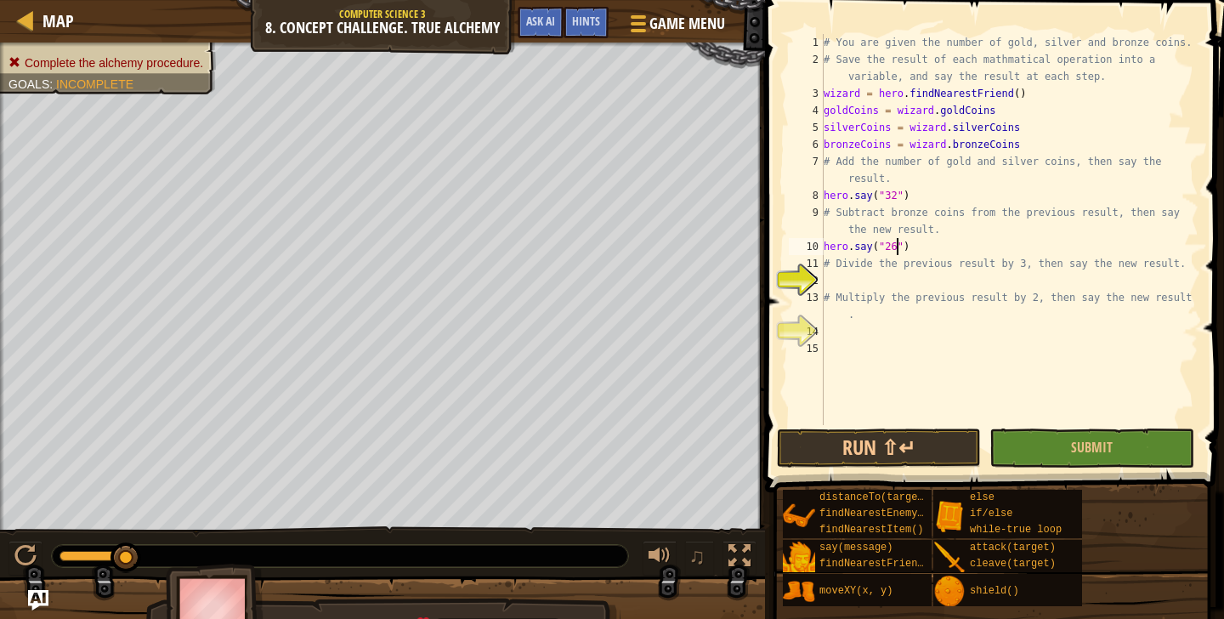
scroll to position [8, 6]
click at [1053, 438] on button "Submit" at bounding box center [1091, 447] width 204 height 39
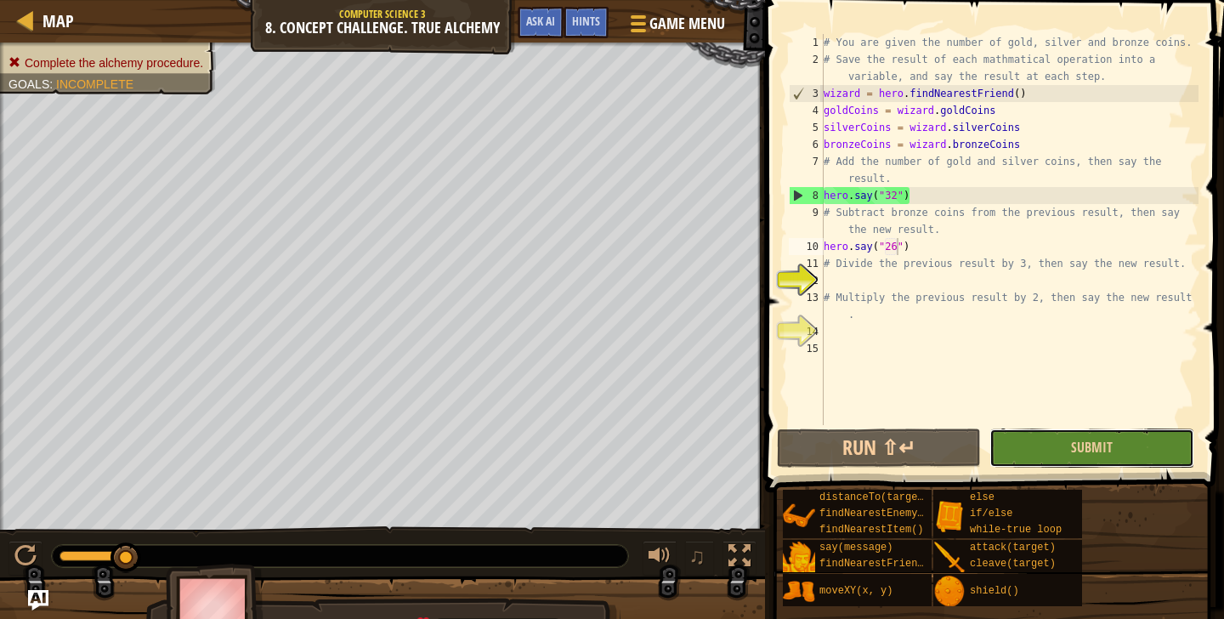
click at [1085, 465] on button "Submit" at bounding box center [1091, 447] width 204 height 39
click at [899, 197] on div "# You are given the number of gold, silver and bronze coins. # Save the result …" at bounding box center [1009, 246] width 378 height 425
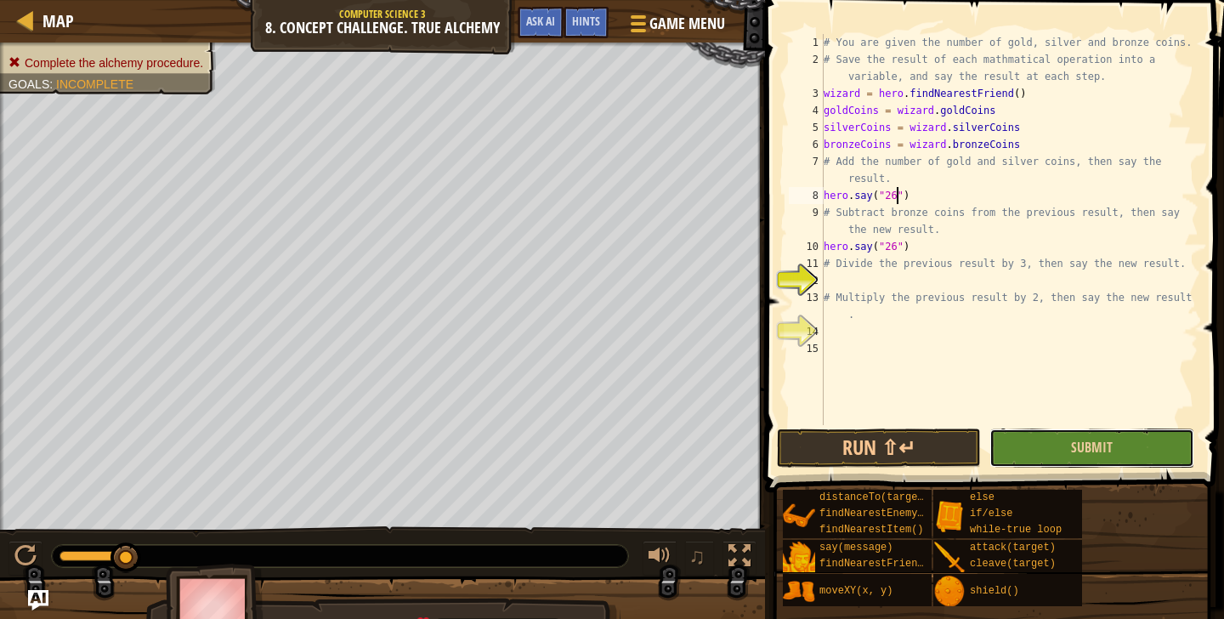
click at [1047, 428] on button "Submit" at bounding box center [1091, 447] width 204 height 39
click at [1046, 430] on div "Complete the alchemy procedure. Goals : Incomplete ♫ [PERSON_NAME] 162 x: 27 y:…" at bounding box center [612, 344] width 1224 height 603
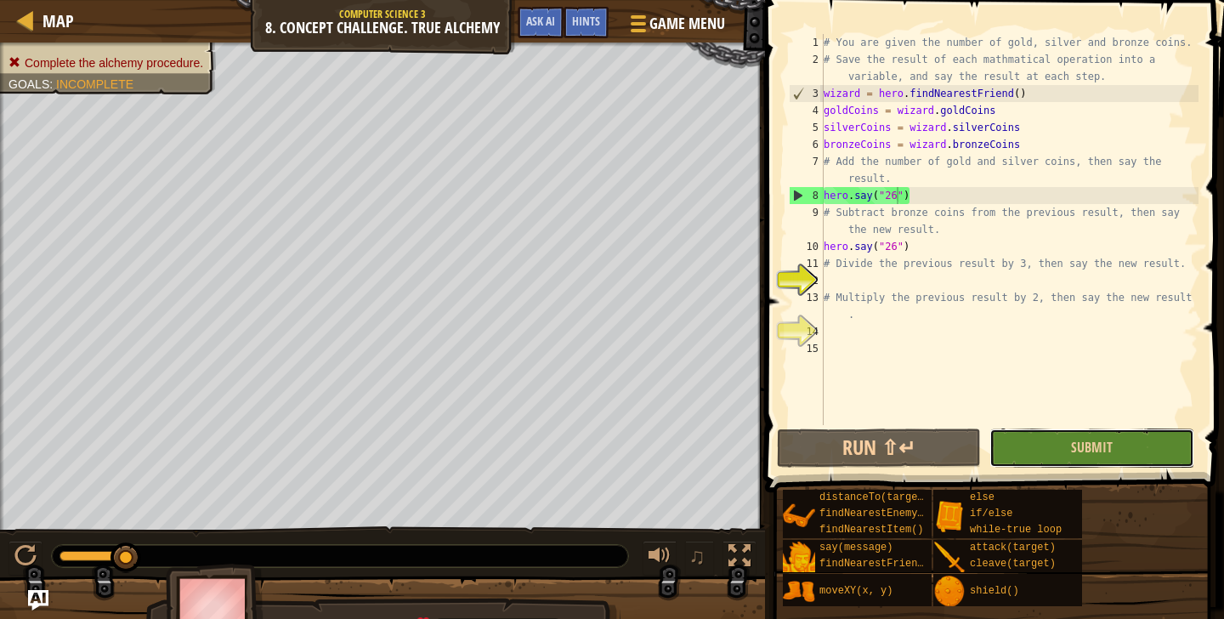
click at [1154, 441] on button "Submit" at bounding box center [1091, 447] width 204 height 39
click at [898, 197] on div "# You are given the number of gold, silver and bronze coins. # Save the result …" at bounding box center [1009, 246] width 378 height 425
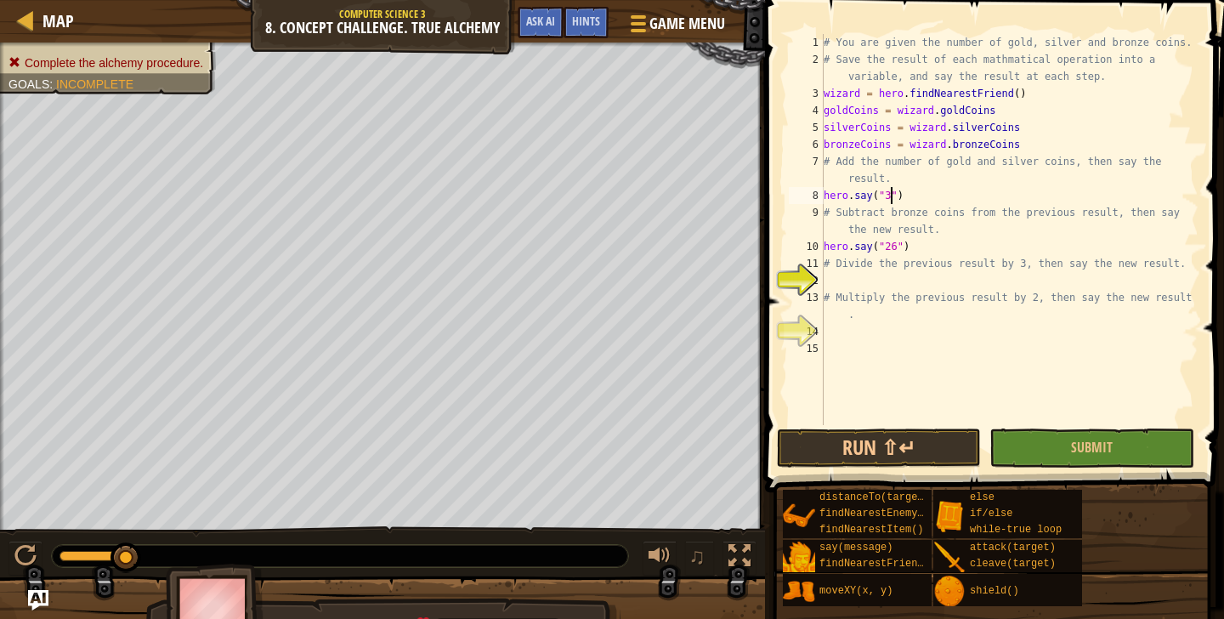
scroll to position [8, 5]
type textarea "hero.say("32")"
click at [899, 286] on div "# You are given the number of gold, silver and bronze coins. # Save the result …" at bounding box center [1009, 246] width 378 height 425
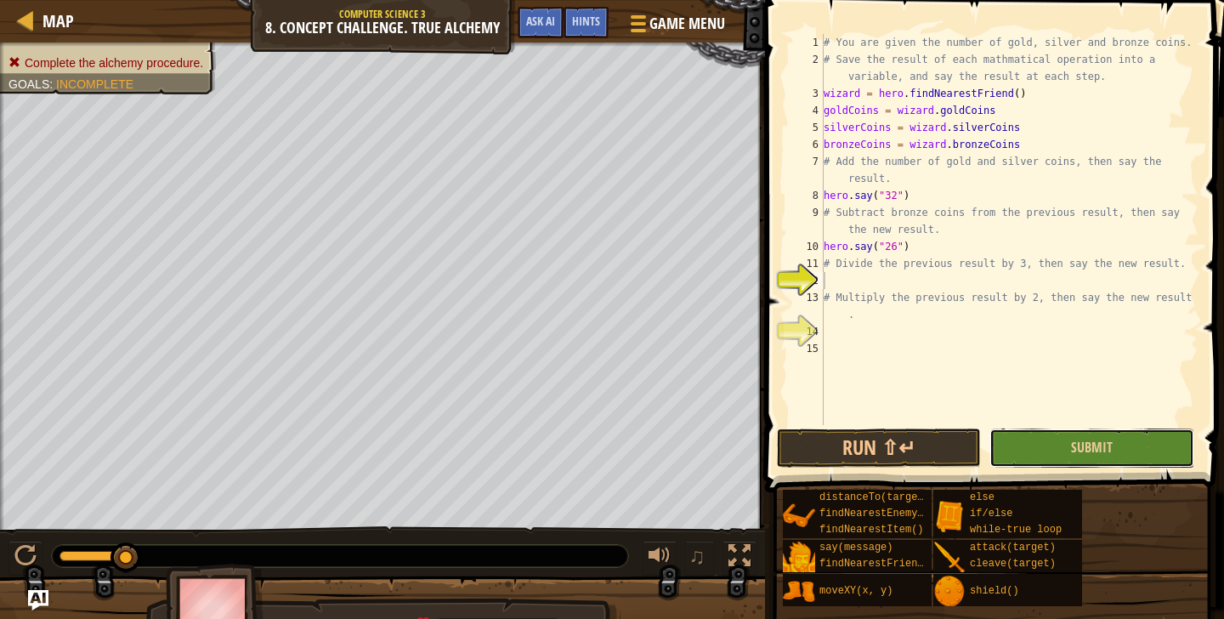
click at [1032, 445] on button "Submit" at bounding box center [1091, 447] width 204 height 39
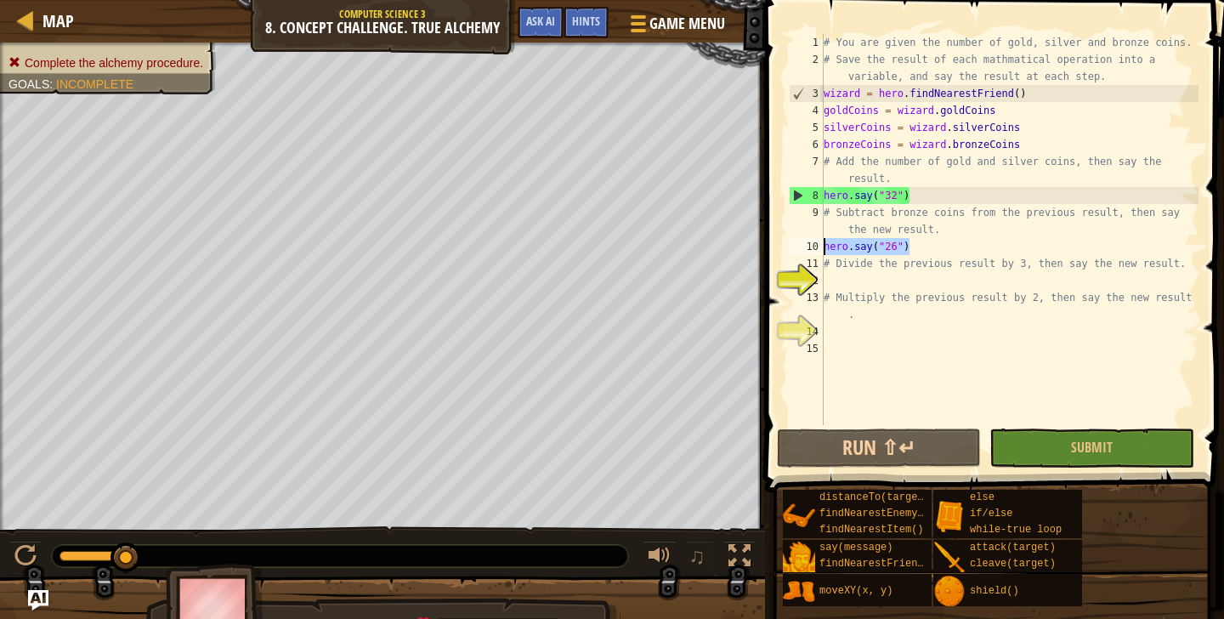
drag, startPoint x: 911, startPoint y: 247, endPoint x: 819, endPoint y: 251, distance: 92.8
click at [818, 250] on div "hero.say("26") 1 2 3 4 5 6 7 8 9 10 11 12 13 14 15 # You are given the number o…" at bounding box center [991, 229] width 413 height 391
drag, startPoint x: 848, startPoint y: 250, endPoint x: 865, endPoint y: 251, distance: 17.9
click at [865, 251] on div "# You are given the number of gold, silver and bronze coins. # Save the result …" at bounding box center [1009, 246] width 378 height 425
click at [921, 252] on div "# You are given the number of gold, silver and bronze coins. # Save the result …" at bounding box center [1009, 246] width 378 height 425
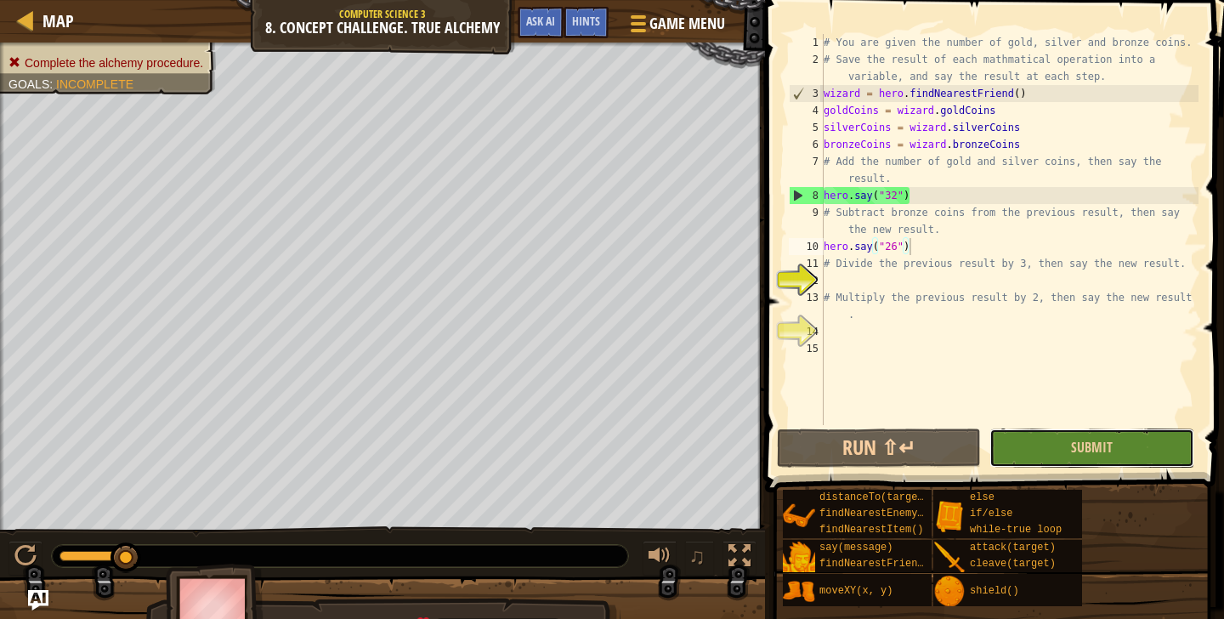
click at [1020, 455] on button "Submit" at bounding box center [1091, 447] width 204 height 39
click at [1058, 454] on button "Submit" at bounding box center [1091, 447] width 204 height 39
click at [576, 10] on div "Hints" at bounding box center [586, 22] width 45 height 31
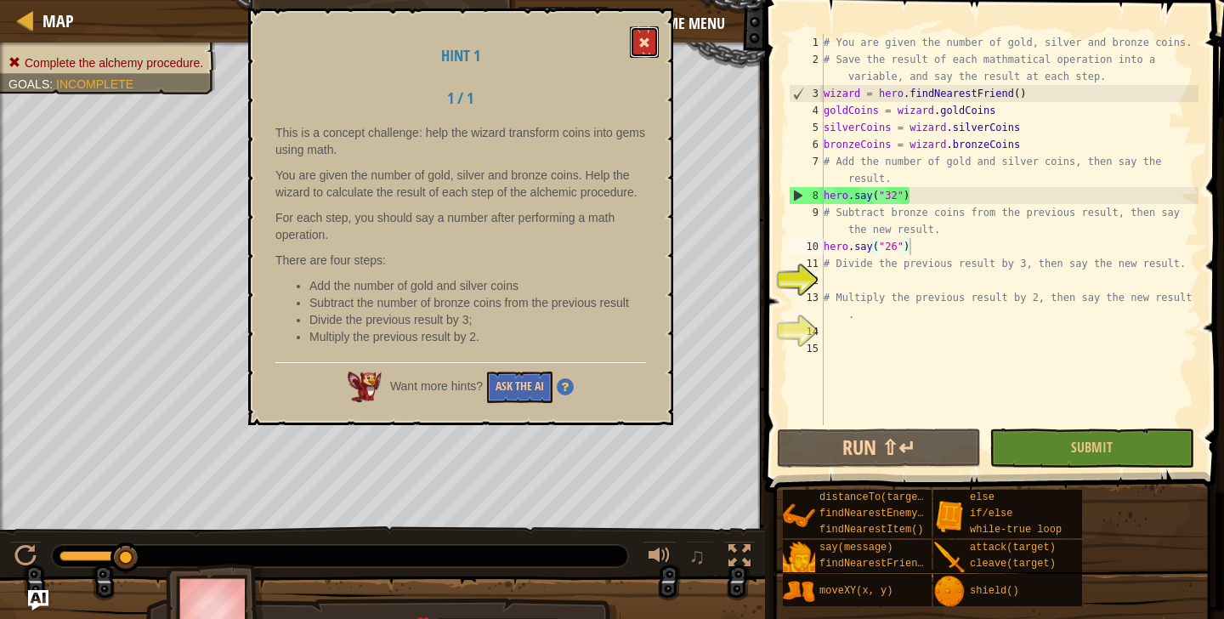
click at [639, 40] on button at bounding box center [644, 41] width 29 height 31
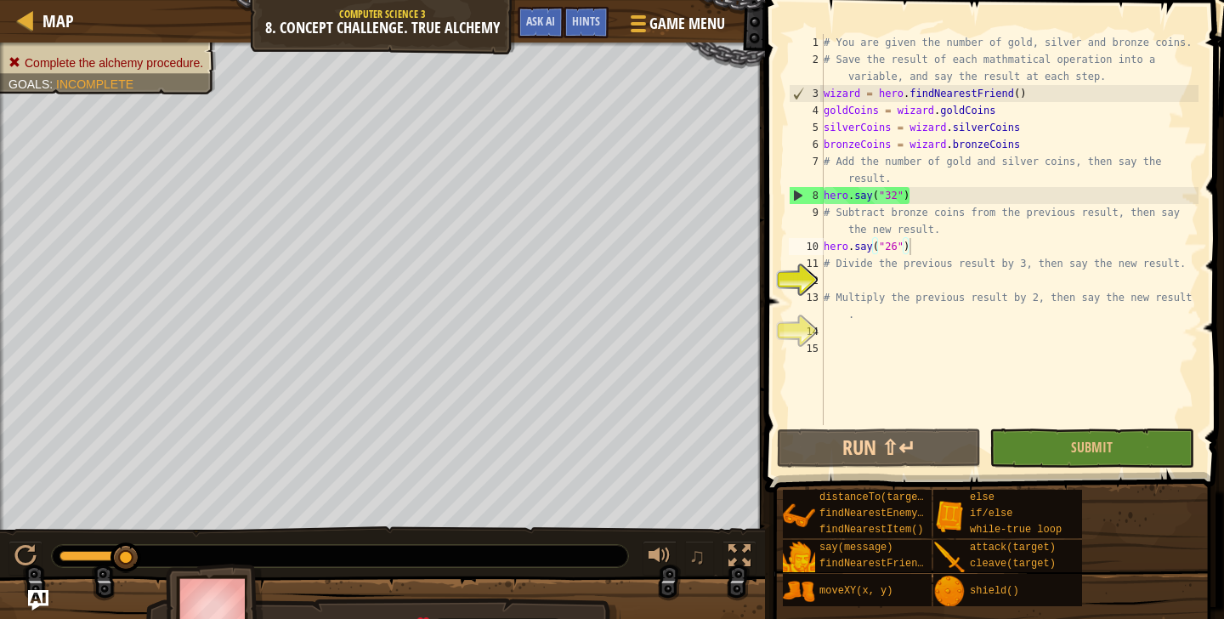
type textarea "hero.say("32")"
drag, startPoint x: 922, startPoint y: 199, endPoint x: 819, endPoint y: 190, distance: 104.1
click at [819, 191] on div "hero.say("32") 1 2 3 4 5 6 7 8 9 10 11 12 13 14 15 # You are given the number o…" at bounding box center [991, 229] width 413 height 391
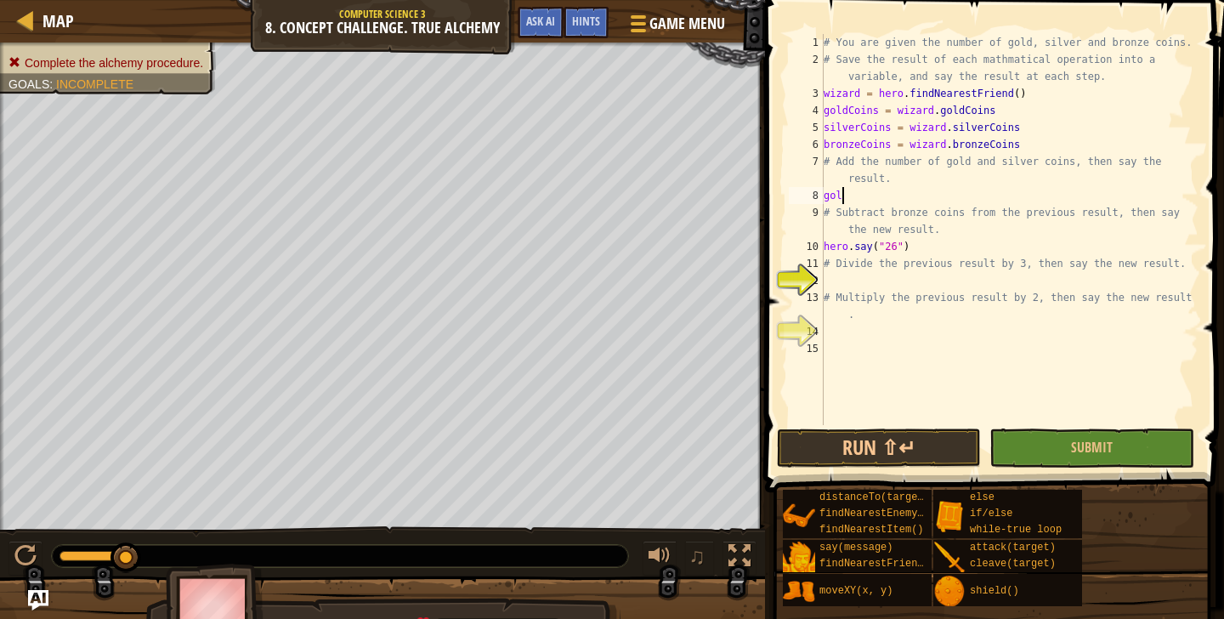
scroll to position [0, 0]
type textarea "g"
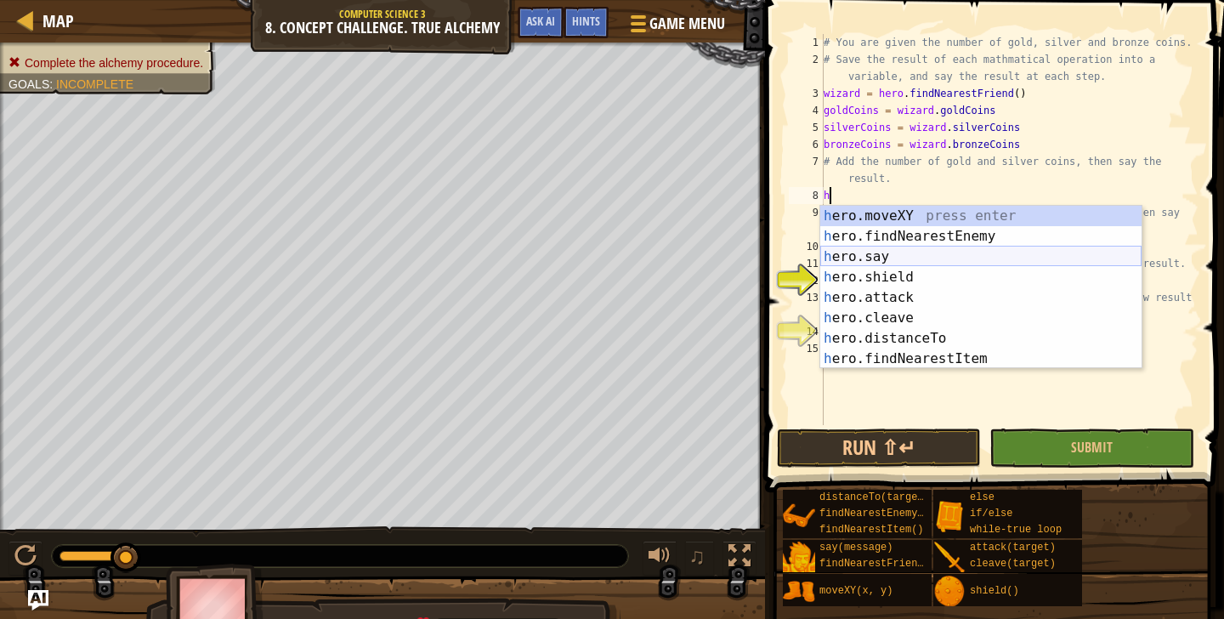
click at [910, 255] on div "h ero.moveXY press enter h ero.findNearestEnemy press enter h ero.say press ent…" at bounding box center [980, 308] width 321 height 204
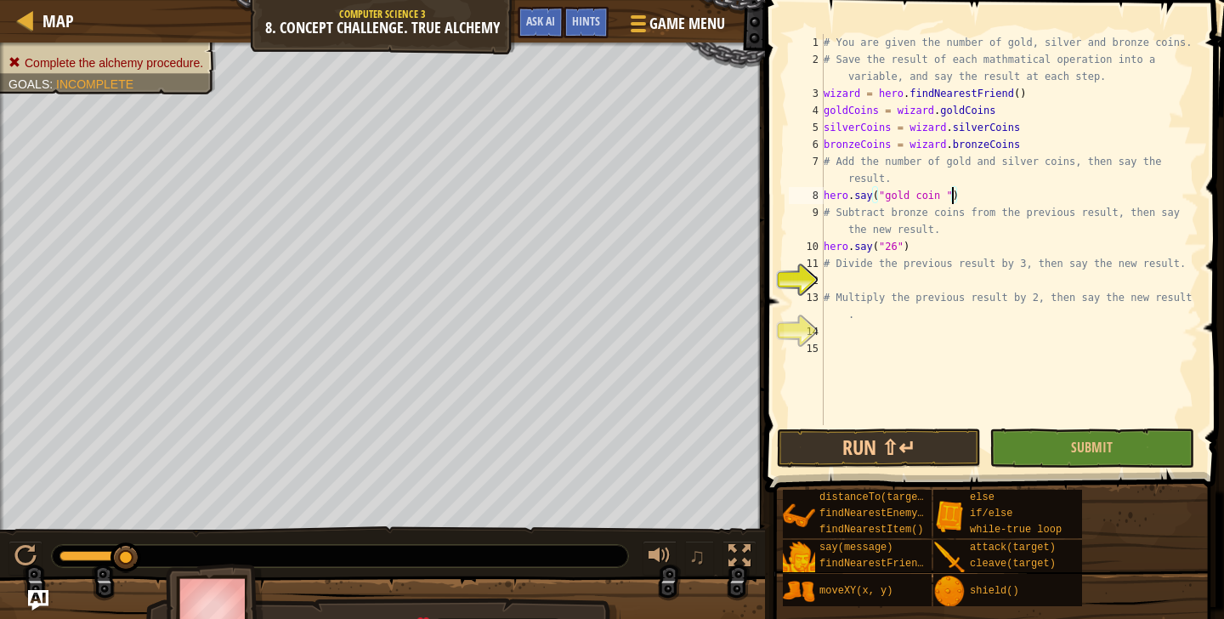
click at [953, 196] on div "# You are given the number of gold, silver and bronze coins. # Save the result …" at bounding box center [1009, 246] width 378 height 425
click at [882, 196] on div "# You are given the number of gold, silver and bronze coins. # Save the result …" at bounding box center [1009, 246] width 378 height 425
click at [934, 200] on div "# You are given the number of gold, silver and bronze coins. # Save the result …" at bounding box center [1009, 246] width 378 height 425
click at [965, 197] on div "# You are given the number of gold, silver and bronze coins. # Save the result …" at bounding box center [1009, 246] width 378 height 425
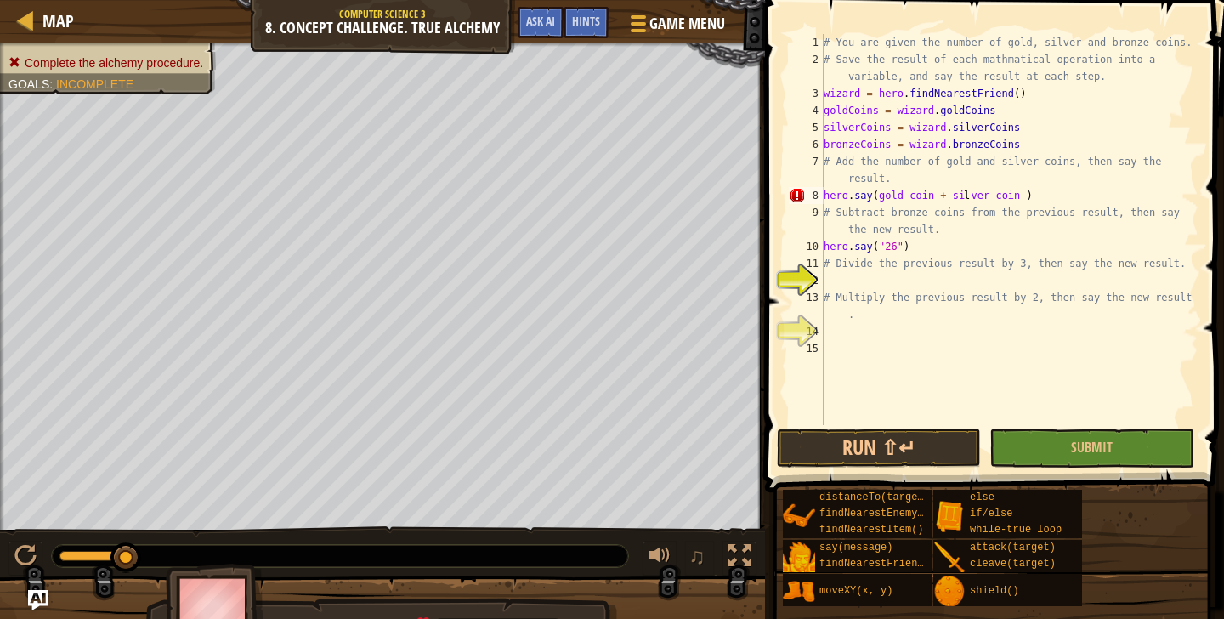
click at [1026, 201] on div "# You are given the number of gold, silver and bronze coins. # Save the result …" at bounding box center [1009, 246] width 378 height 425
click at [993, 198] on div "# You are given the number of gold, silver and bronze coins. # Save the result …" at bounding box center [1009, 246] width 378 height 425
click at [1057, 440] on button "Submit" at bounding box center [1091, 447] width 204 height 39
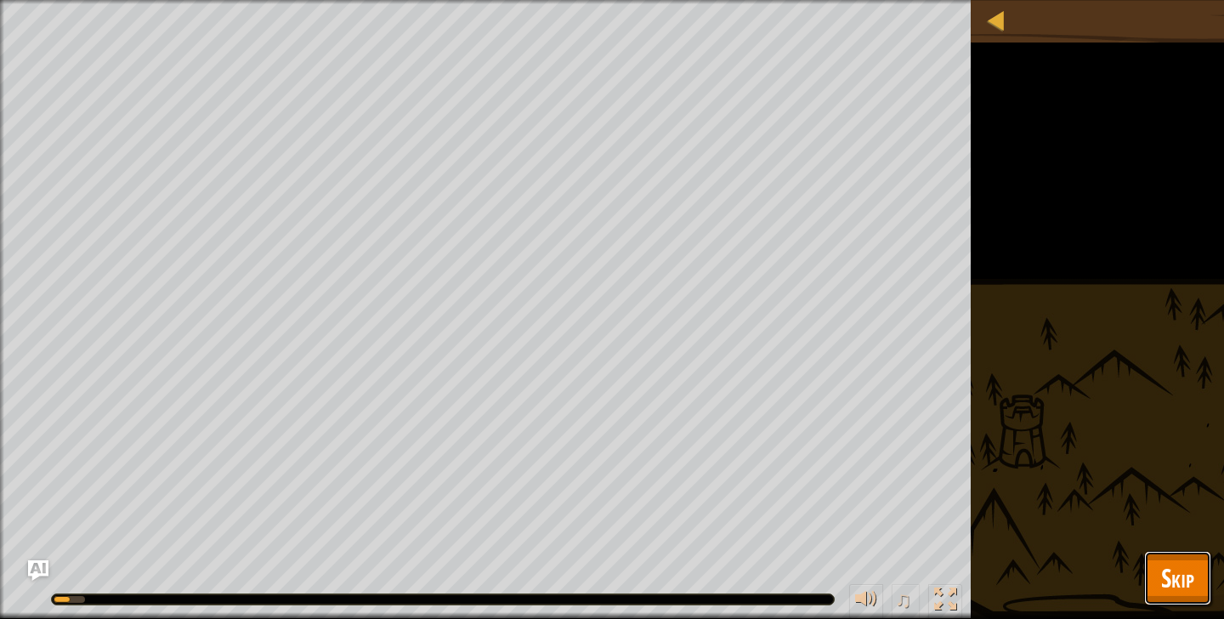
click at [1200, 558] on button "Skip" at bounding box center [1177, 578] width 67 height 54
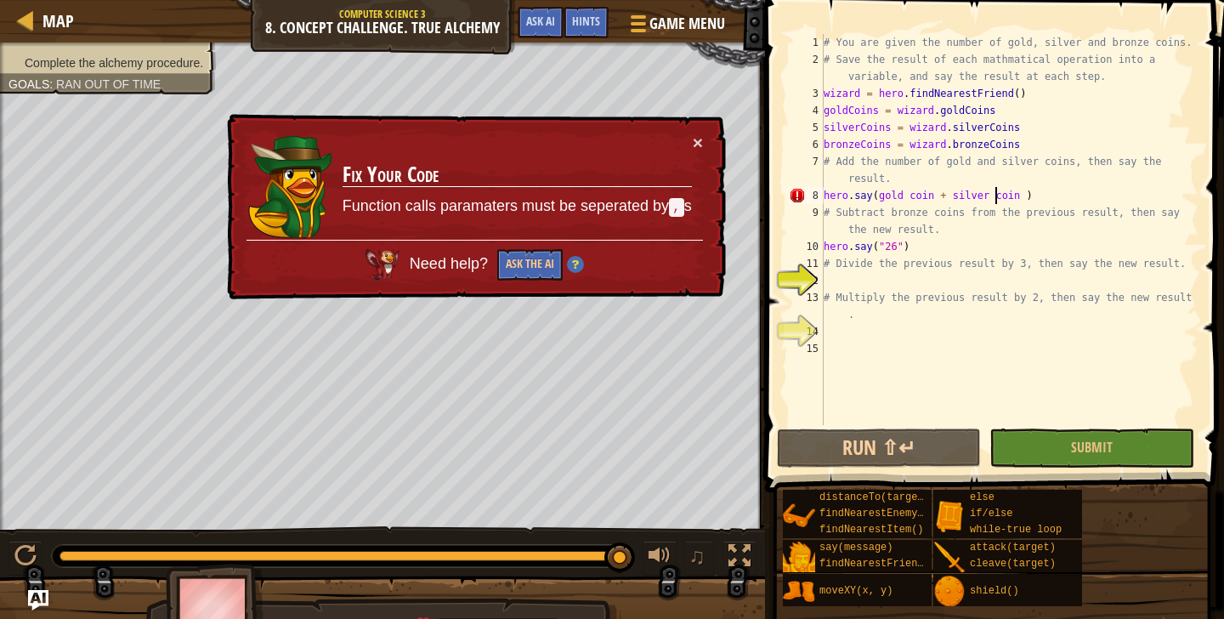
click at [996, 199] on div "# You are given the number of gold, silver and bronze coins. # Save the result …" at bounding box center [1009, 246] width 378 height 425
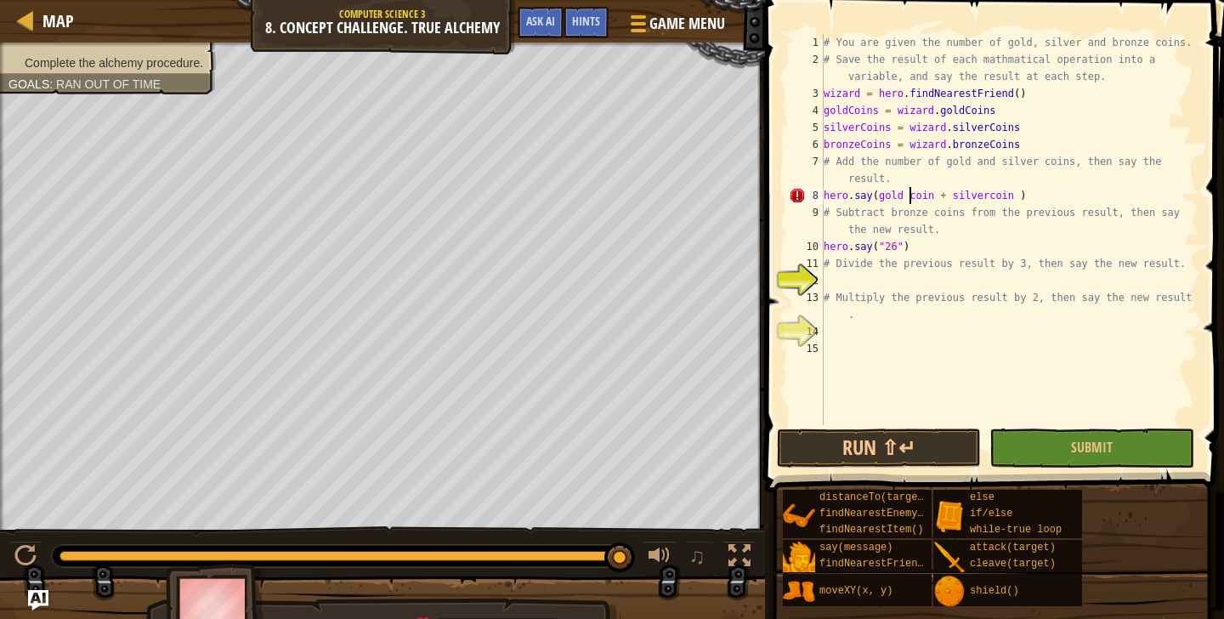
click at [910, 200] on div "# You are given the number of gold, silver and bronze coins. # Save the result …" at bounding box center [1009, 246] width 378 height 425
click at [912, 202] on div "# You are given the number of gold, silver and bronze coins. # Save the result …" at bounding box center [1009, 246] width 378 height 425
click at [990, 203] on div "# You are given the number of gold, silver and bronze coins. # Save the result …" at bounding box center [1009, 246] width 378 height 425
click at [951, 200] on div "# You are given the number of gold, silver and bronze coins. # Save the result …" at bounding box center [1009, 246] width 378 height 425
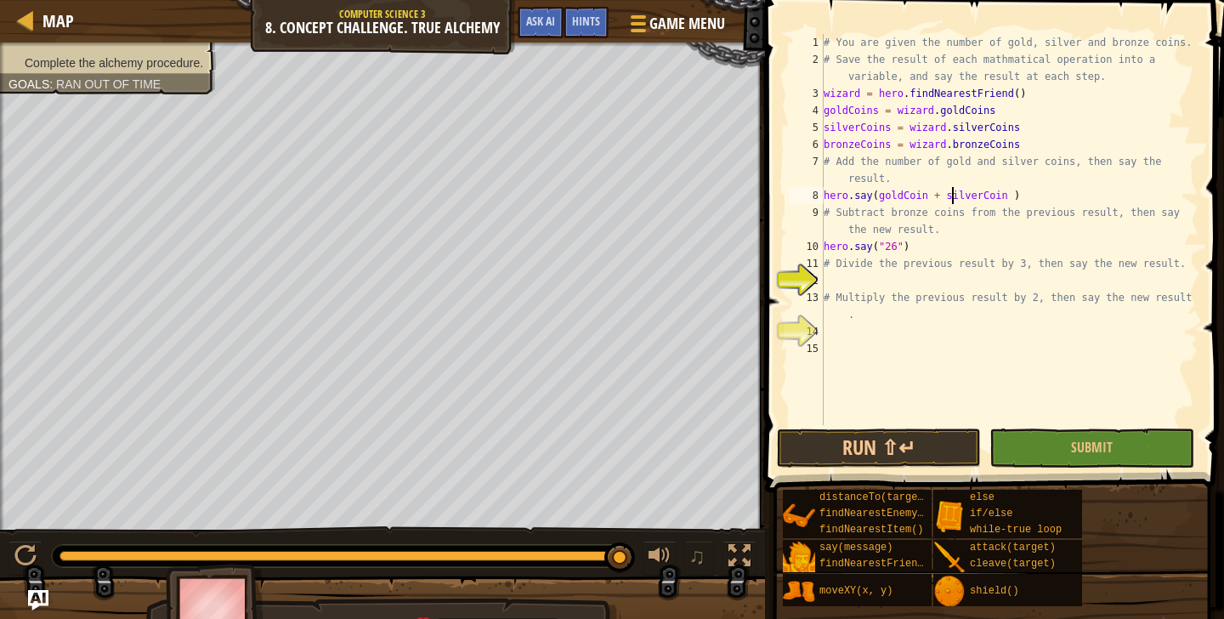
scroll to position [0, 0]
click at [1009, 199] on div "# You are given the number of gold, silver and bronze coins. # Save the result …" at bounding box center [1009, 246] width 378 height 425
click at [929, 198] on div "# You are given the number of gold, silver and bronze coins. # Save the result …" at bounding box center [1009, 246] width 378 height 425
click at [1024, 202] on div "# You are given the number of gold, silver and bronze coins. # Save the result …" at bounding box center [1009, 246] width 378 height 425
click at [914, 247] on div "# You are given the number of gold, silver and bronze coins. # Save the result …" at bounding box center [1009, 246] width 378 height 425
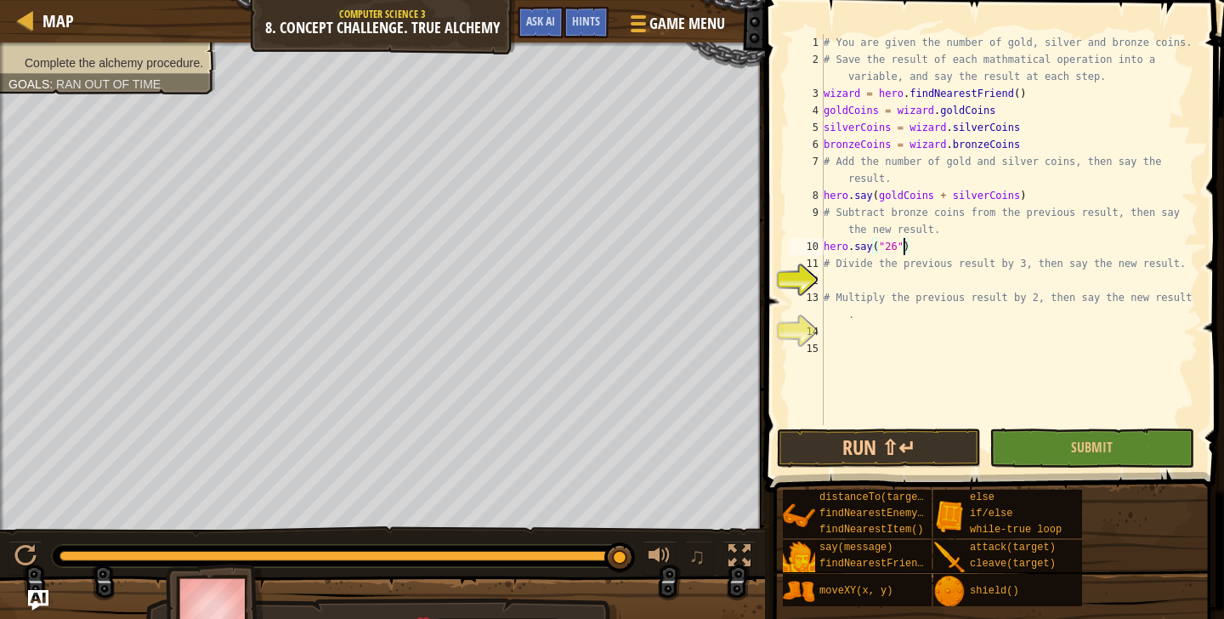
click at [905, 247] on div "# You are given the number of gold, silver and bronze coins. # Save the result …" at bounding box center [1009, 246] width 378 height 425
click at [887, 249] on div "# You are given the number of gold, silver and bronze coins. # Save the result …" at bounding box center [1009, 246] width 378 height 425
click at [896, 249] on div "# You are given the number of gold, silver and bronze coins. # Save the result …" at bounding box center [1009, 246] width 378 height 425
type textarea "hero.say("26")"
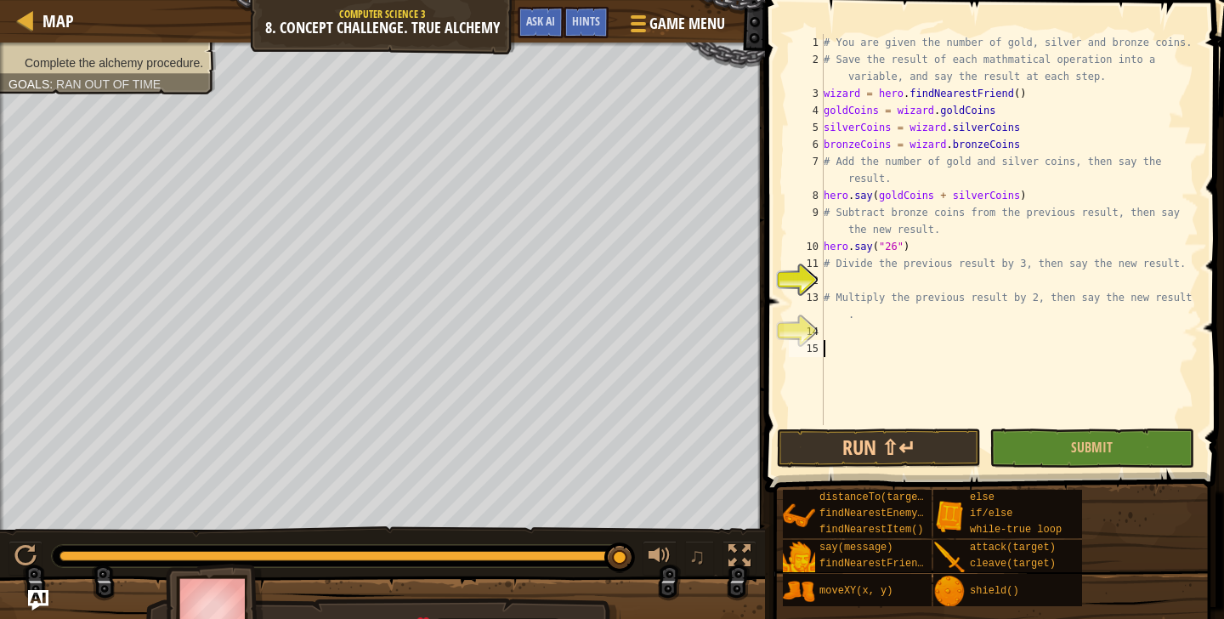
click at [882, 393] on div "# You are given the number of gold, silver and bronze coins. # Save the result …" at bounding box center [1009, 246] width 378 height 425
click at [325, 568] on div "♫" at bounding box center [382, 551] width 765 height 51
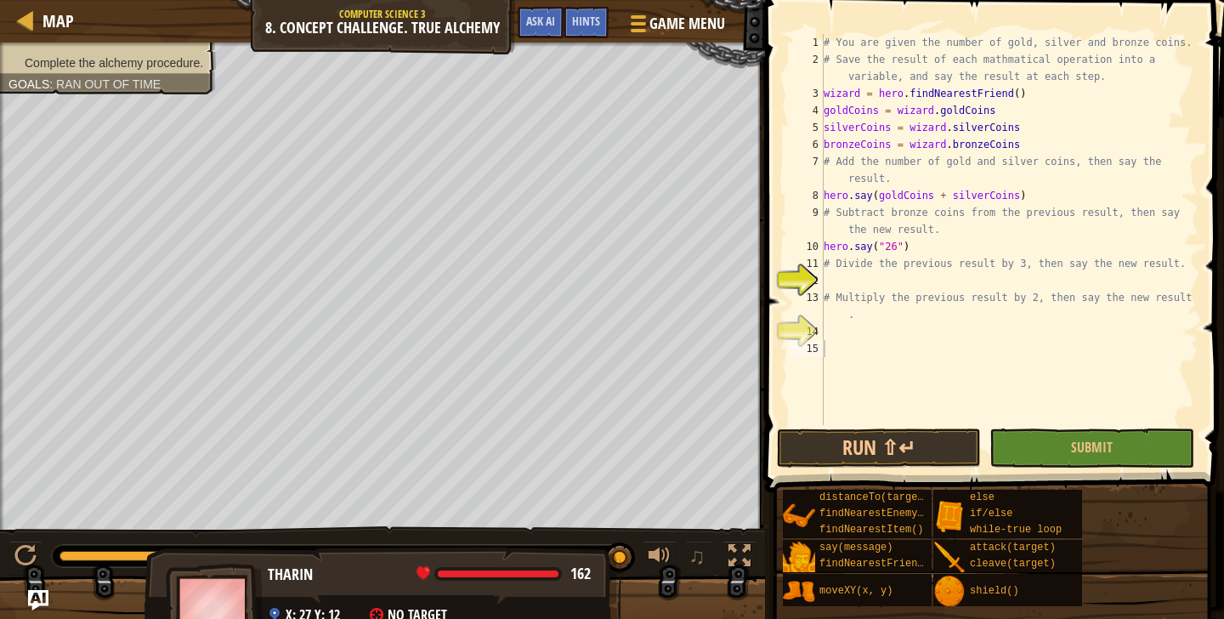
click at [313, 576] on div "Tharin" at bounding box center [436, 575] width 336 height 22
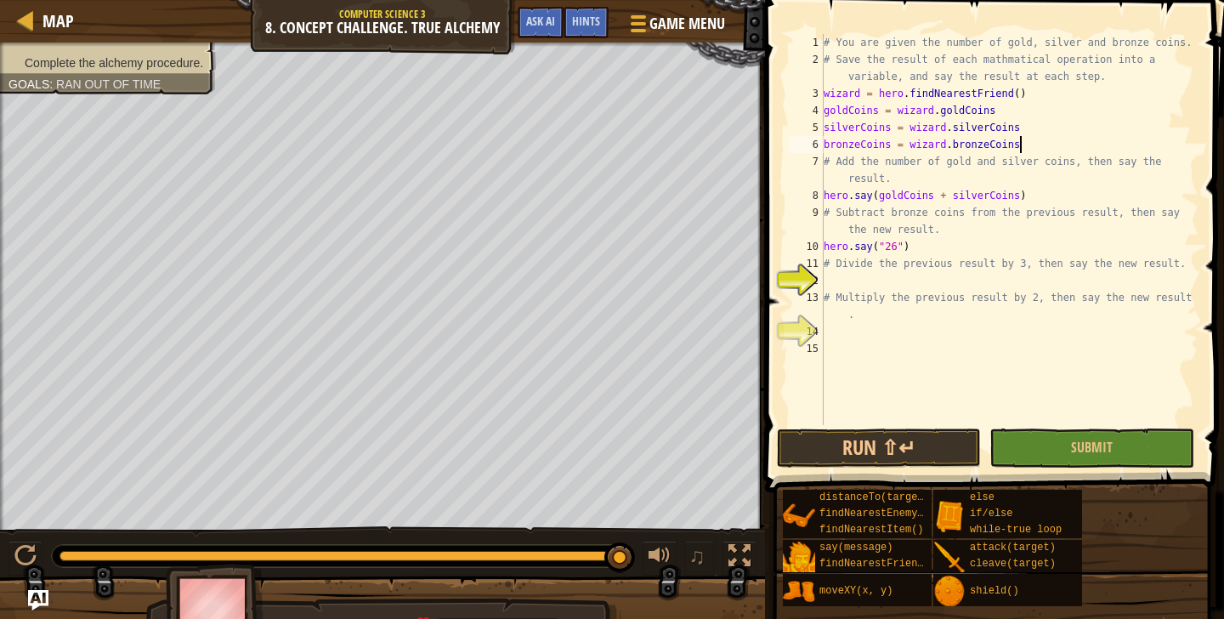
click at [1192, 139] on div "# You are given the number of gold, silver and bronze coins. # Save the result …" at bounding box center [1009, 246] width 378 height 425
click at [1163, 157] on div "# You are given the number of gold, silver and bronze coins. # Save the result …" at bounding box center [1009, 246] width 378 height 425
click at [1033, 193] on div "# You are given the number of gold, silver and bronze coins. # Save the result …" at bounding box center [1009, 246] width 378 height 425
type textarea "hero.say(goldCoins + silverCoins)"
click at [945, 170] on div "# You are given the number of gold, silver and bronze coins. # Save the result …" at bounding box center [1009, 246] width 378 height 425
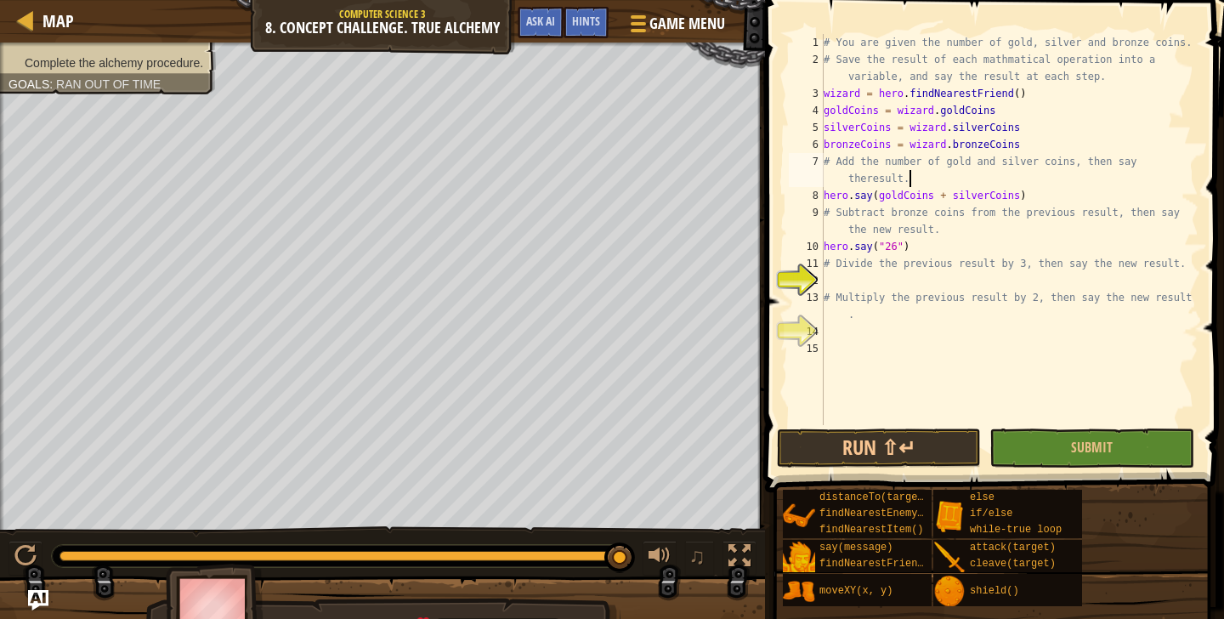
type textarea "# Add the number of gold and silver coins, then say theresult."
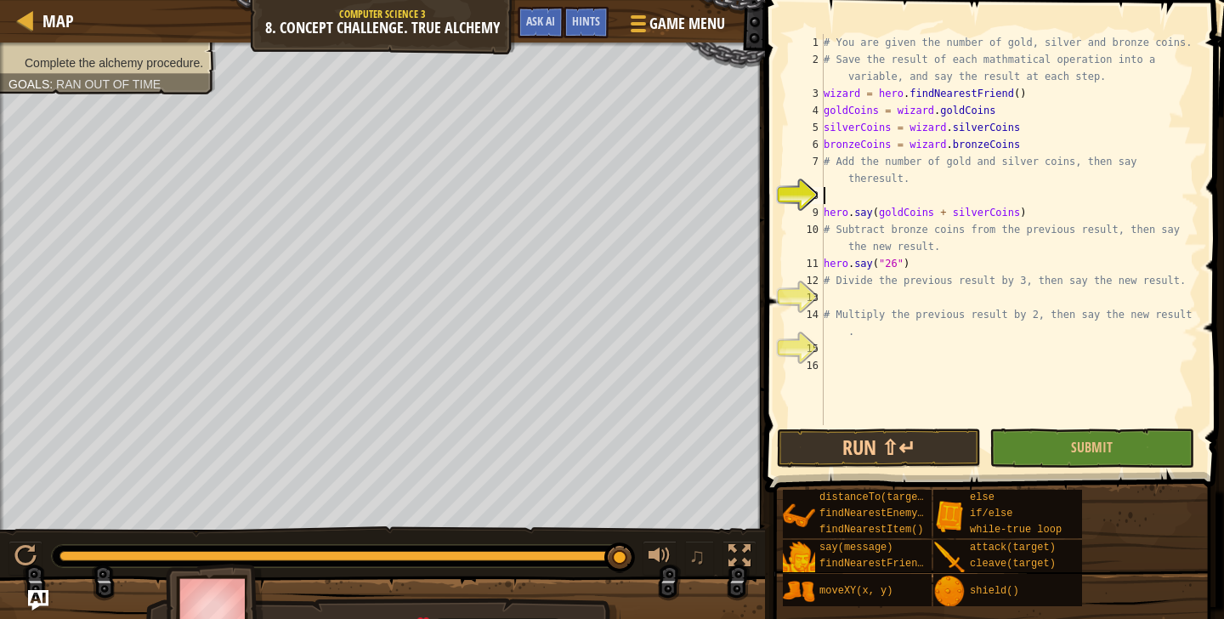
click at [933, 193] on div "# You are given the number of gold, silver and bronze coins. # Save the result …" at bounding box center [1009, 246] width 378 height 425
drag, startPoint x: 1046, startPoint y: 214, endPoint x: 875, endPoint y: 208, distance: 171.0
click at [875, 213] on div "# You are given the number of gold, silver and bronze coins. # Save the result …" at bounding box center [1009, 246] width 378 height 425
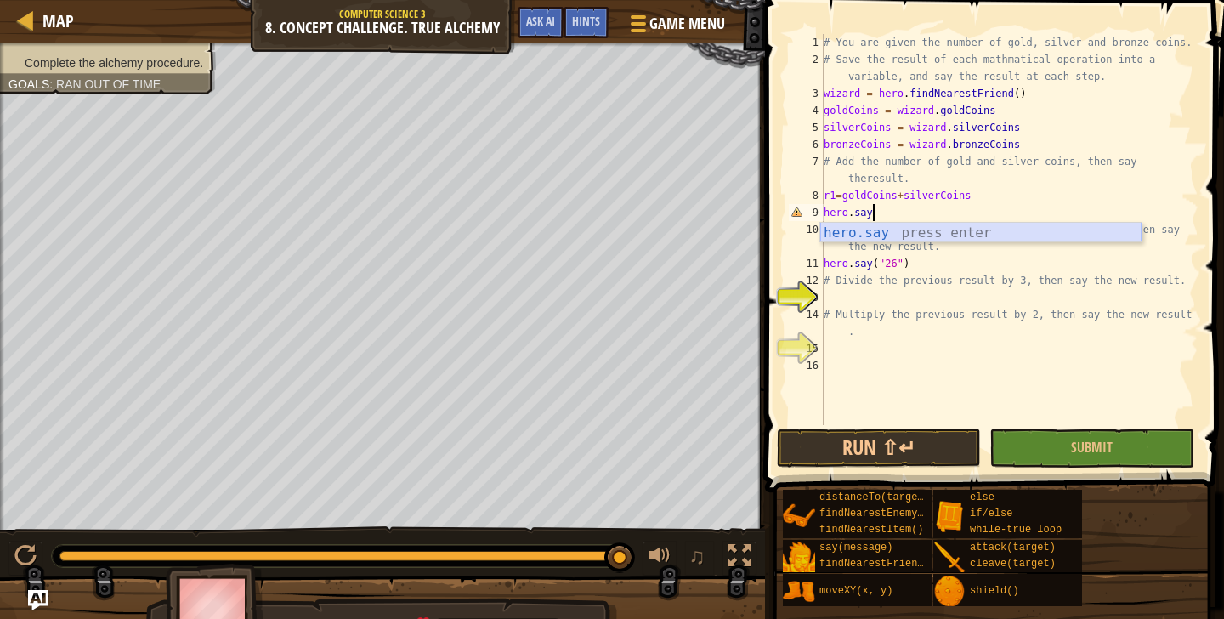
click at [1042, 235] on div "hero.say press enter" at bounding box center [980, 253] width 321 height 61
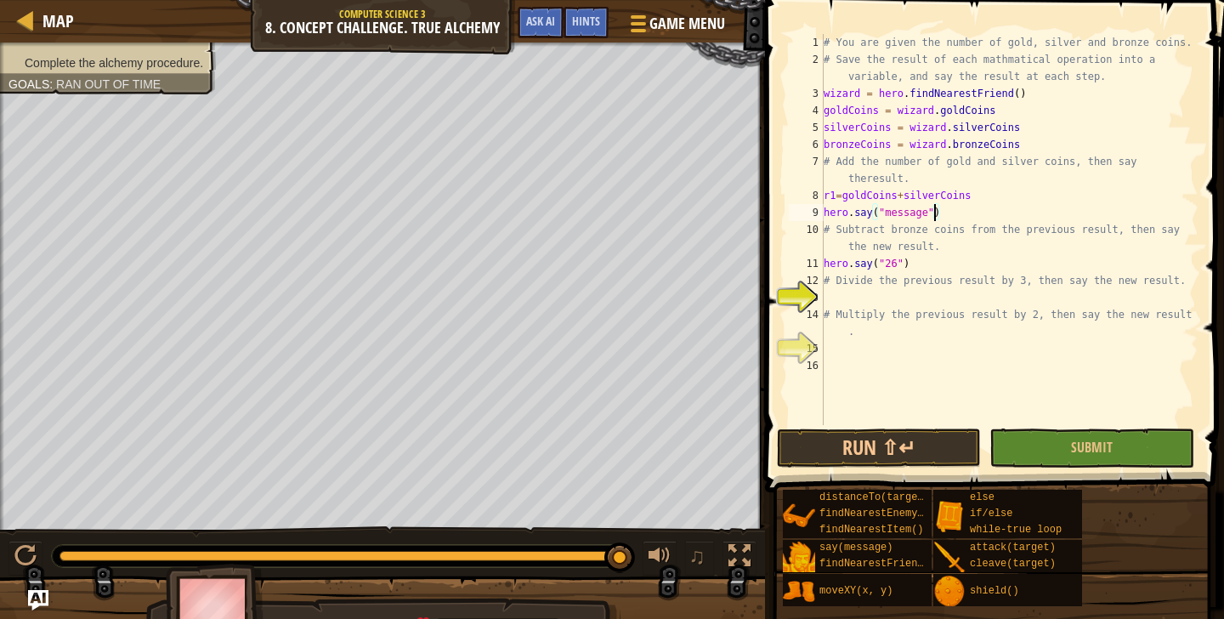
click at [936, 214] on div "# You are given the number of gold, silver and bronze coins. # Save the result …" at bounding box center [1009, 246] width 378 height 425
drag, startPoint x: 1088, startPoint y: 187, endPoint x: 973, endPoint y: 198, distance: 115.3
click at [973, 198] on div "# You are given the number of gold, silver and bronze coins. # Save the result …" at bounding box center [1009, 246] width 378 height 425
click at [876, 217] on div "# You are given the number of gold, silver and bronze coins. # Save the result …" at bounding box center [1009, 246] width 378 height 425
type textarea "r1"
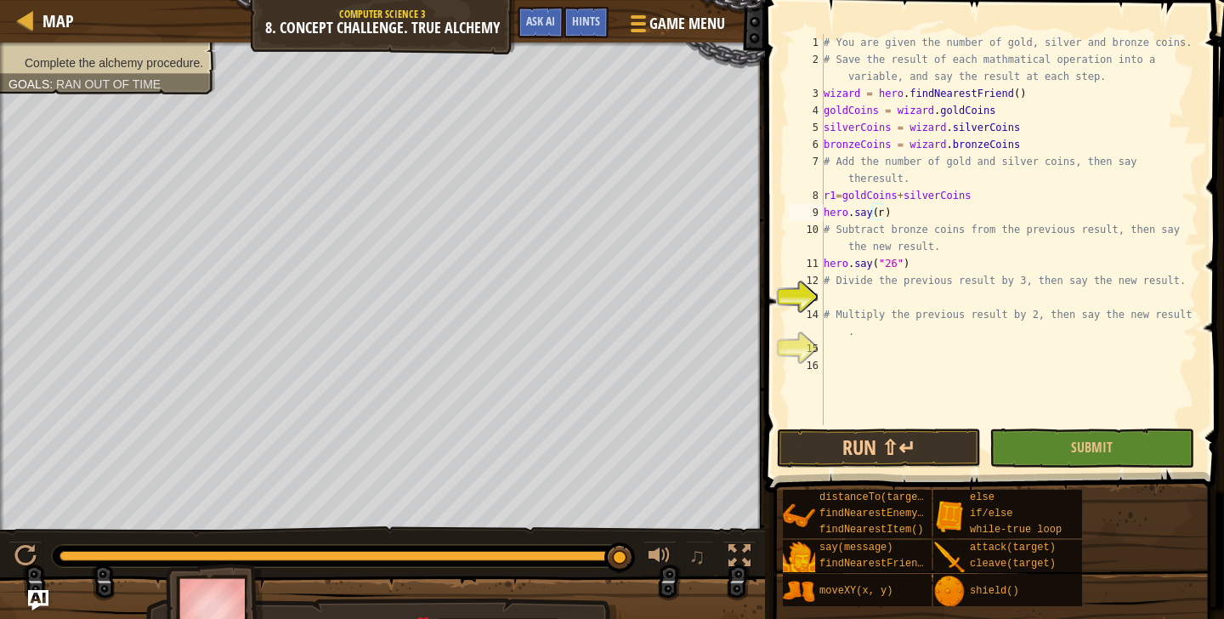
scroll to position [0, 0]
